Goal: Information Seeking & Learning: Learn about a topic

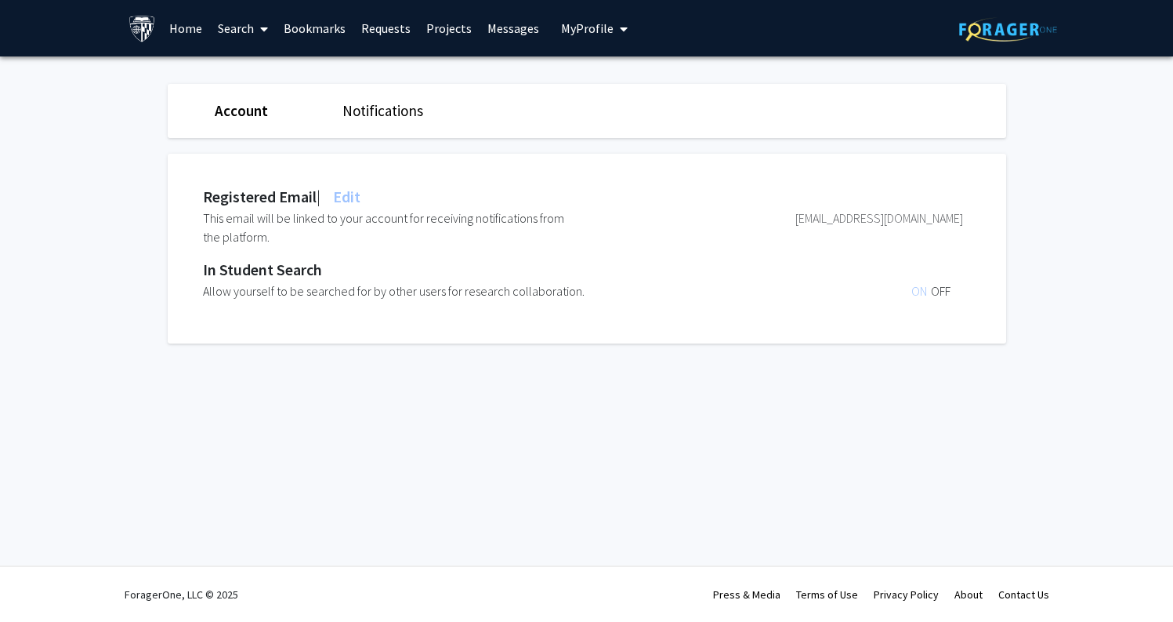
click at [620, 30] on icon "My profile dropdown to access profile and logout" at bounding box center [624, 29] width 8 height 13
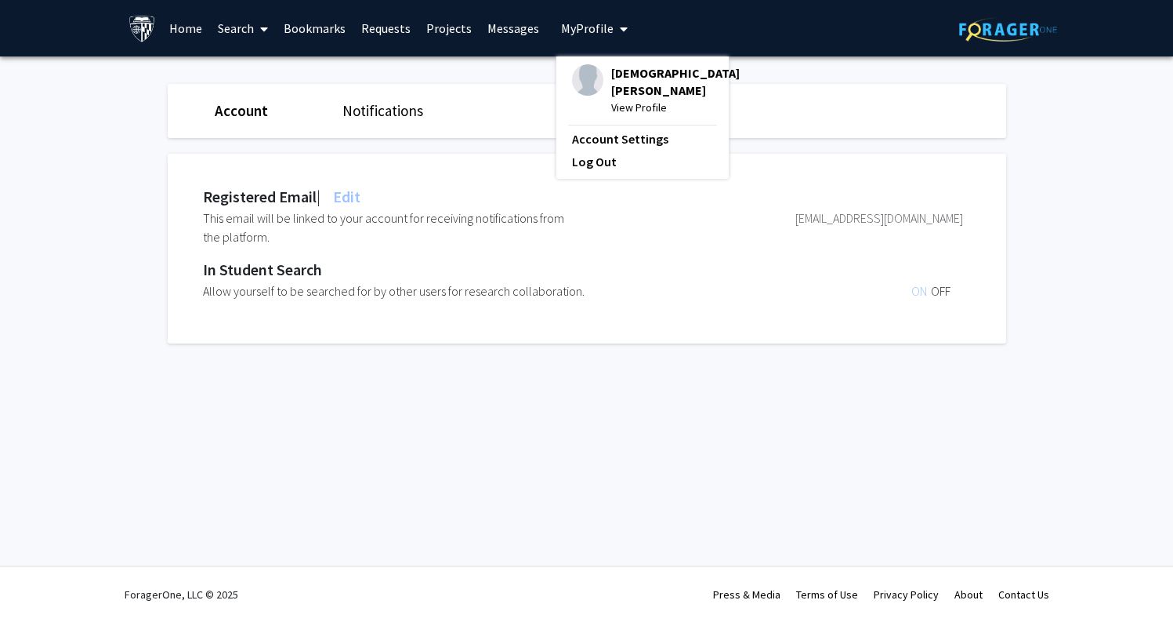
click at [627, 81] on span "[DEMOGRAPHIC_DATA][PERSON_NAME]" at bounding box center [675, 81] width 129 height 34
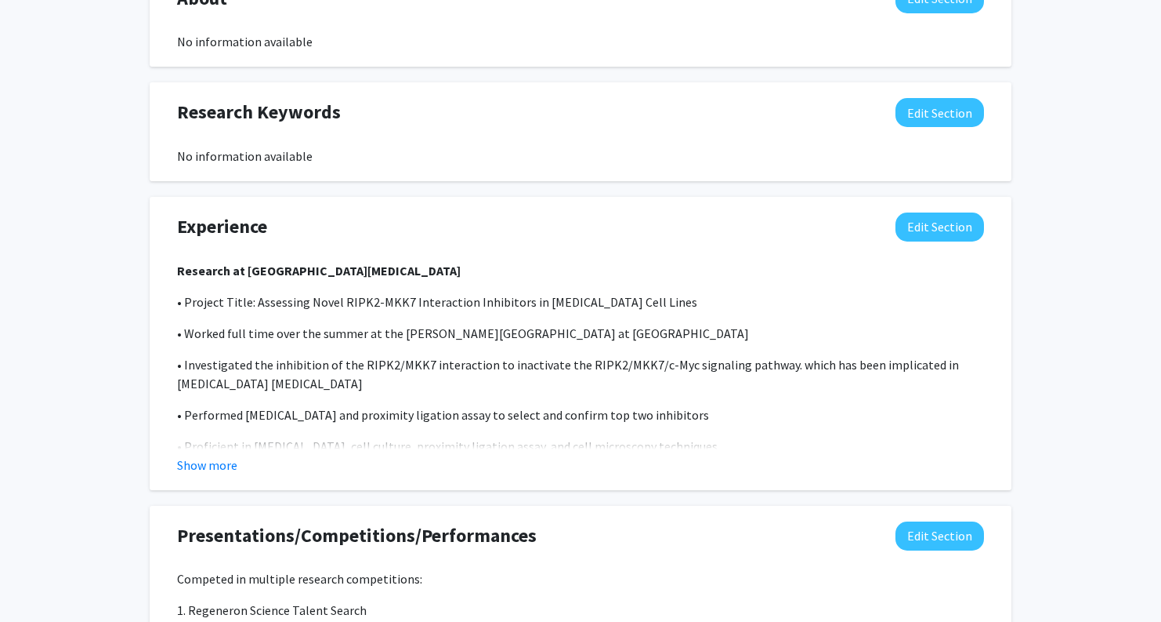
scroll to position [788, 0]
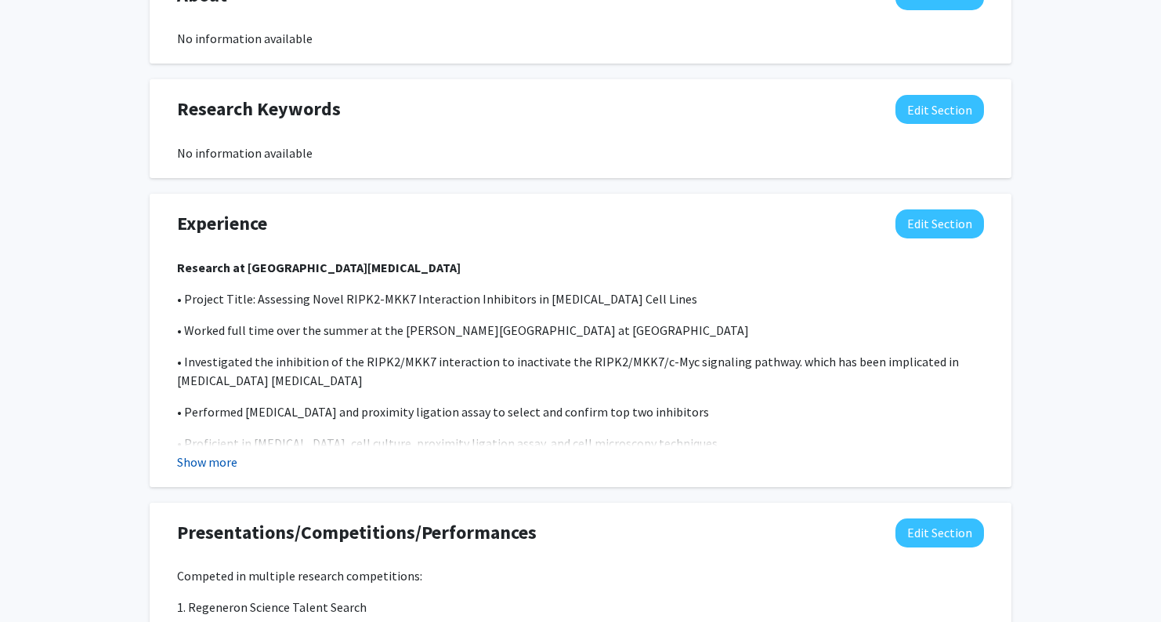
click at [194, 458] on button "Show more" at bounding box center [207, 461] width 60 height 19
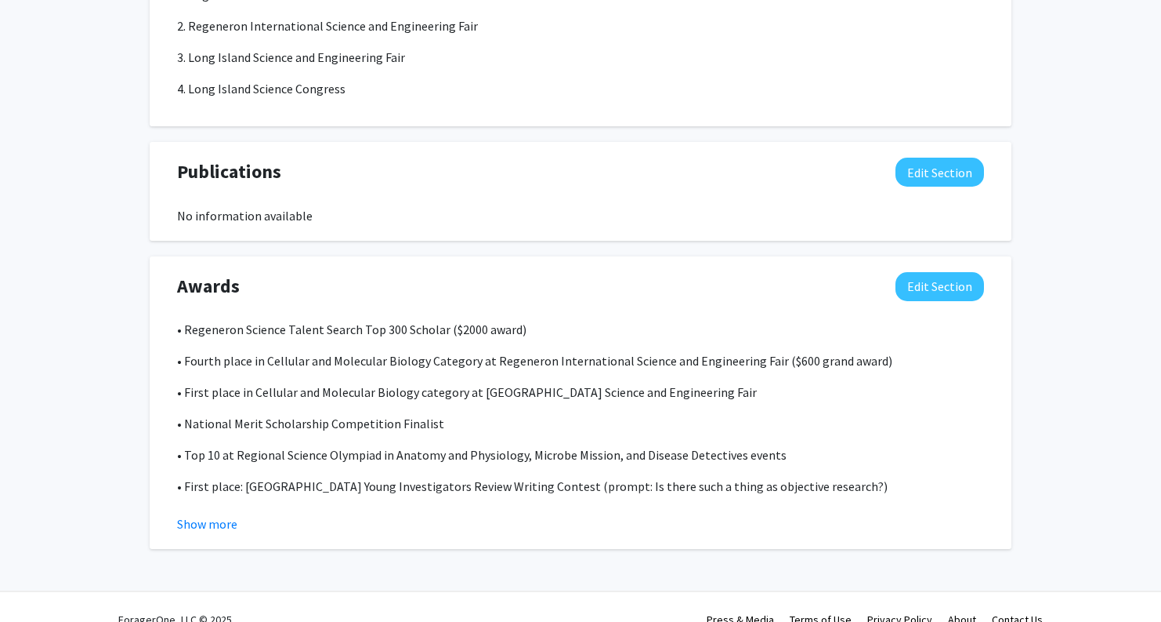
scroll to position [2521, 0]
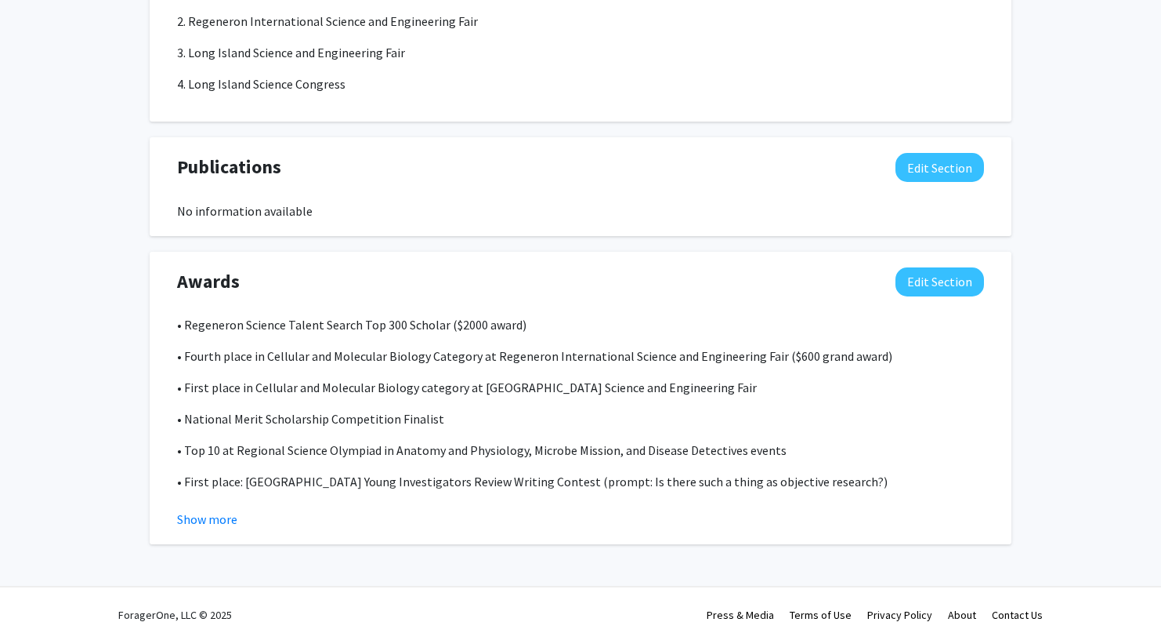
click at [353, 411] on p "• National Merit Scholarship Competition Finalist" at bounding box center [580, 418] width 807 height 19
click at [205, 509] on button "Show more" at bounding box center [207, 518] width 60 height 19
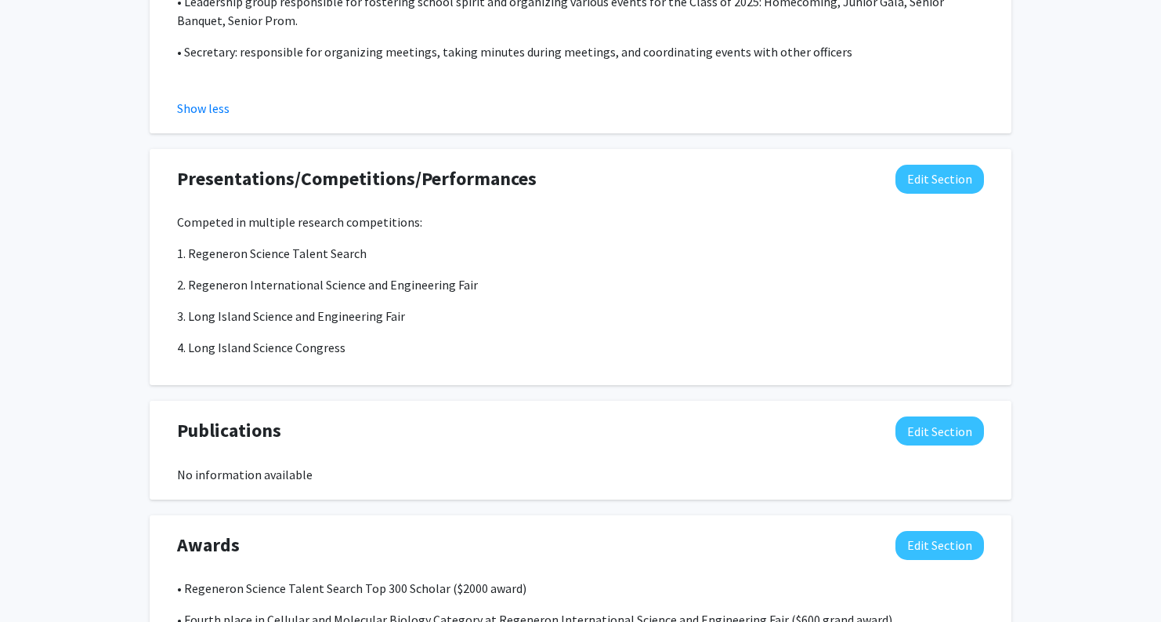
scroll to position [2247, 0]
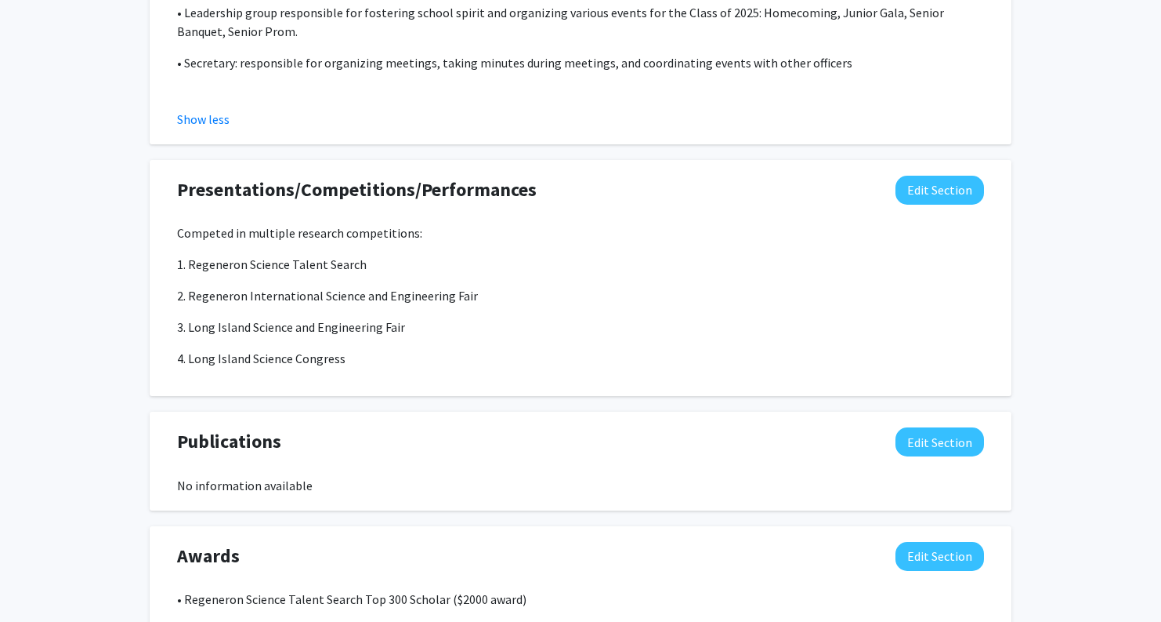
click at [216, 492] on div "Publications Edit Section No information available You may write a maximum of 1…" at bounding box center [581, 460] width 862 height 99
click at [284, 427] on div "Publications Edit Section" at bounding box center [580, 445] width 831 height 36
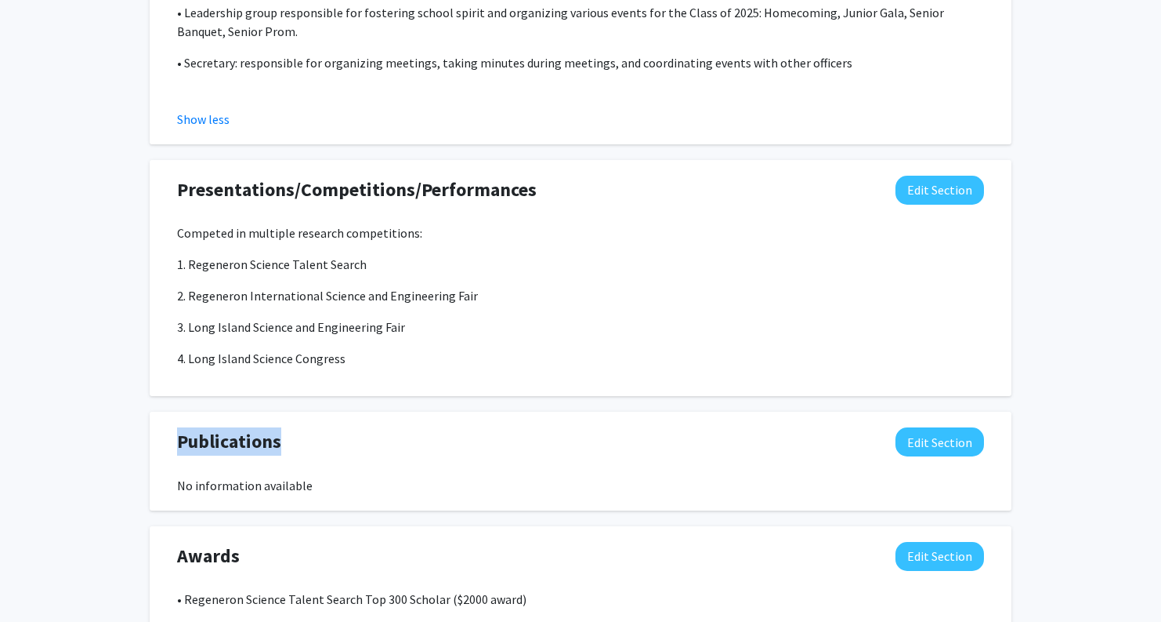
click at [284, 427] on div "Publications Edit Section" at bounding box center [580, 445] width 831 height 36
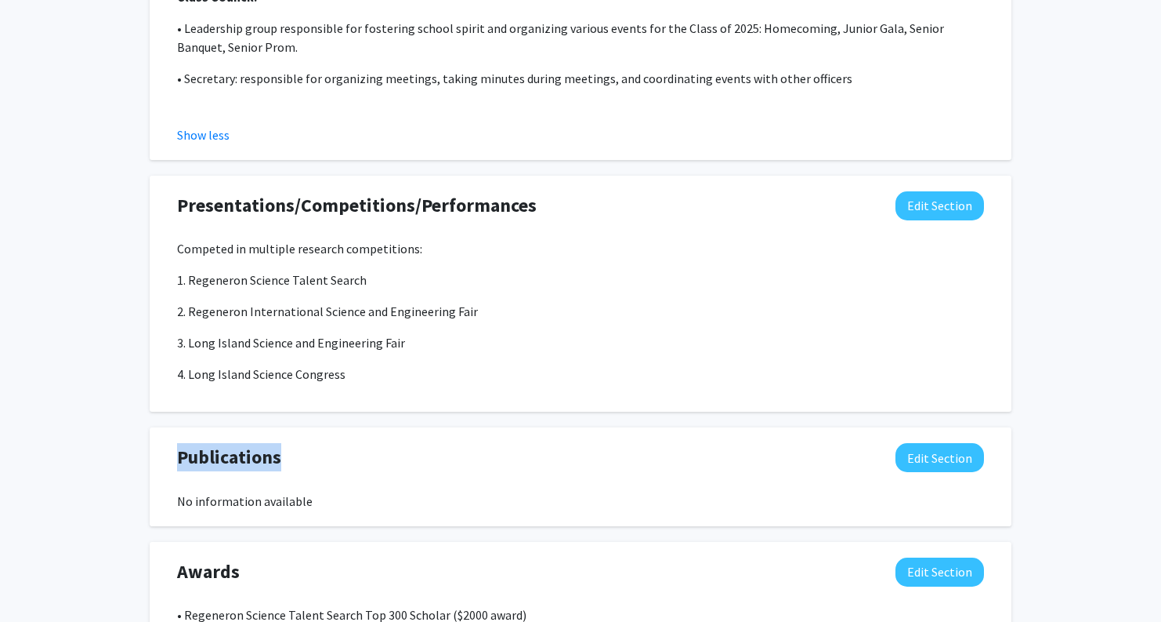
click at [284, 427] on div "Publications Edit Section No information available You may write a maximum of 1…" at bounding box center [581, 476] width 862 height 99
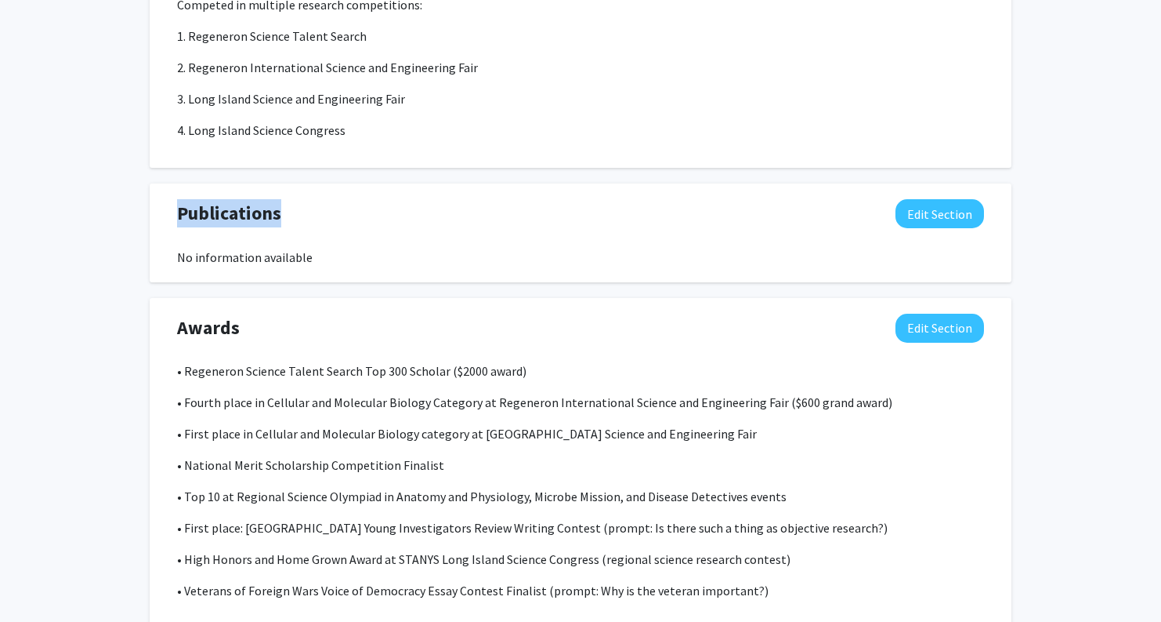
scroll to position [2476, 0]
click at [284, 423] on p "• First place in Cellular and Molecular Biology category at [GEOGRAPHIC_DATA] S…" at bounding box center [580, 432] width 807 height 19
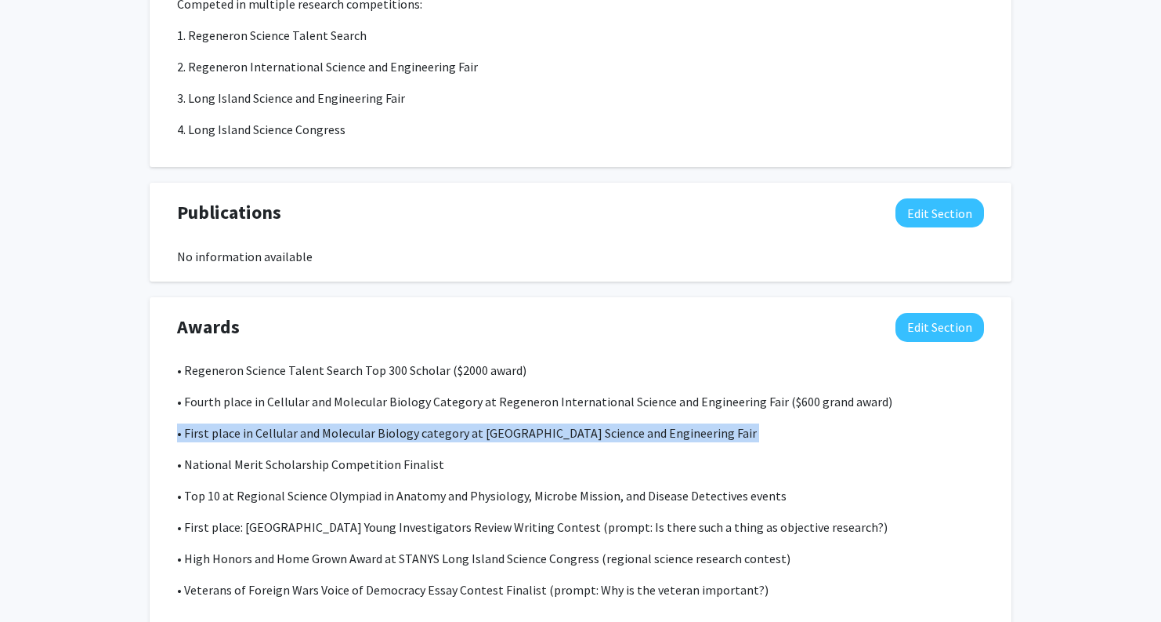
click at [306, 423] on p "• First place in Cellular and Molecular Biology category at [GEOGRAPHIC_DATA] S…" at bounding box center [580, 432] width 807 height 19
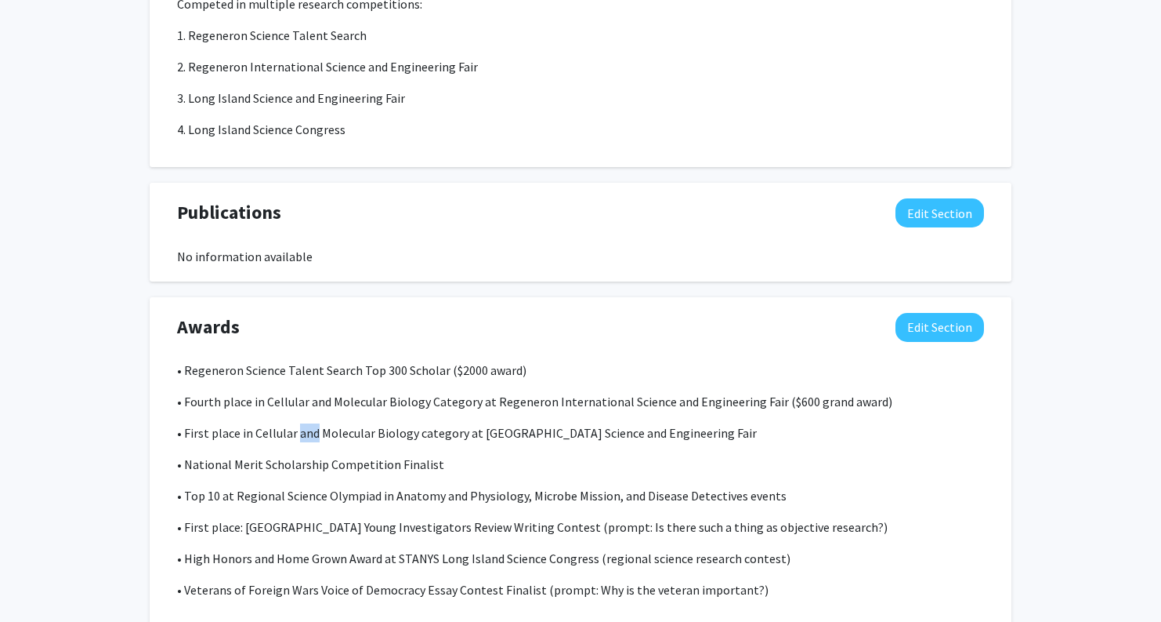
click at [306, 423] on p "• First place in Cellular and Molecular Biology category at [GEOGRAPHIC_DATA] S…" at bounding box center [580, 432] width 807 height 19
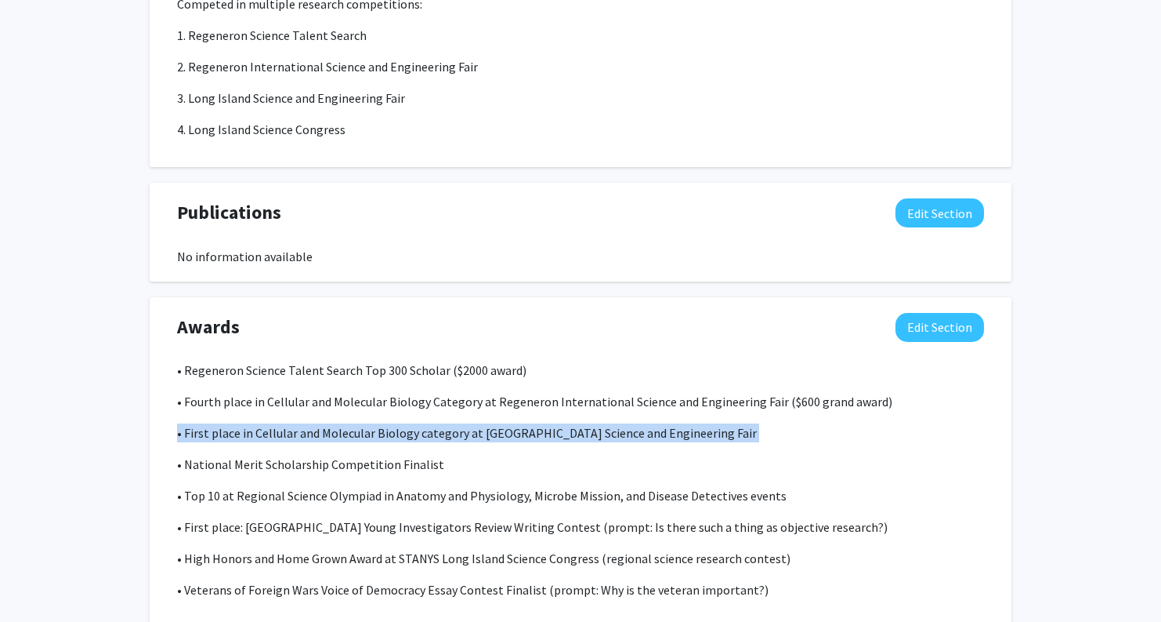
click at [313, 489] on div "• Regeneron Science Talent Search Top 300 Scholar ($2000 award) • Fourth place …" at bounding box center [580, 496] width 807 height 270
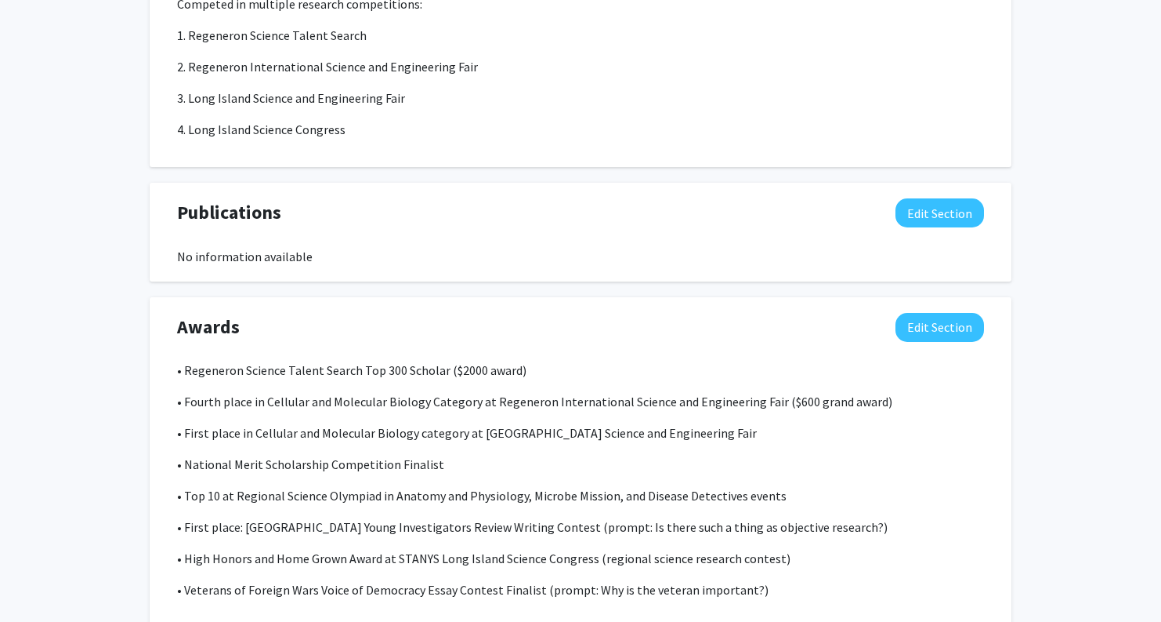
click at [313, 489] on div "• Regeneron Science Talent Search Top 300 Scholar ($2000 award) • Fourth place …" at bounding box center [580, 496] width 807 height 270
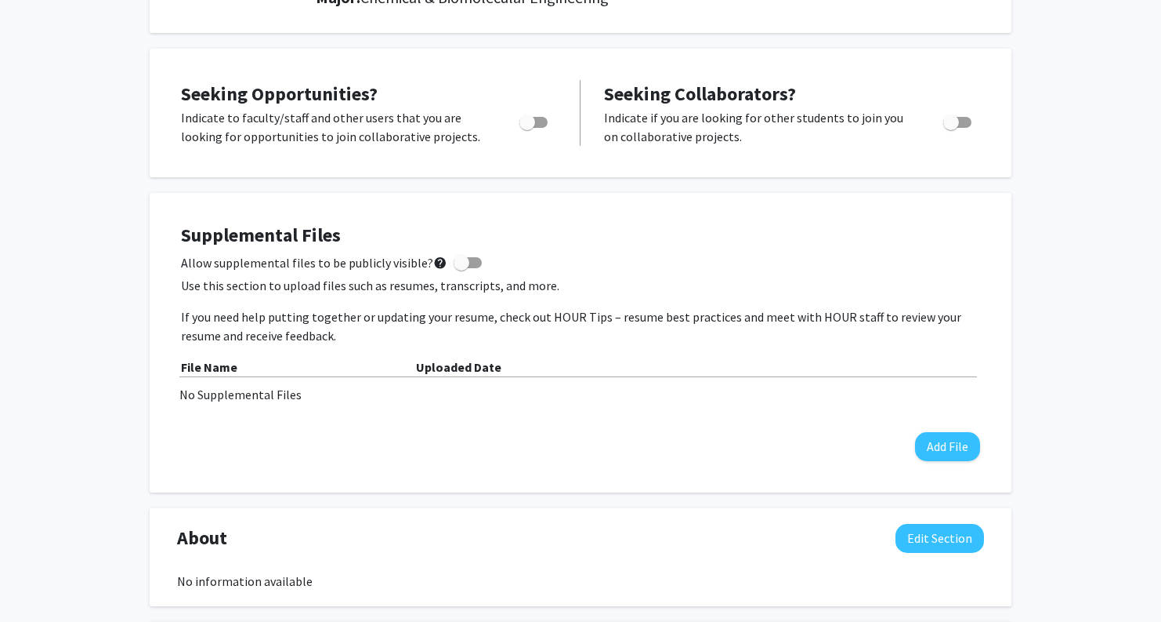
scroll to position [256, 0]
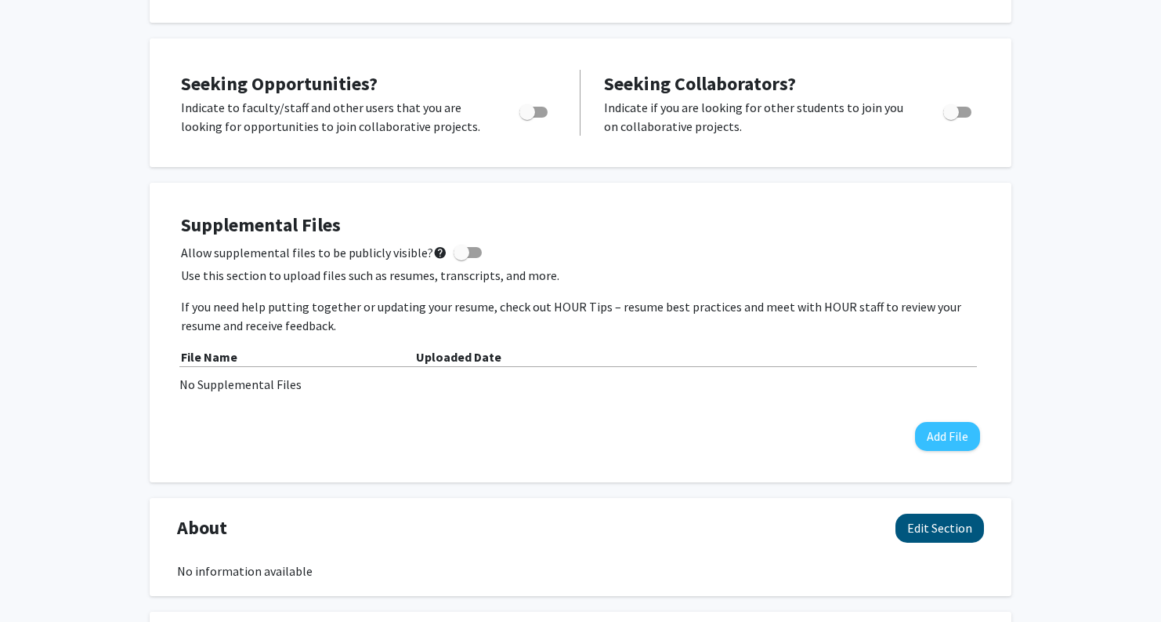
click at [932, 520] on button "Edit Section" at bounding box center [940, 527] width 89 height 29
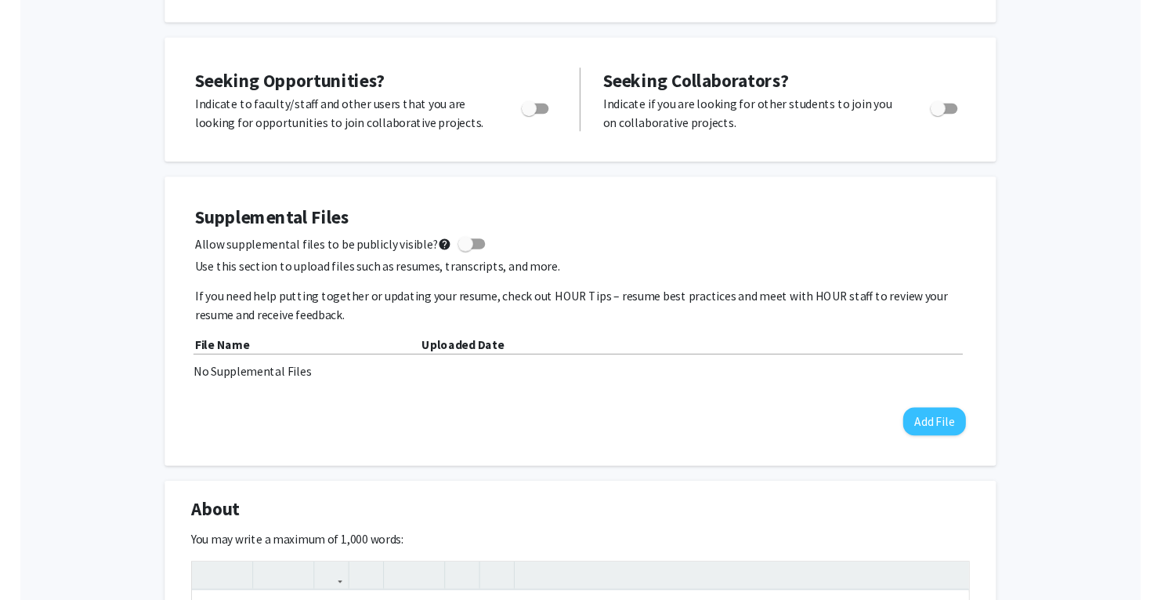
scroll to position [381, 0]
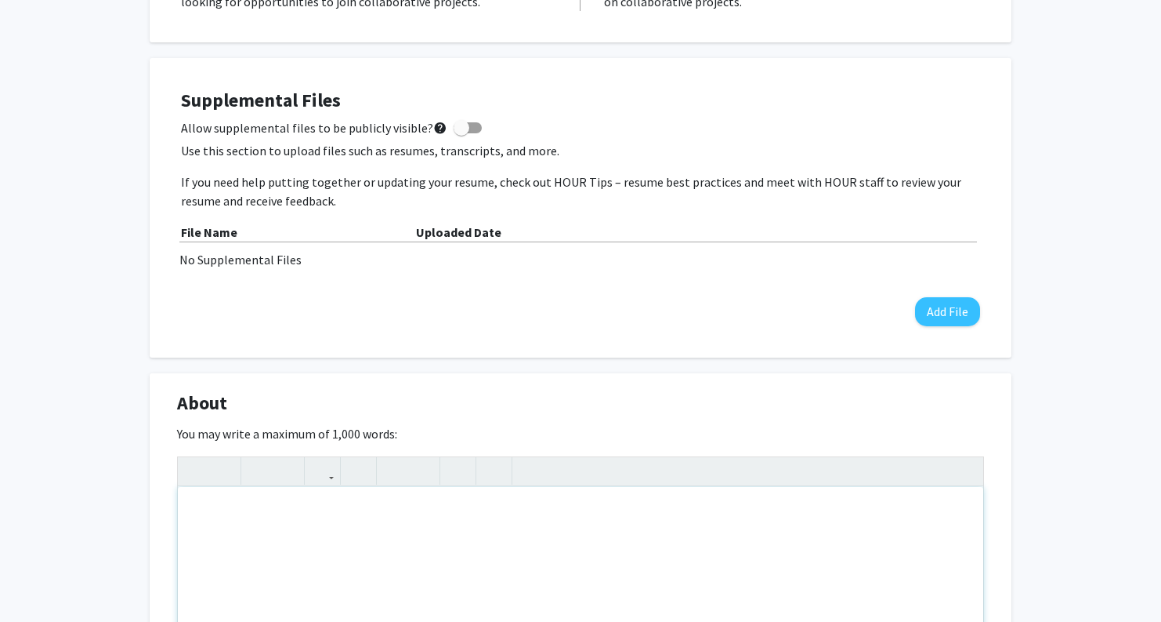
click at [614, 529] on div "Note to users with screen readers: Please deactivate our accessibility plugin f…" at bounding box center [581, 604] width 806 height 235
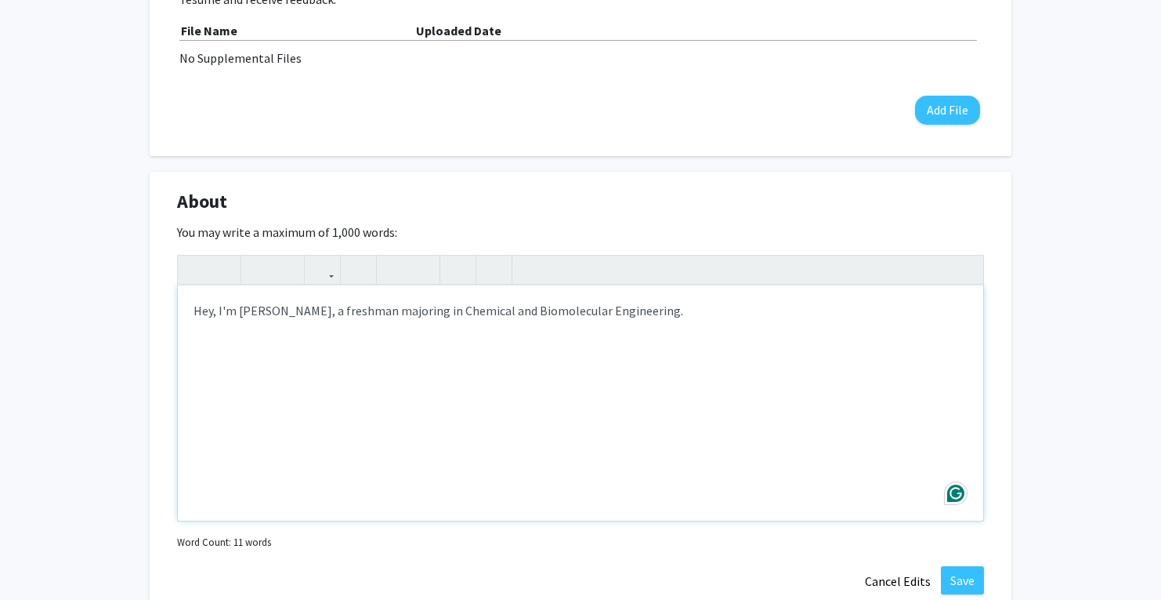
scroll to position [567, 0]
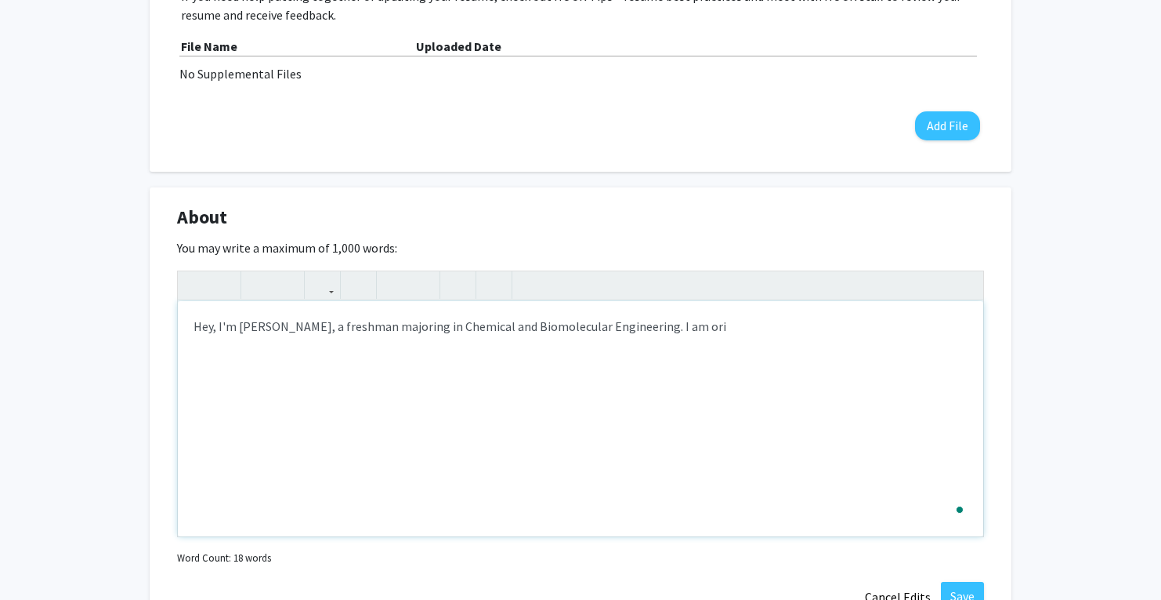
type textarea "Hey, I'm [PERSON_NAME], a freshman majoring in Chemical and Biomolecular Engine…"
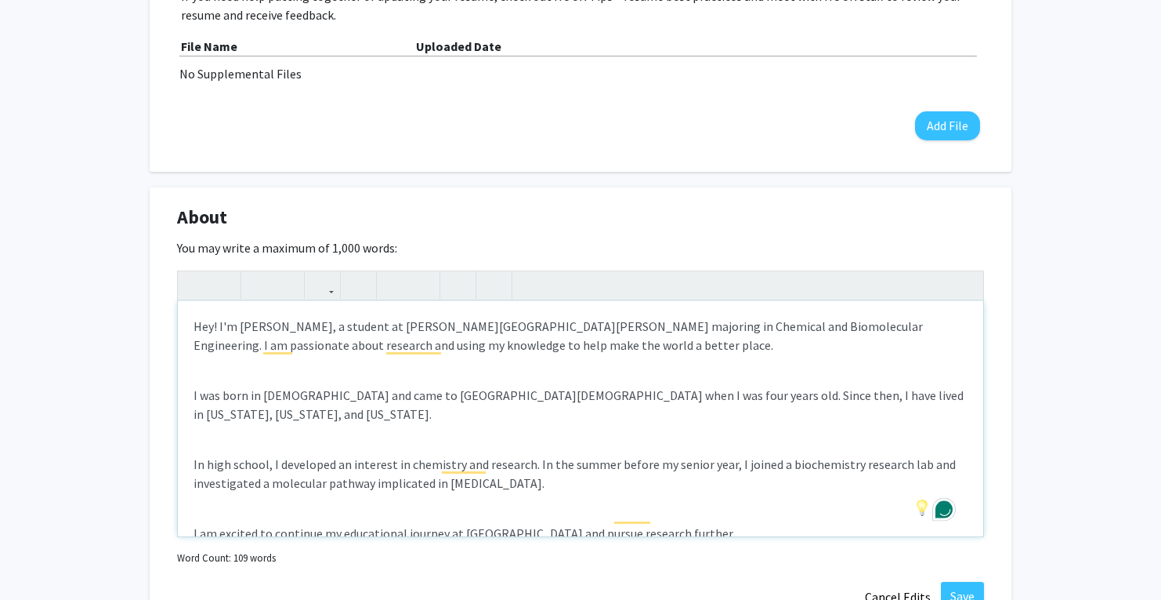
click at [196, 397] on p "I was born in [DEMOGRAPHIC_DATA] and came to [GEOGRAPHIC_DATA][DEMOGRAPHIC_DATA…" at bounding box center [581, 405] width 774 height 38
click at [194, 403] on p "I was born in [DEMOGRAPHIC_DATA] and came to [GEOGRAPHIC_DATA][DEMOGRAPHIC_DATA…" at bounding box center [581, 405] width 774 height 38
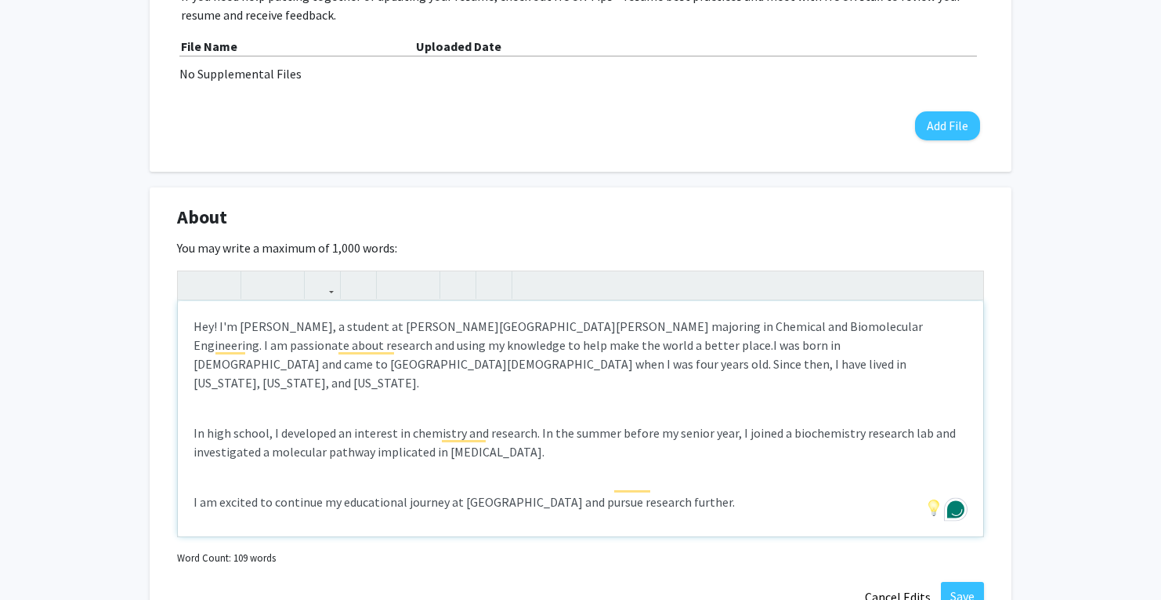
click at [191, 422] on div "Hey! I'm [PERSON_NAME], a student at [PERSON_NAME][GEOGRAPHIC_DATA][PERSON_NAME…" at bounding box center [581, 418] width 806 height 235
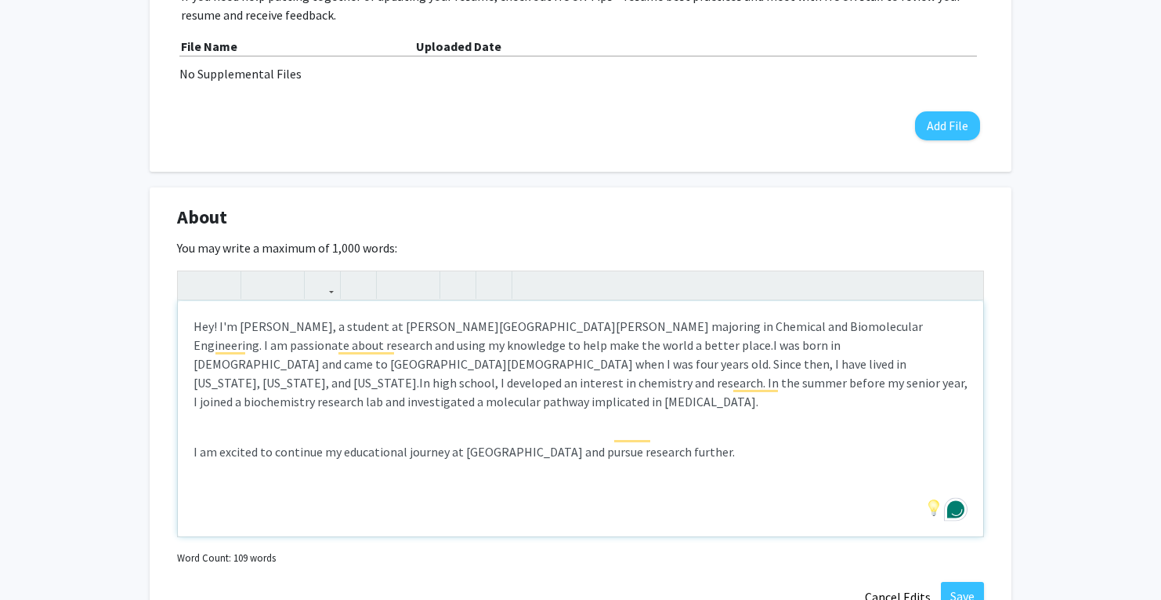
click at [191, 440] on div "Hey! I'm [PERSON_NAME], a student at [PERSON_NAME][GEOGRAPHIC_DATA][PERSON_NAME…" at bounding box center [581, 418] width 806 height 235
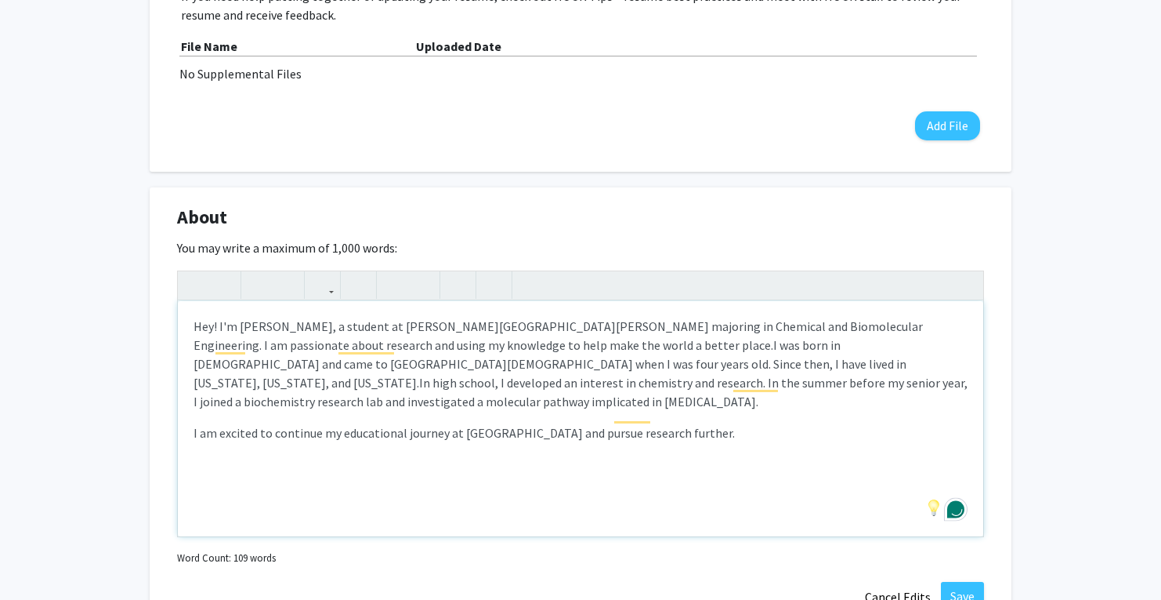
type textarea "<p>Hey! I'm [PERSON_NAME], a student at [PERSON_NAME][GEOGRAPHIC_DATA][PERSON_N…"
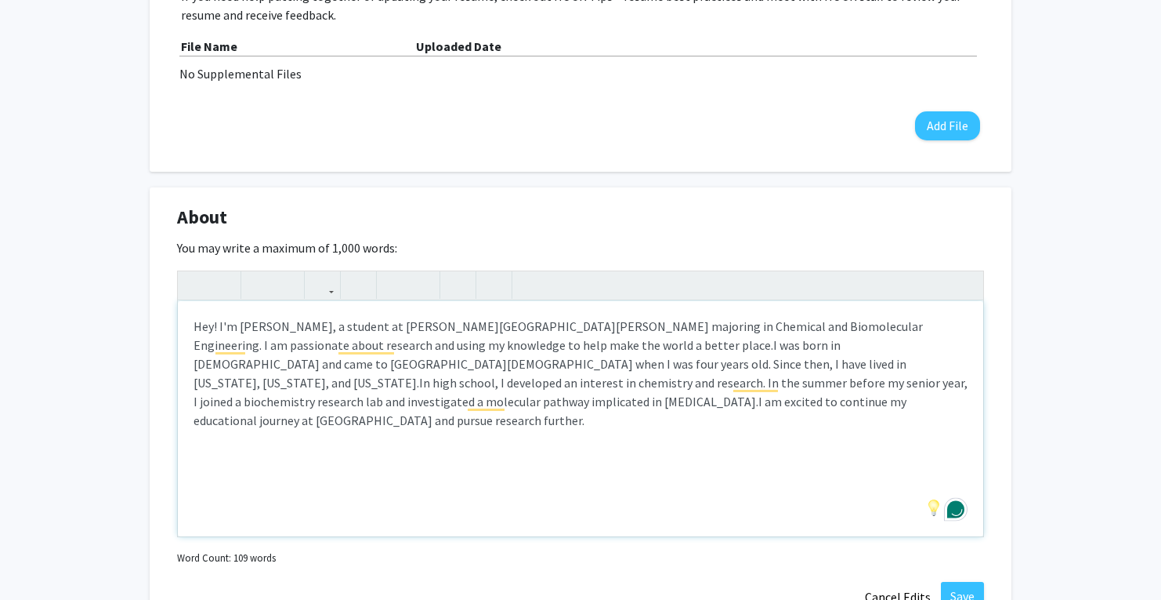
click at [503, 393] on p "Hey! I'm [PERSON_NAME], a student at [PERSON_NAME][GEOGRAPHIC_DATA][PERSON_NAME…" at bounding box center [581, 373] width 774 height 113
click at [494, 404] on span "I am excited to continue my educational journey at [GEOGRAPHIC_DATA] and pursue…" at bounding box center [550, 410] width 713 height 34
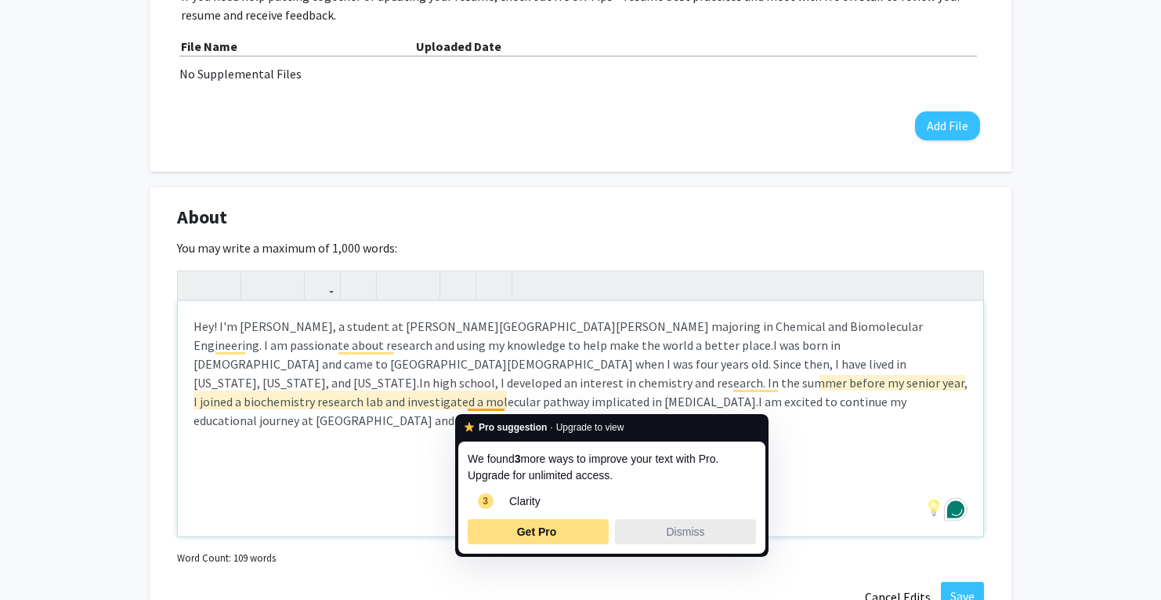
click at [703, 526] on span "Dismiss" at bounding box center [686, 531] width 38 height 13
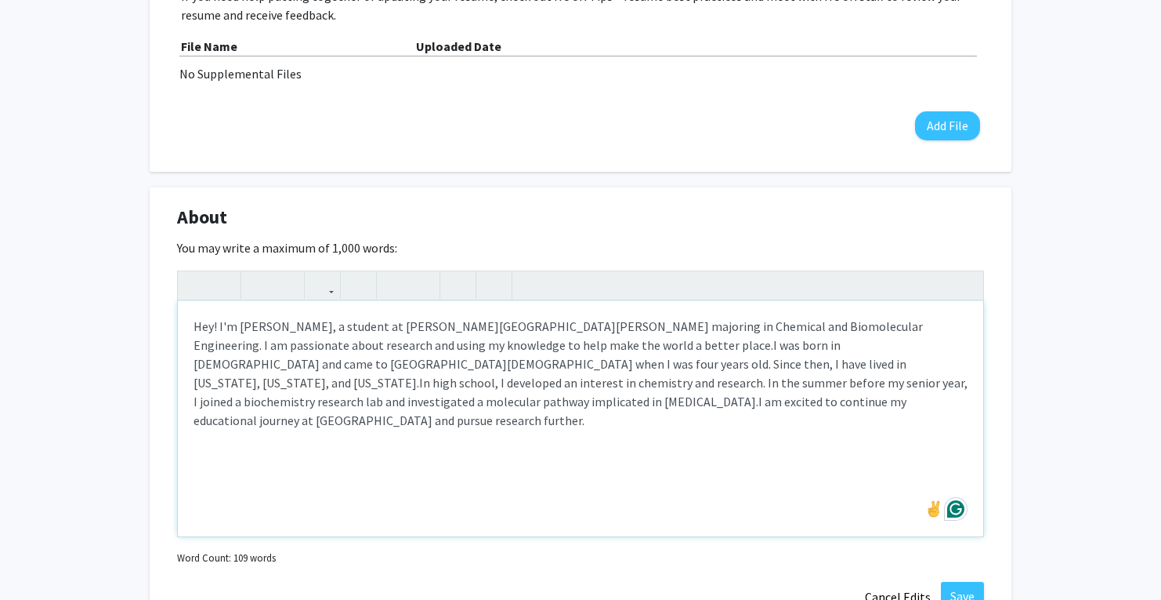
scroll to position [698, 0]
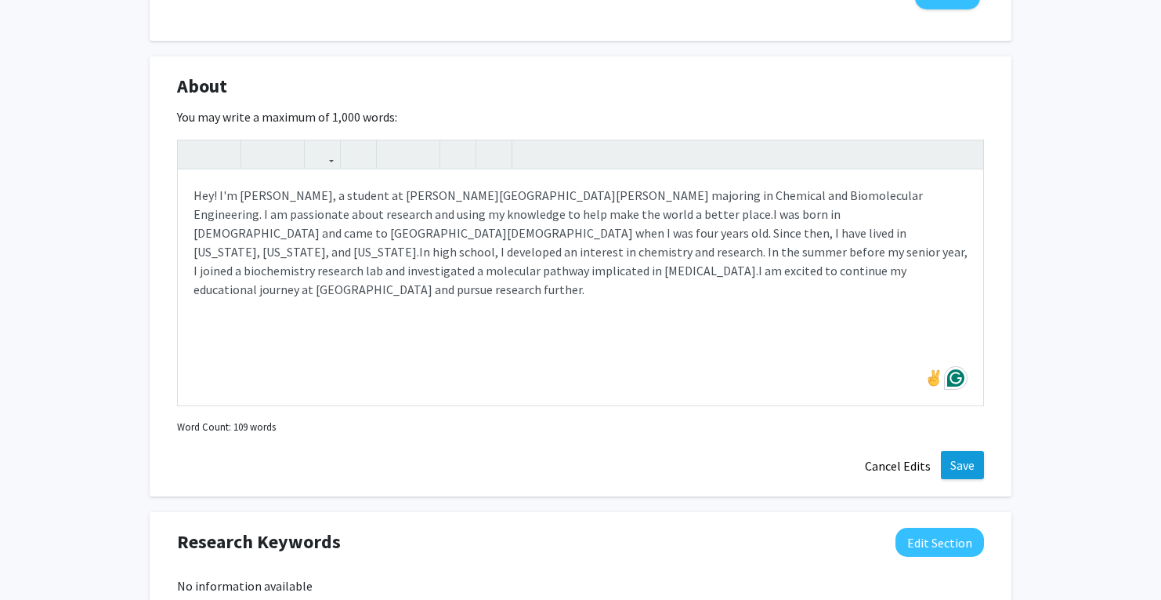
click at [958, 467] on button "Save" at bounding box center [962, 465] width 43 height 28
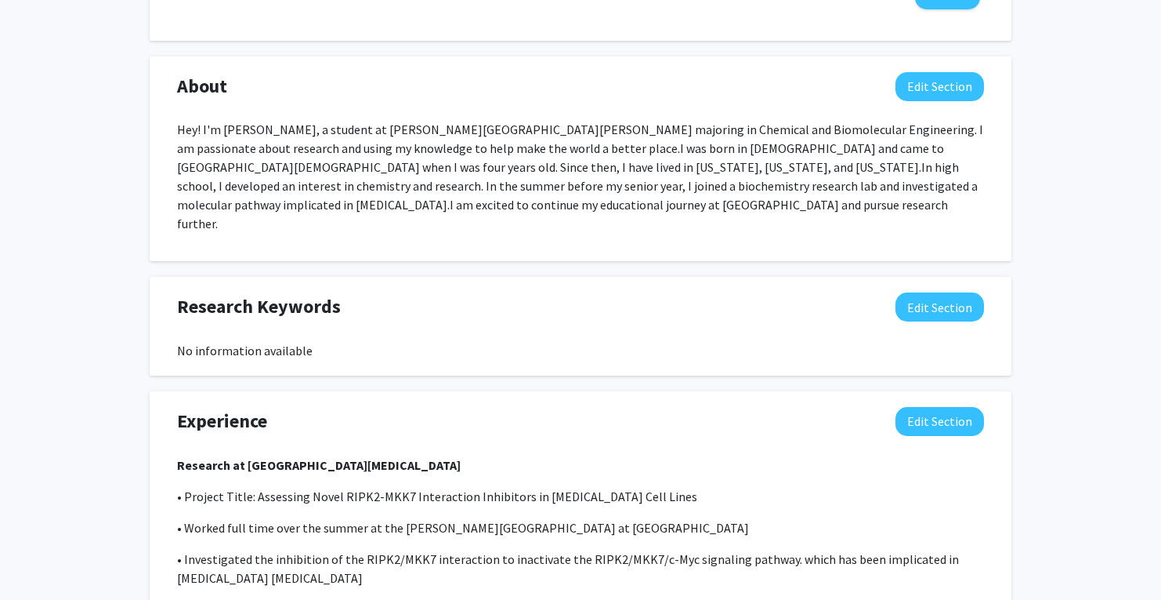
scroll to position [676, 0]
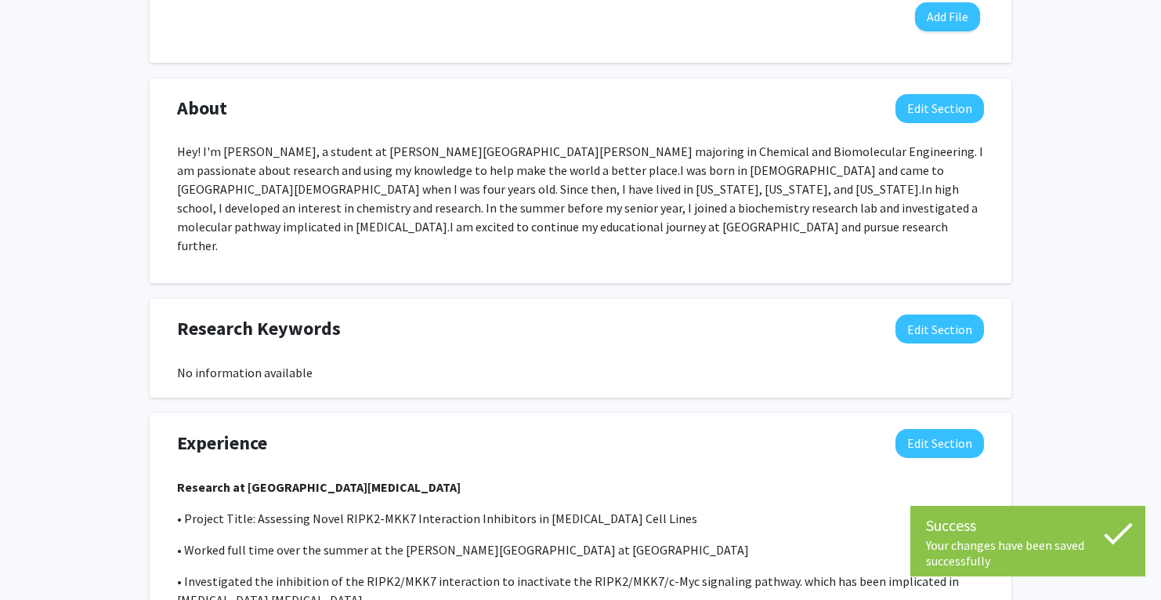
click at [656, 199] on p "Hey! I'm [PERSON_NAME], a student at [PERSON_NAME][GEOGRAPHIC_DATA][PERSON_NAME…" at bounding box center [580, 198] width 807 height 113
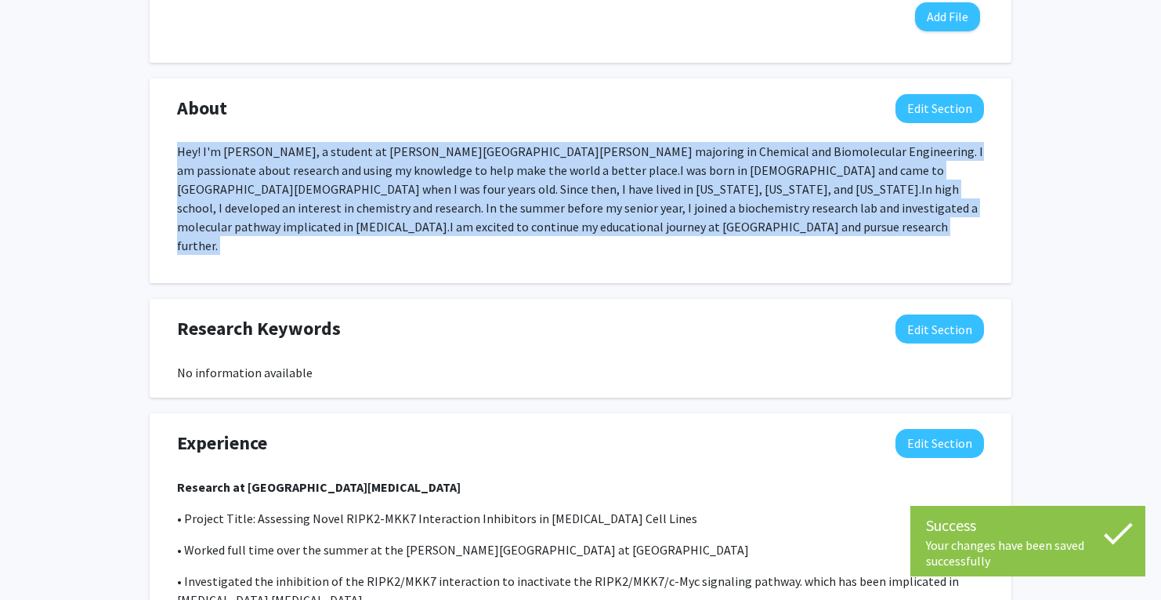
click at [671, 199] on p "Hey! I'm [PERSON_NAME], a student at [PERSON_NAME][GEOGRAPHIC_DATA][PERSON_NAME…" at bounding box center [580, 198] width 807 height 113
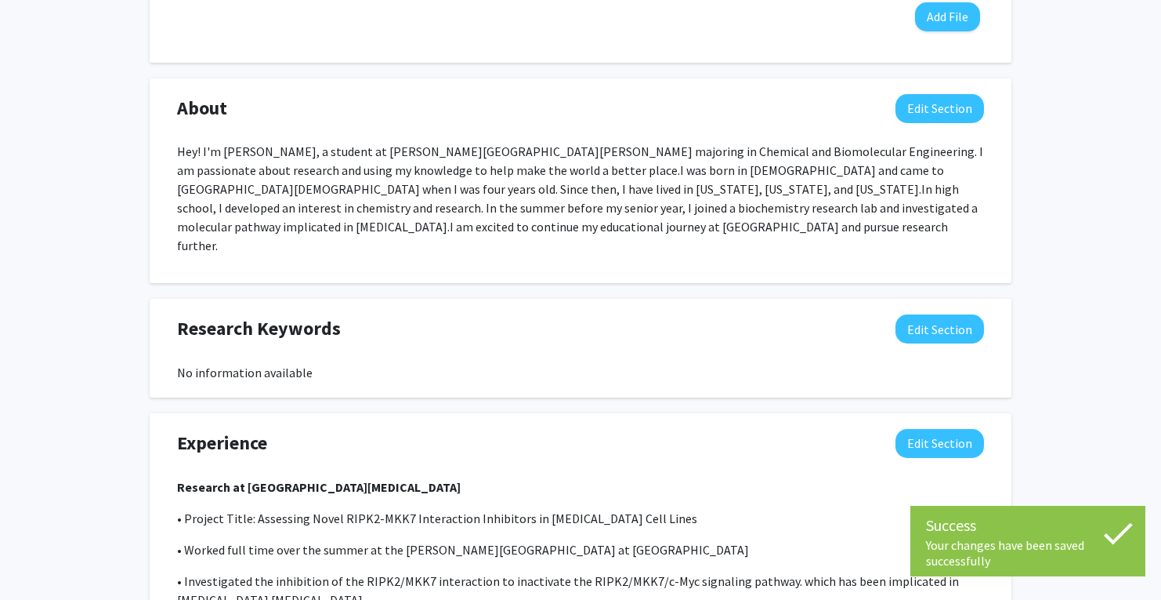
click at [671, 199] on p "Hey! I'm [PERSON_NAME], a student at [PERSON_NAME][GEOGRAPHIC_DATA][PERSON_NAME…" at bounding box center [580, 198] width 807 height 113
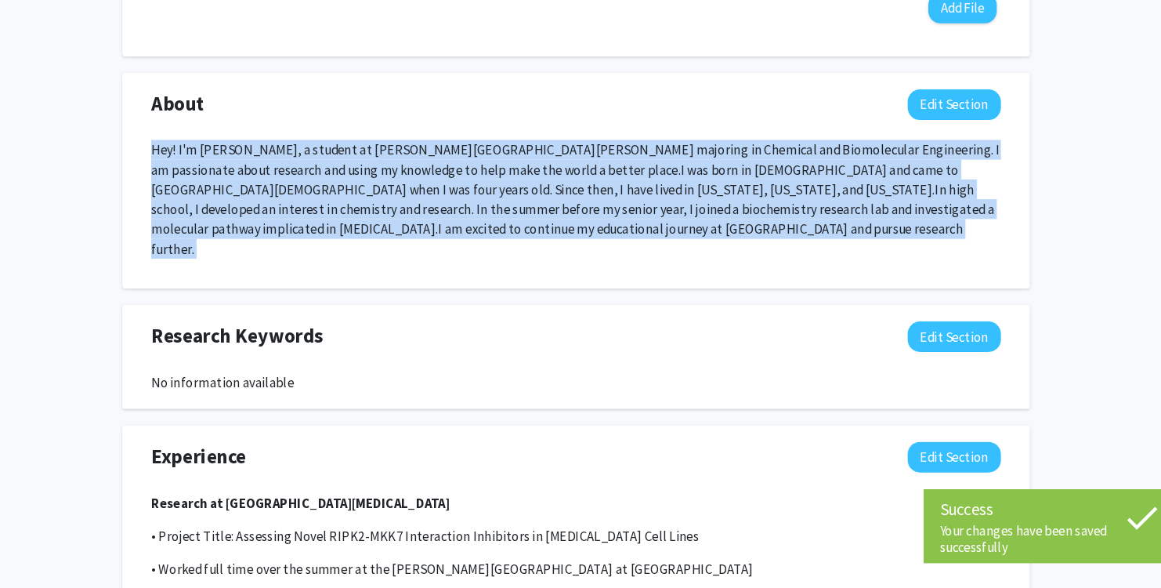
click at [636, 201] on span "In high school, I developed an interest in chemistry and research. In the summe…" at bounding box center [577, 227] width 801 height 53
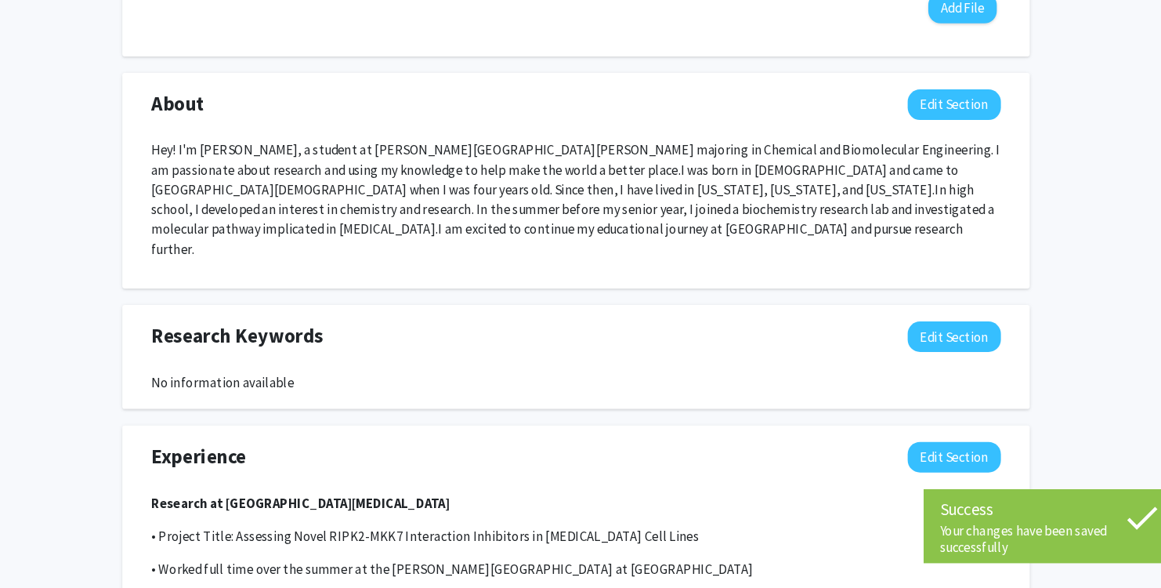
click at [671, 199] on p "Hey! I'm [PERSON_NAME], a student at [PERSON_NAME][GEOGRAPHIC_DATA][PERSON_NAME…" at bounding box center [580, 218] width 807 height 113
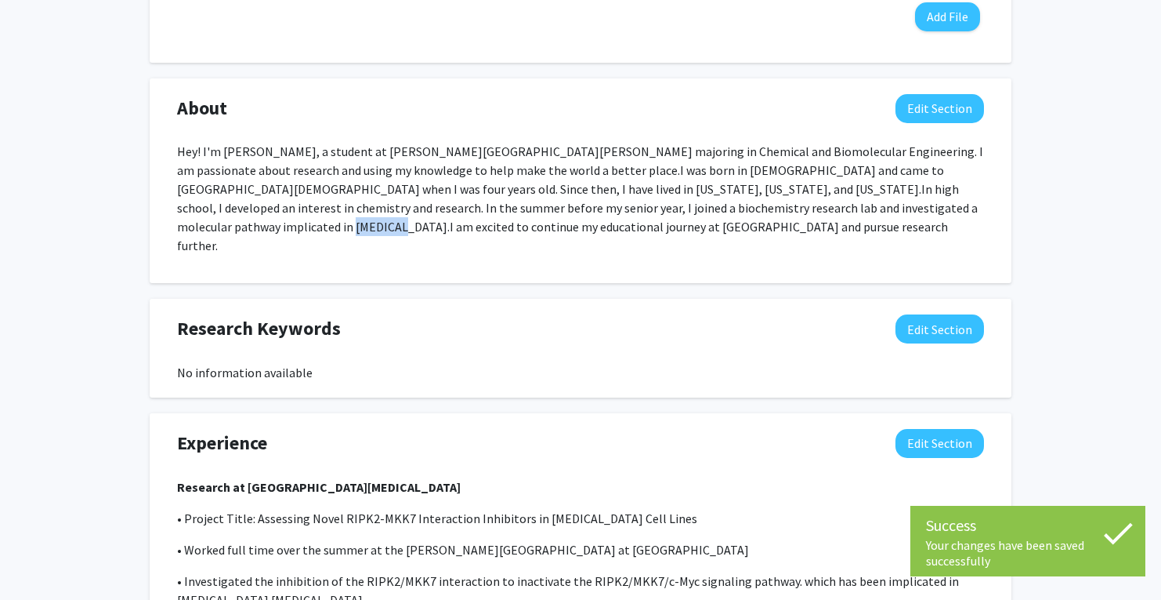
click at [671, 199] on p "Hey! I'm [PERSON_NAME], a student at [PERSON_NAME][GEOGRAPHIC_DATA][PERSON_NAME…" at bounding box center [580, 198] width 807 height 113
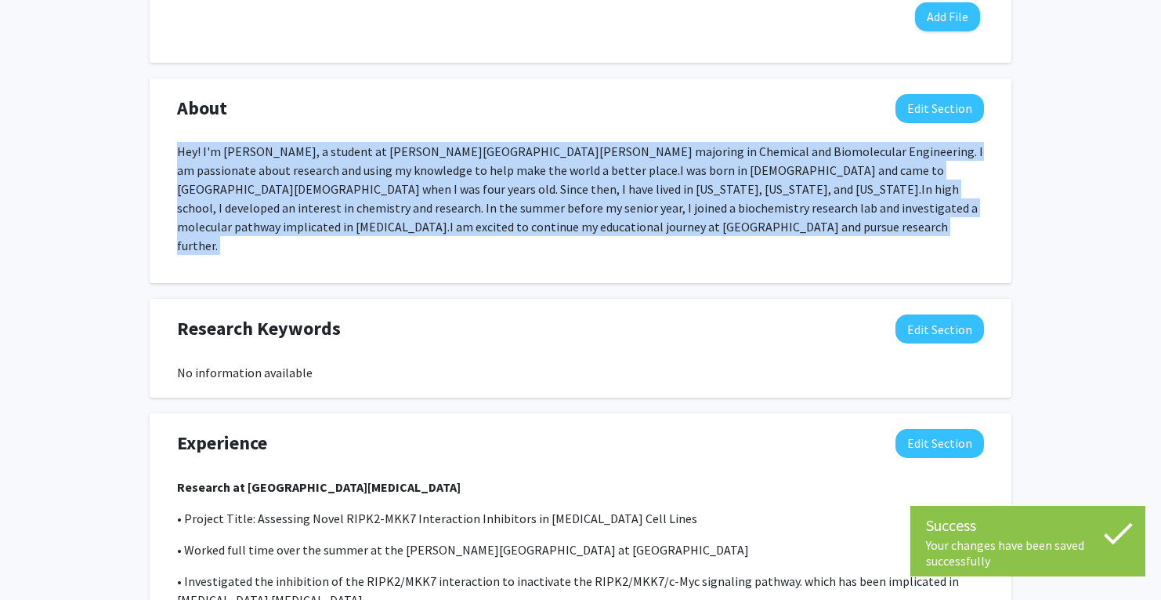
click at [671, 199] on p "Hey! I'm [PERSON_NAME], a student at [PERSON_NAME][GEOGRAPHIC_DATA][PERSON_NAME…" at bounding box center [580, 198] width 807 height 113
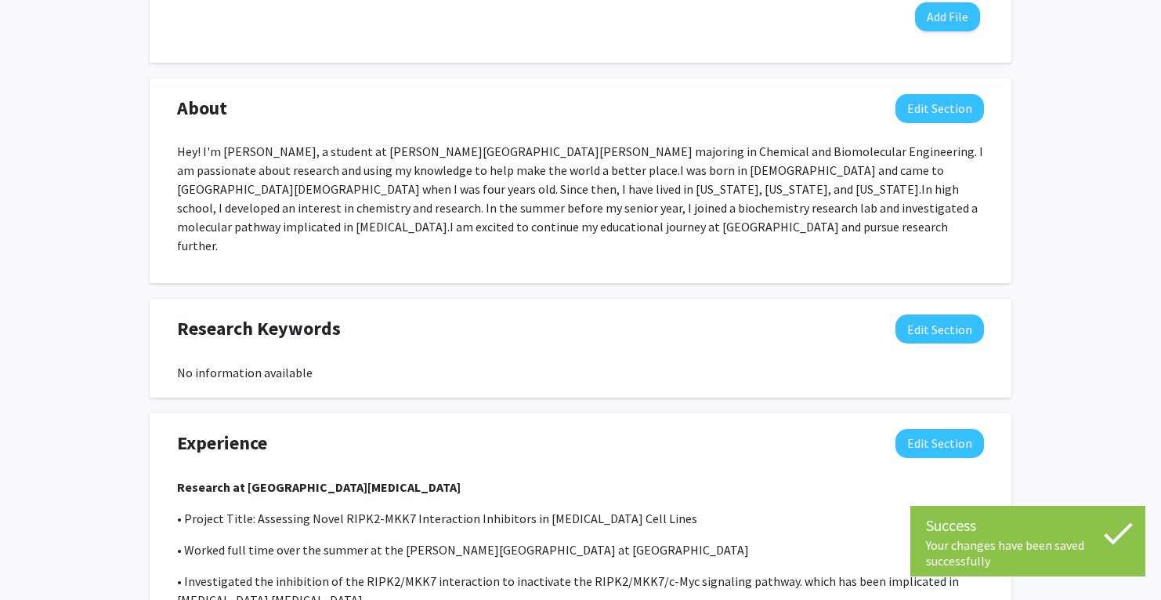
click at [671, 199] on p "Hey! I'm [PERSON_NAME], a student at [PERSON_NAME][GEOGRAPHIC_DATA][PERSON_NAME…" at bounding box center [580, 198] width 807 height 113
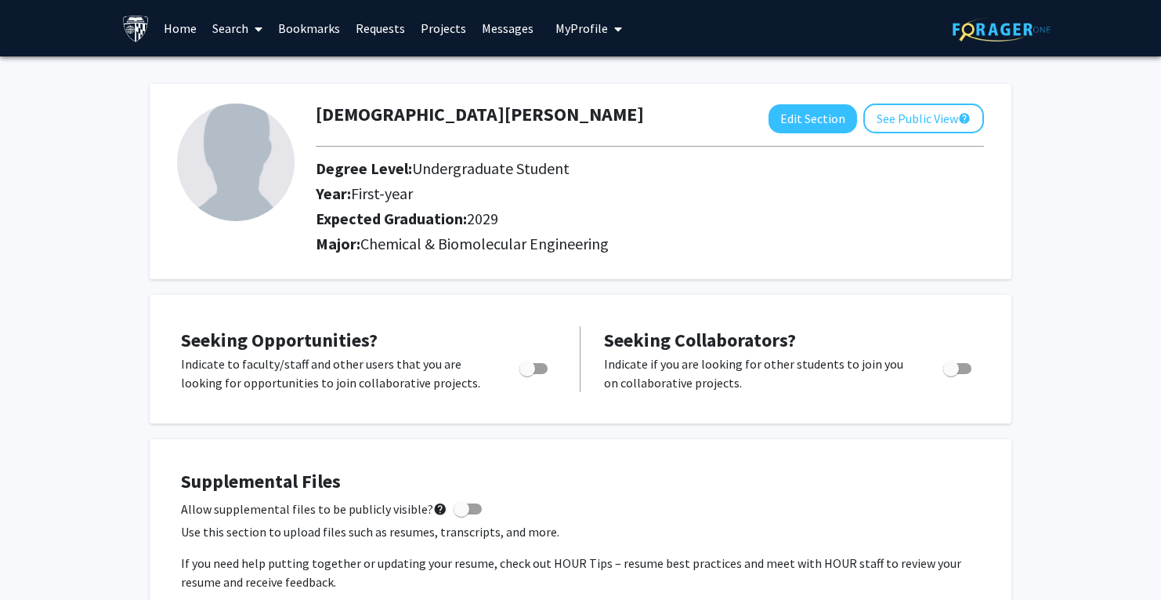
scroll to position [0, 0]
click at [901, 114] on button "See Public View help" at bounding box center [924, 118] width 121 height 30
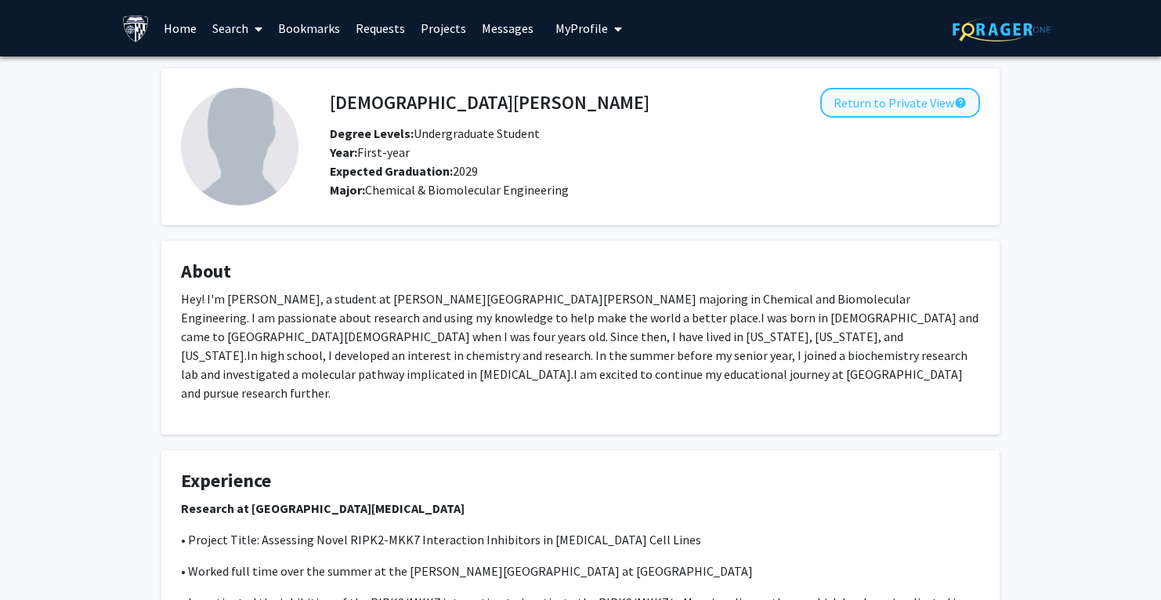
click at [896, 98] on button "Return to Private View help" at bounding box center [901, 103] width 160 height 30
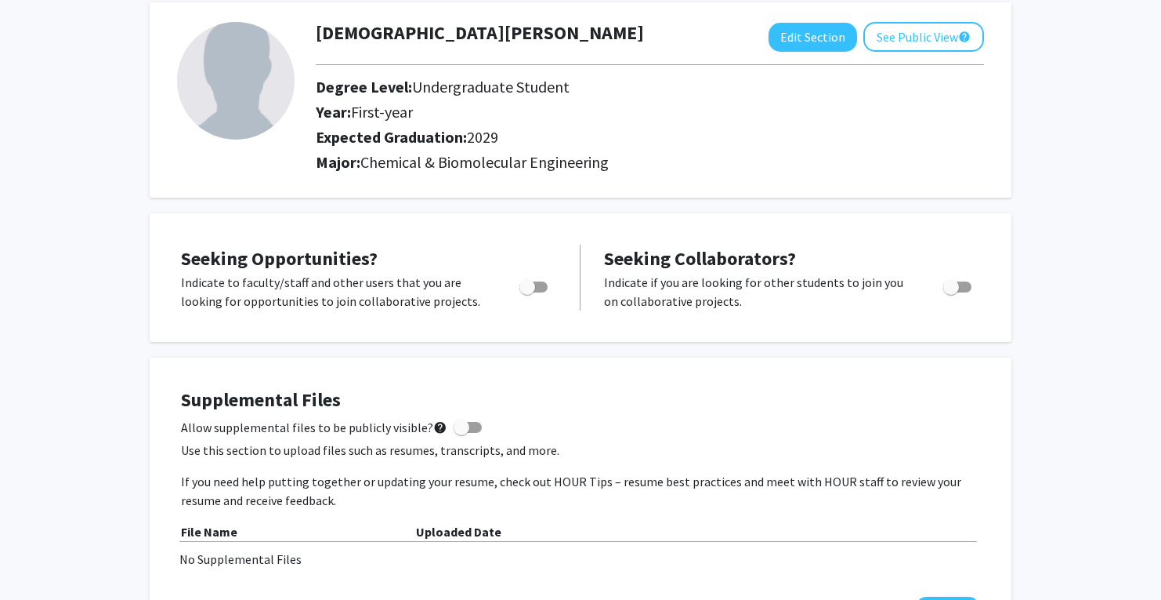
scroll to position [82, 0]
click at [810, 24] on div "Edit Section See Public View help" at bounding box center [877, 36] width 216 height 30
click at [812, 33] on button "Edit Section" at bounding box center [813, 36] width 89 height 29
select select "first-year"
select select "2029"
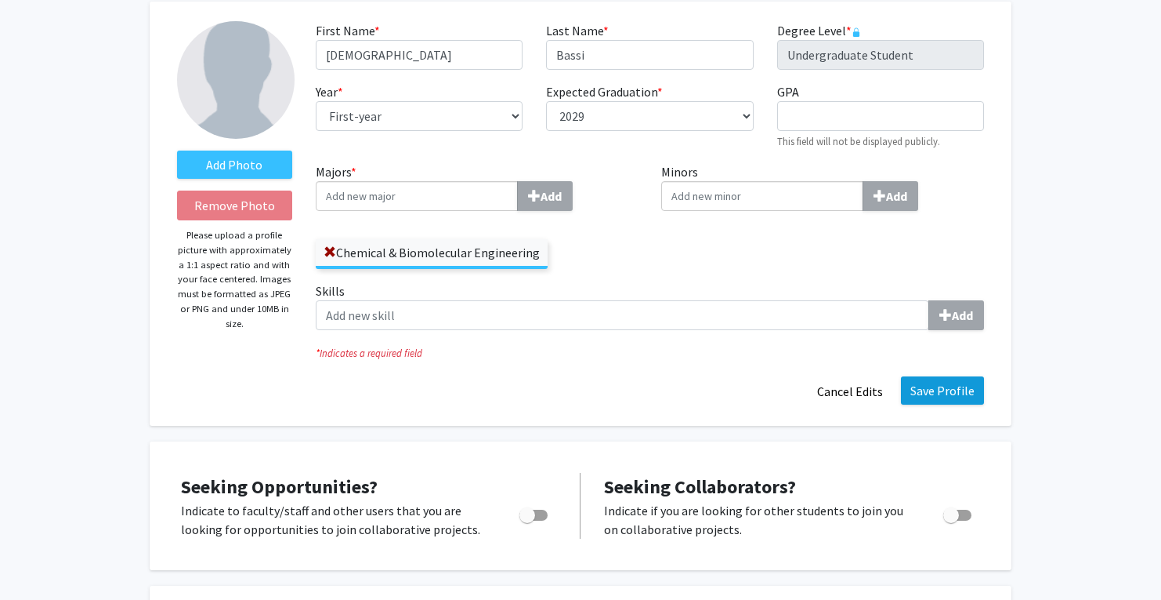
click at [960, 400] on button "Save Profile" at bounding box center [942, 390] width 83 height 28
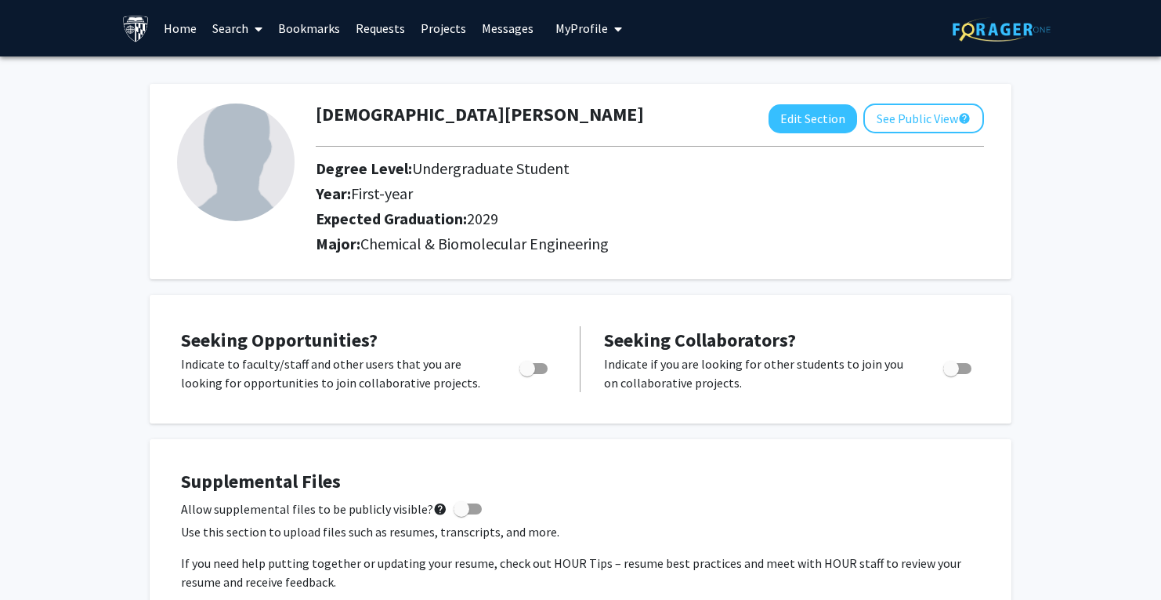
scroll to position [0, 0]
click at [294, 25] on link "Bookmarks" at bounding box center [309, 28] width 78 height 55
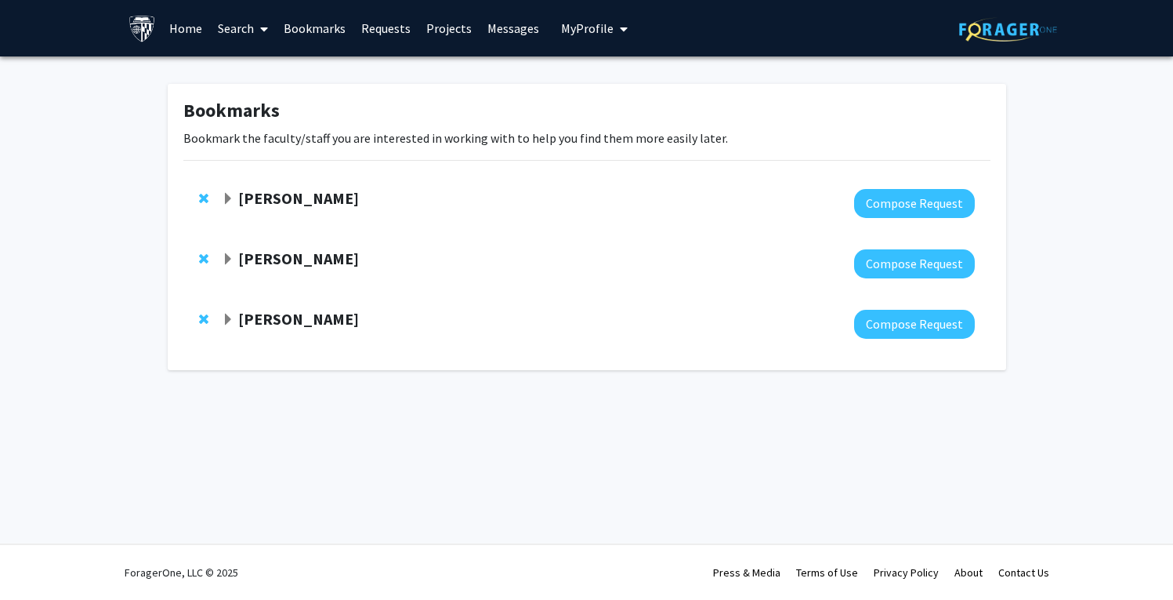
click at [308, 189] on div "[PERSON_NAME] Compose Request" at bounding box center [586, 203] width 807 height 60
click at [308, 195] on strong "[PERSON_NAME]" at bounding box center [298, 198] width 121 height 20
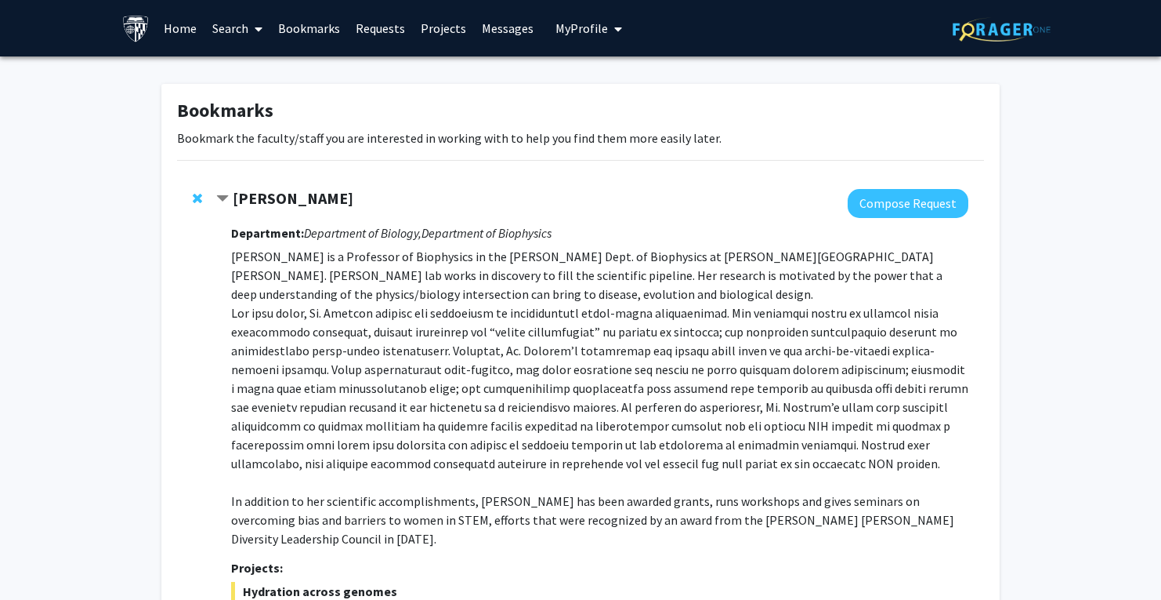
click at [308, 195] on strong "[PERSON_NAME]" at bounding box center [293, 198] width 121 height 20
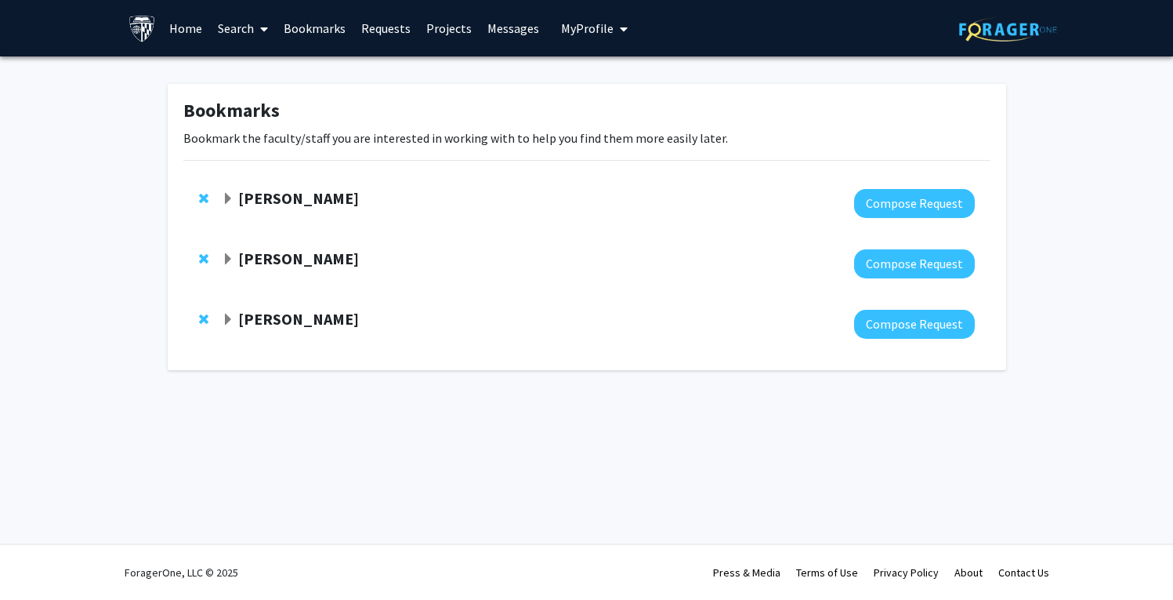
click at [308, 195] on strong "[PERSON_NAME]" at bounding box center [298, 198] width 121 height 20
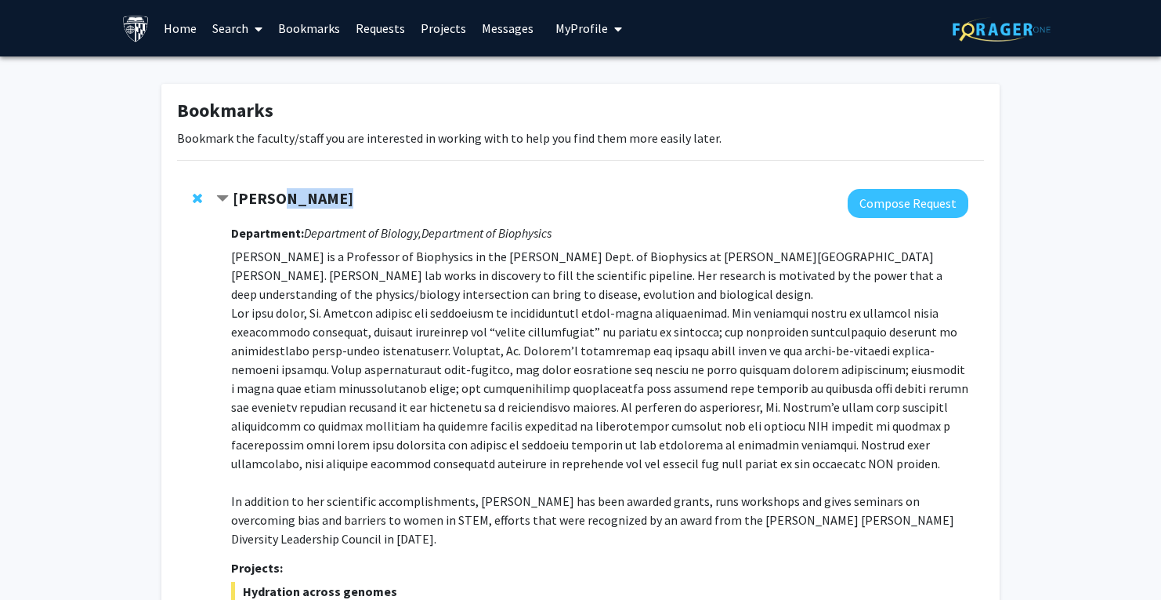
click at [308, 195] on strong "[PERSON_NAME]" at bounding box center [293, 198] width 121 height 20
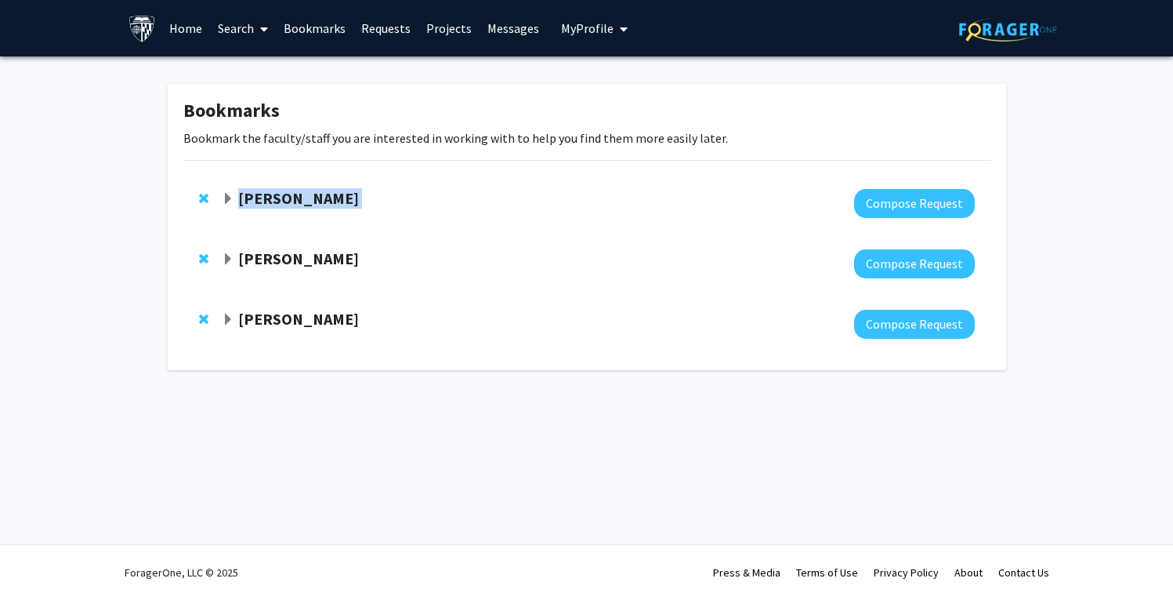
click at [308, 195] on strong "[PERSON_NAME]" at bounding box center [298, 198] width 121 height 20
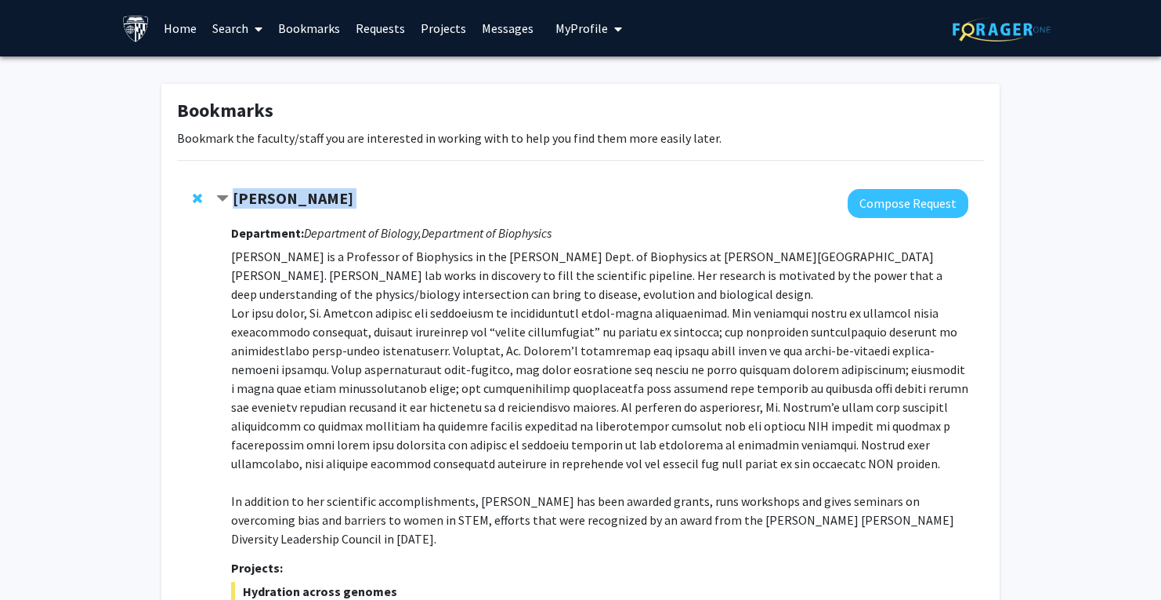
click at [308, 195] on strong "[PERSON_NAME]" at bounding box center [293, 198] width 121 height 20
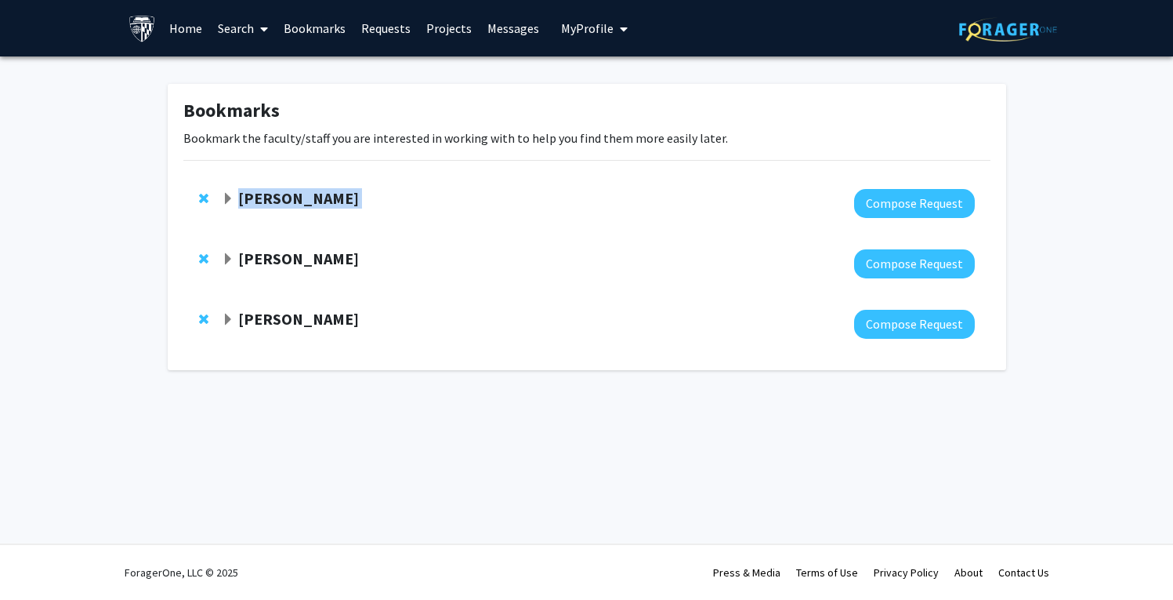
click at [308, 195] on strong "[PERSON_NAME]" at bounding box center [298, 198] width 121 height 20
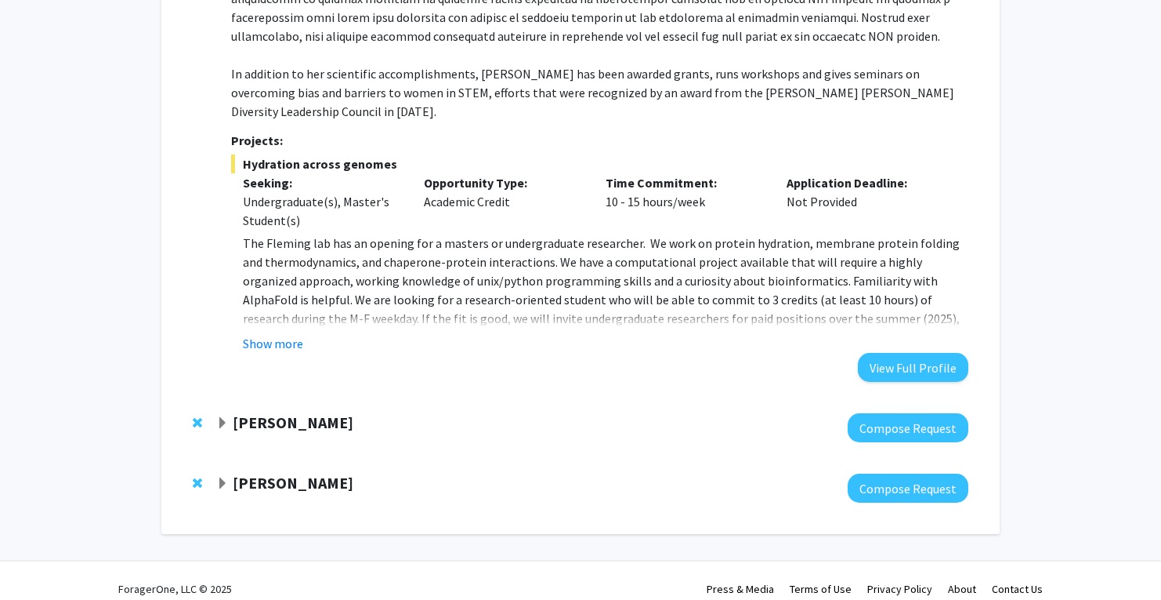
scroll to position [426, 0]
click at [308, 423] on div at bounding box center [592, 428] width 752 height 29
click at [316, 398] on div "[PERSON_NAME] Compose Request" at bounding box center [580, 428] width 807 height 60
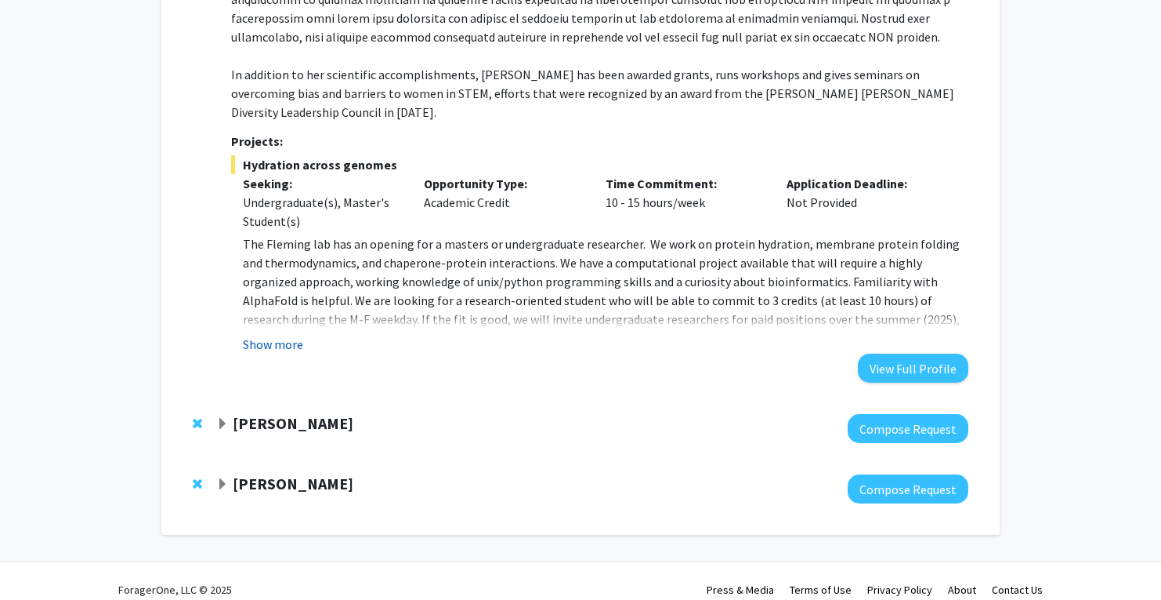
click at [281, 335] on button "Show more" at bounding box center [273, 344] width 60 height 19
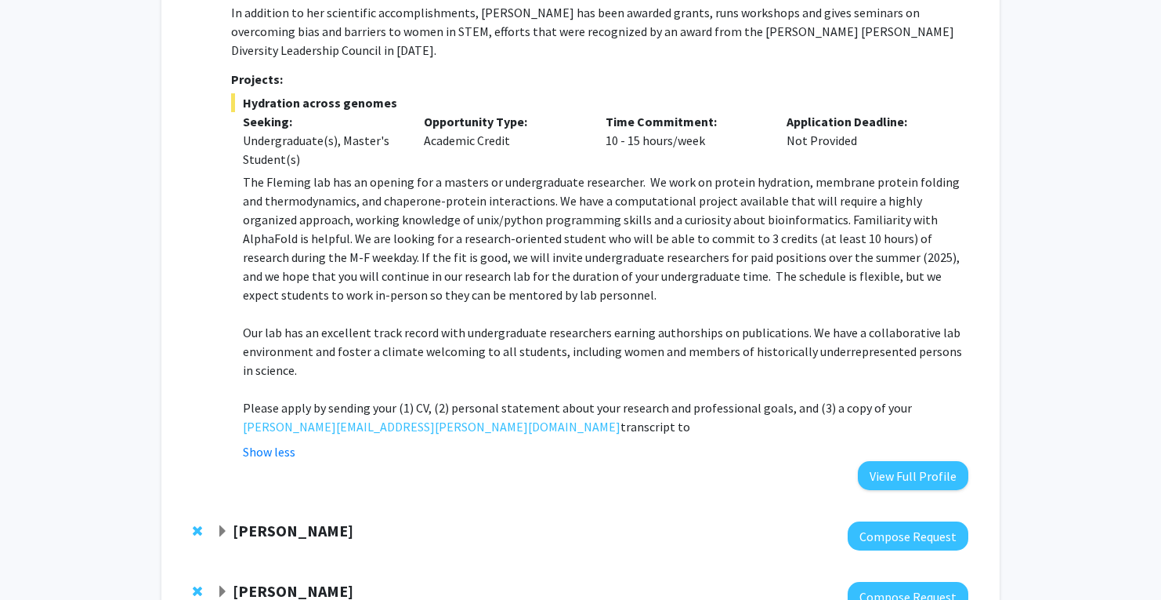
scroll to position [489, 0]
click at [310, 397] on p "Please apply by sending your (1) CV, (2) personal statement about your research…" at bounding box center [606, 416] width 726 height 38
click at [313, 397] on p "Please apply by sending your (1) CV, (2) personal statement about your research…" at bounding box center [606, 416] width 726 height 38
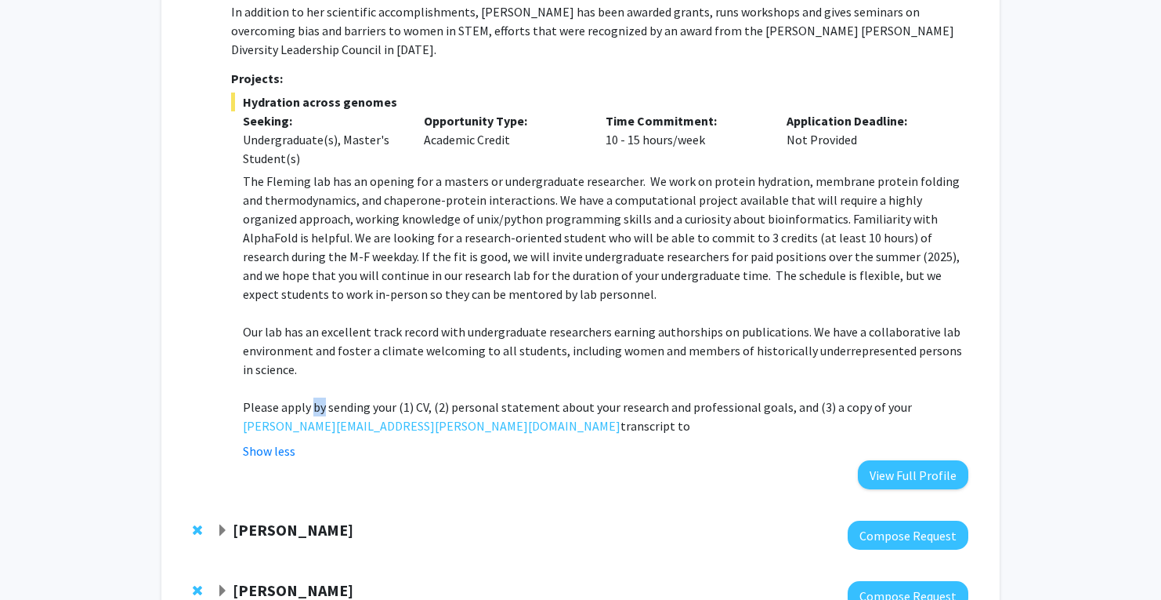
click at [313, 397] on p "Please apply by sending your (1) CV, (2) personal statement about your research…" at bounding box center [606, 416] width 726 height 38
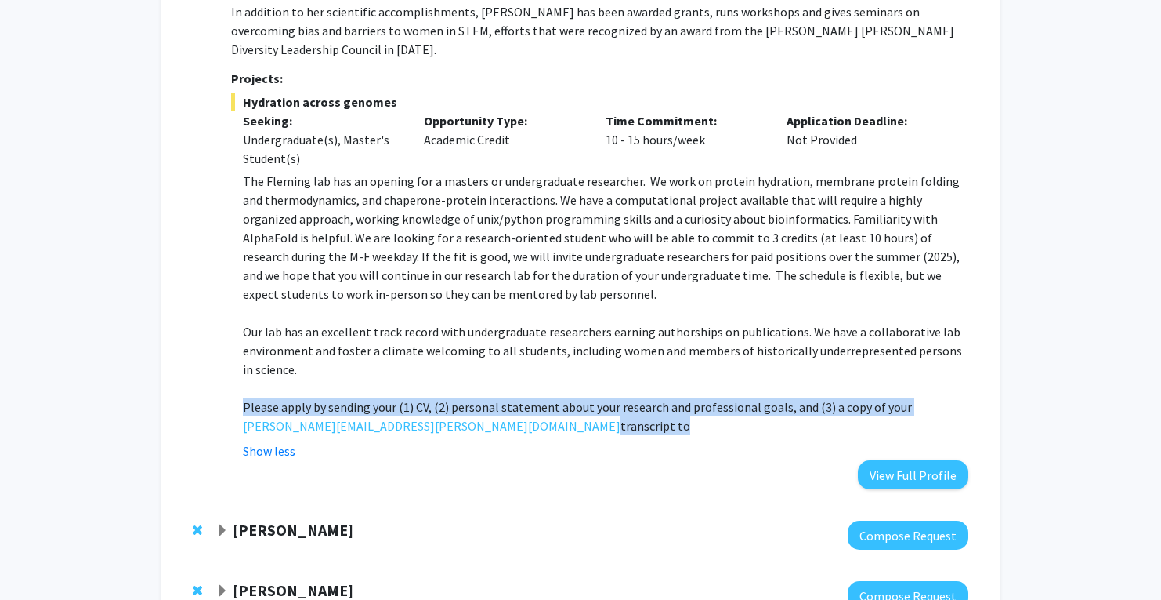
click at [313, 397] on p "Please apply by sending your (1) CV, (2) personal statement about your research…" at bounding box center [606, 416] width 726 height 38
click at [315, 397] on p "Please apply by sending your (1) CV, (2) personal statement about your research…" at bounding box center [606, 416] width 726 height 38
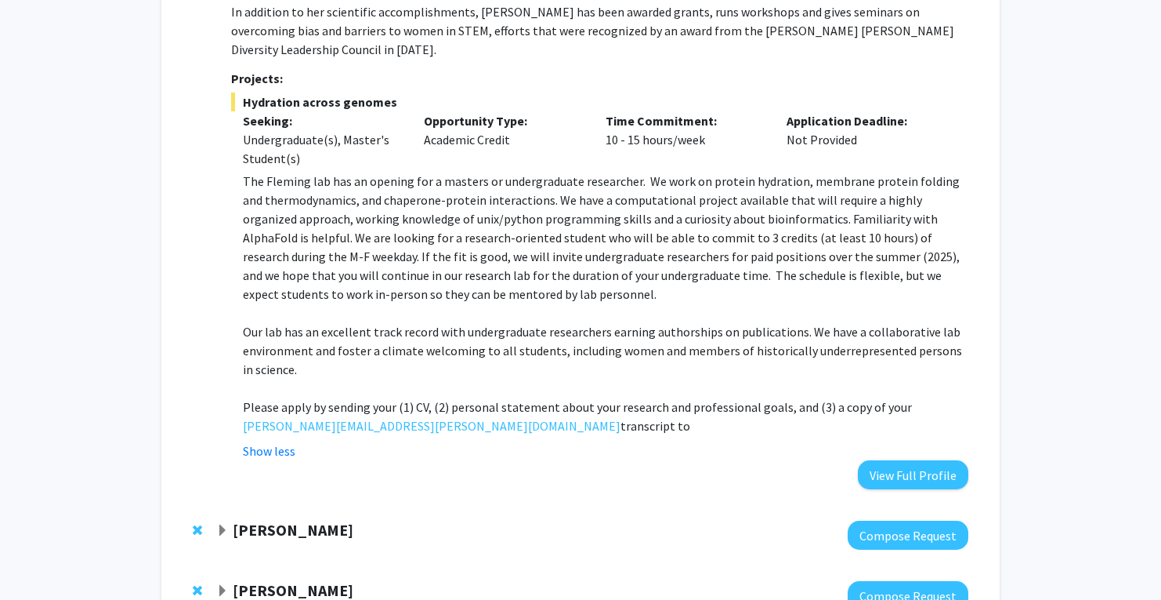
click at [315, 397] on p "Please apply by sending your (1) CV, (2) personal statement about your research…" at bounding box center [606, 416] width 726 height 38
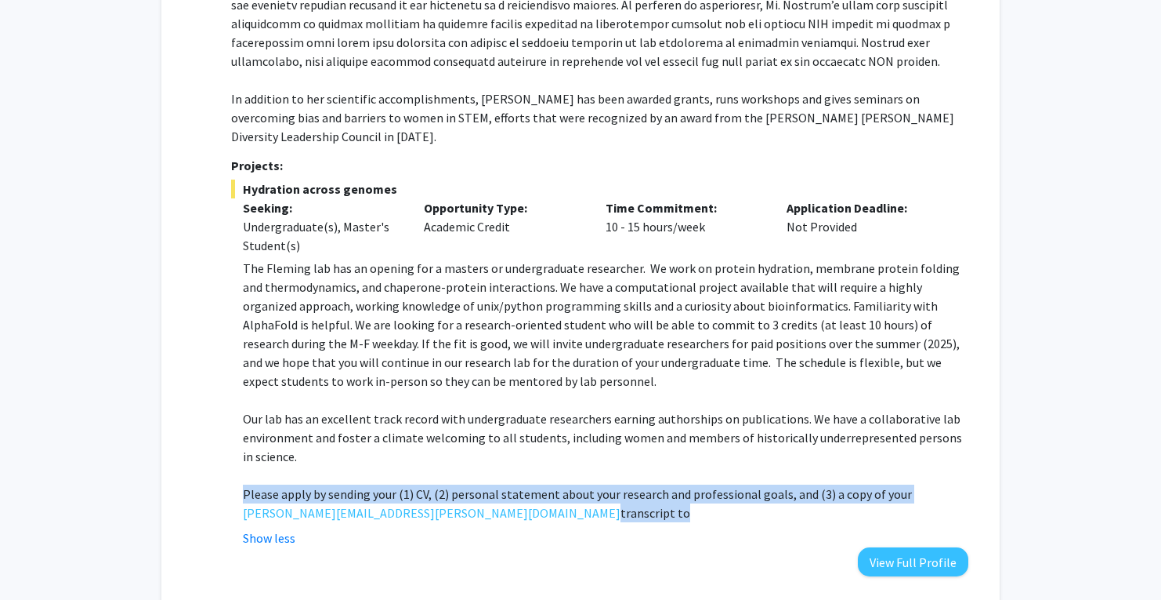
scroll to position [403, 0]
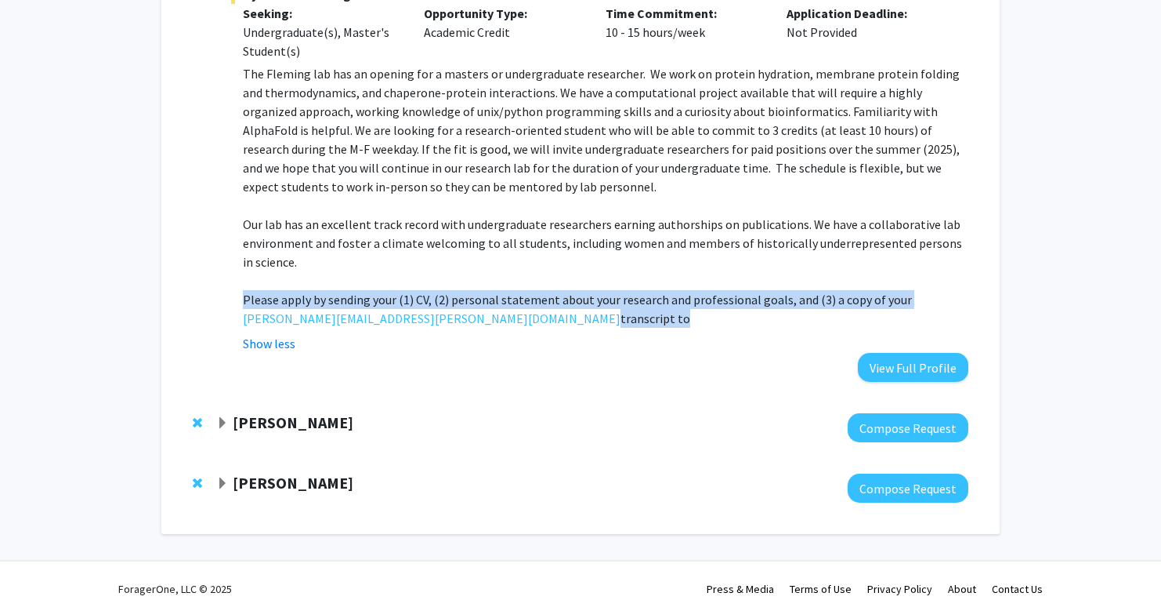
click at [284, 473] on strong "[PERSON_NAME]" at bounding box center [293, 483] width 121 height 20
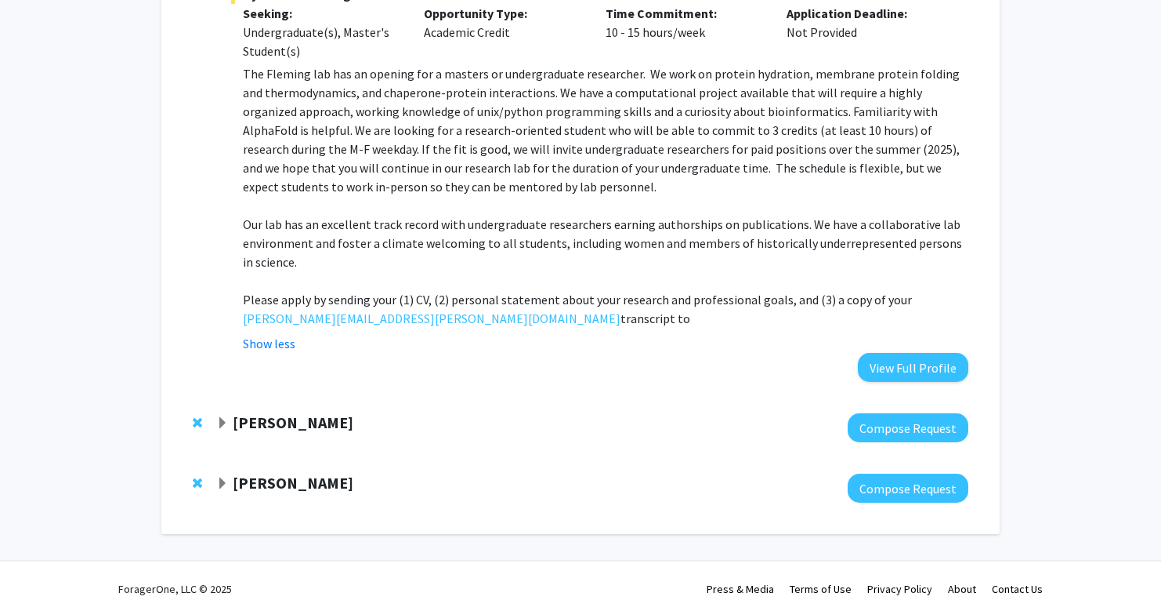
scroll to position [596, 0]
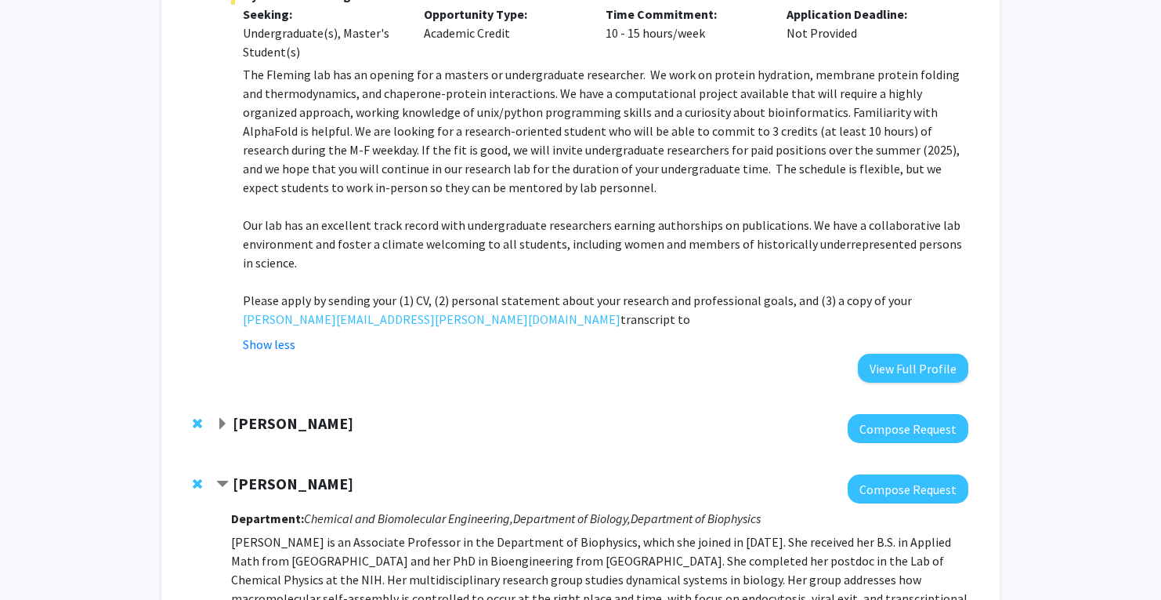
click at [313, 398] on div "[PERSON_NAME] Compose Request" at bounding box center [580, 428] width 807 height 60
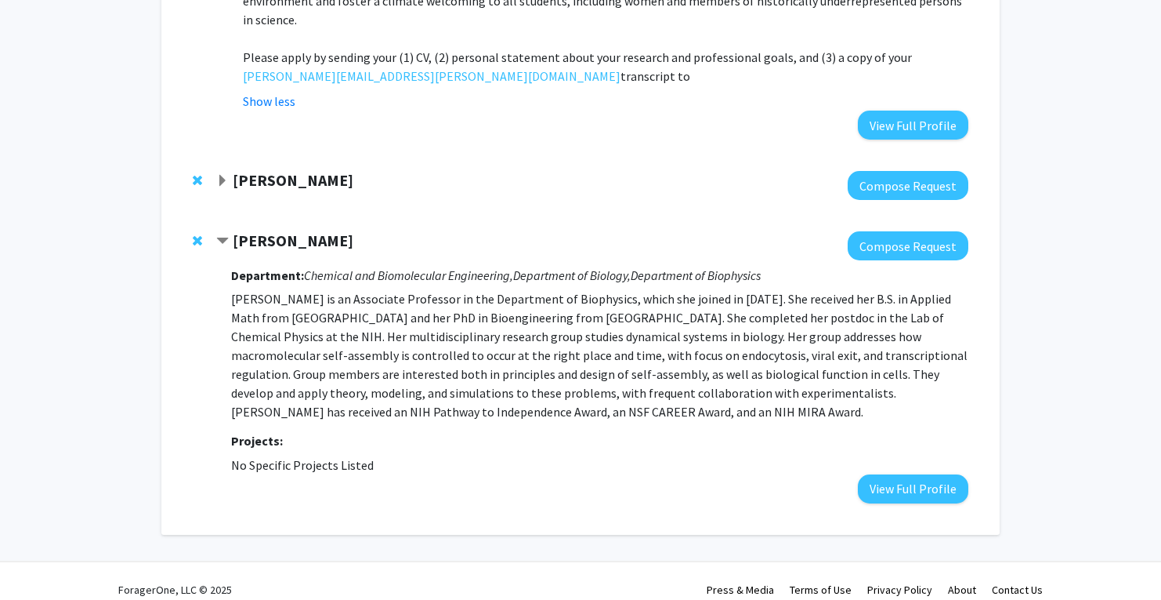
scroll to position [838, 0]
click at [361, 366] on p "[PERSON_NAME] is an Associate Professor in the Department of Biophysics, which …" at bounding box center [599, 356] width 737 height 132
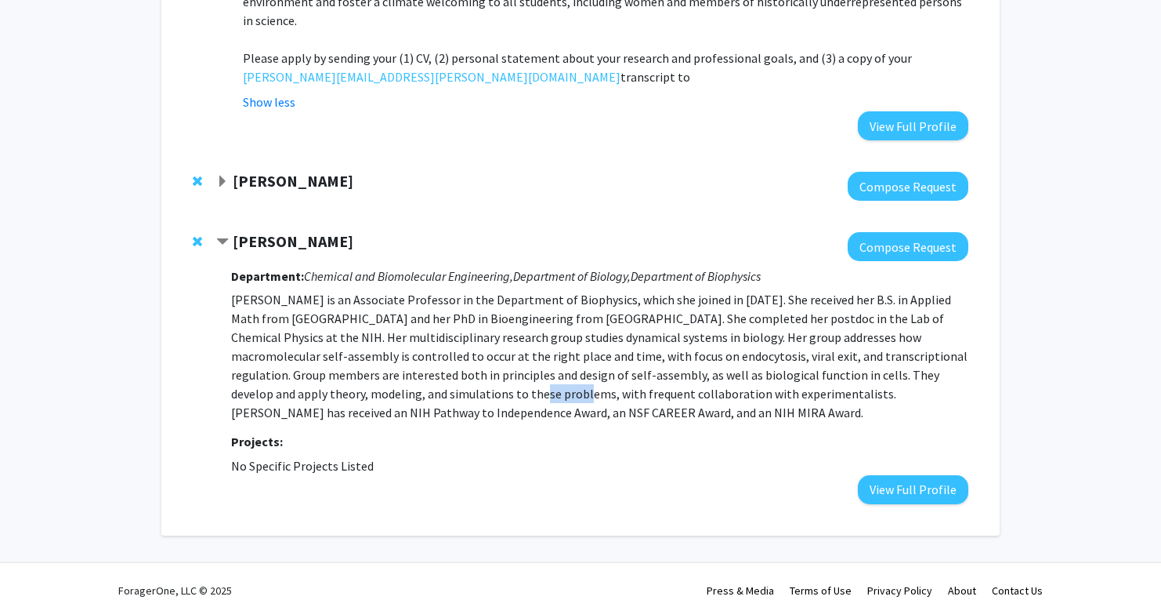
click at [361, 366] on p "[PERSON_NAME] is an Associate Professor in the Department of Biophysics, which …" at bounding box center [599, 356] width 737 height 132
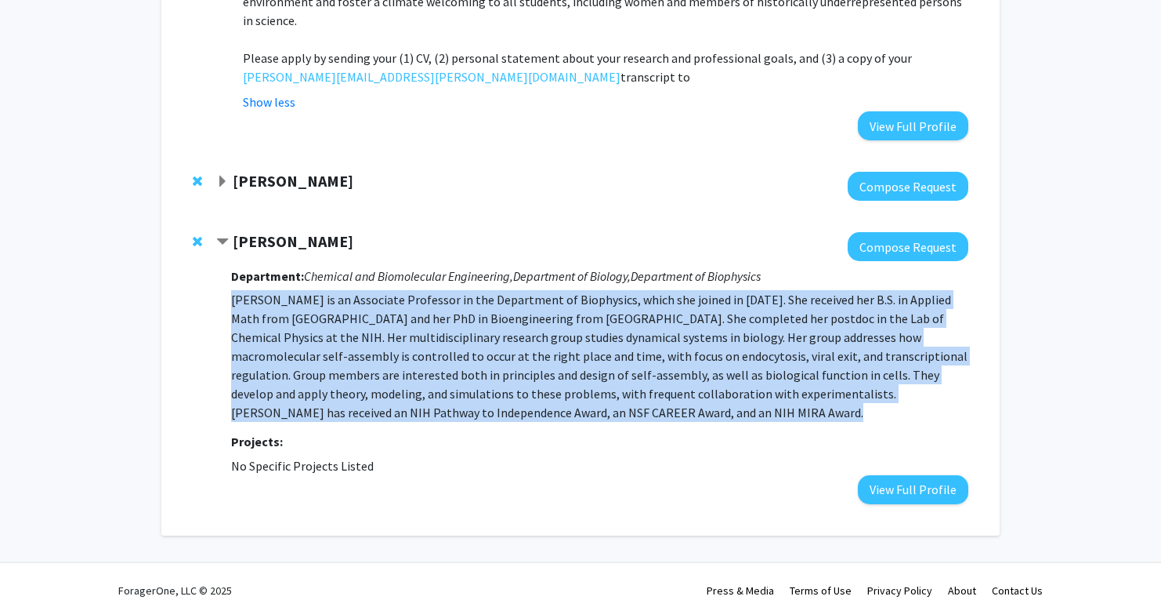
click at [408, 366] on p "[PERSON_NAME] is an Associate Professor in the Department of Biophysics, which …" at bounding box center [599, 356] width 737 height 132
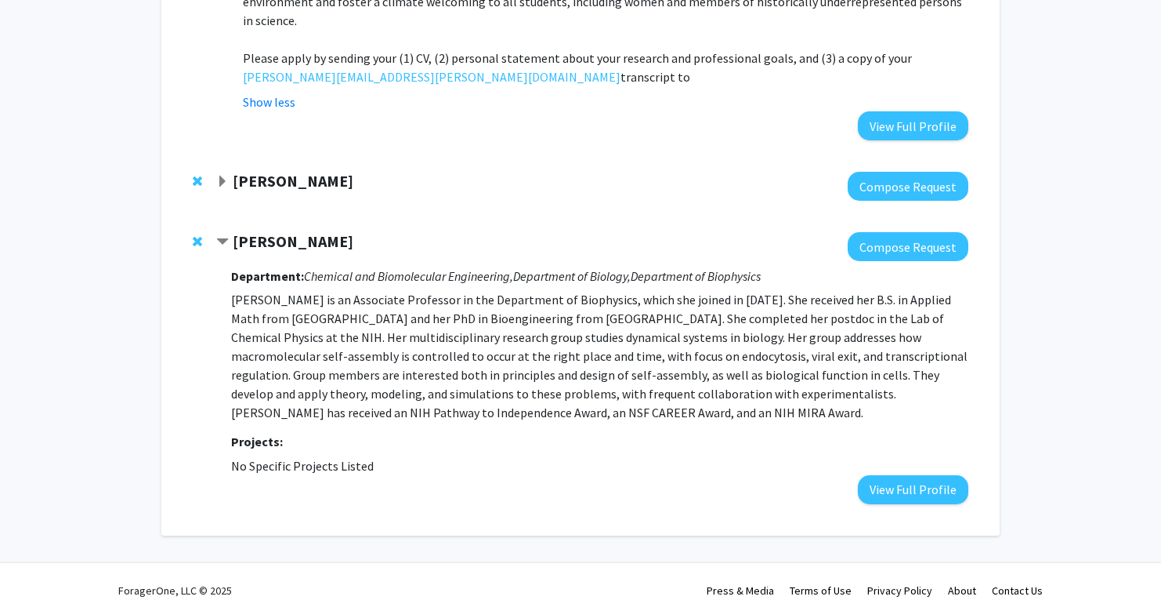
click at [408, 366] on p "[PERSON_NAME] is an Associate Professor in the Department of Biophysics, which …" at bounding box center [599, 356] width 737 height 132
click at [907, 485] on button "View Full Profile" at bounding box center [913, 489] width 111 height 29
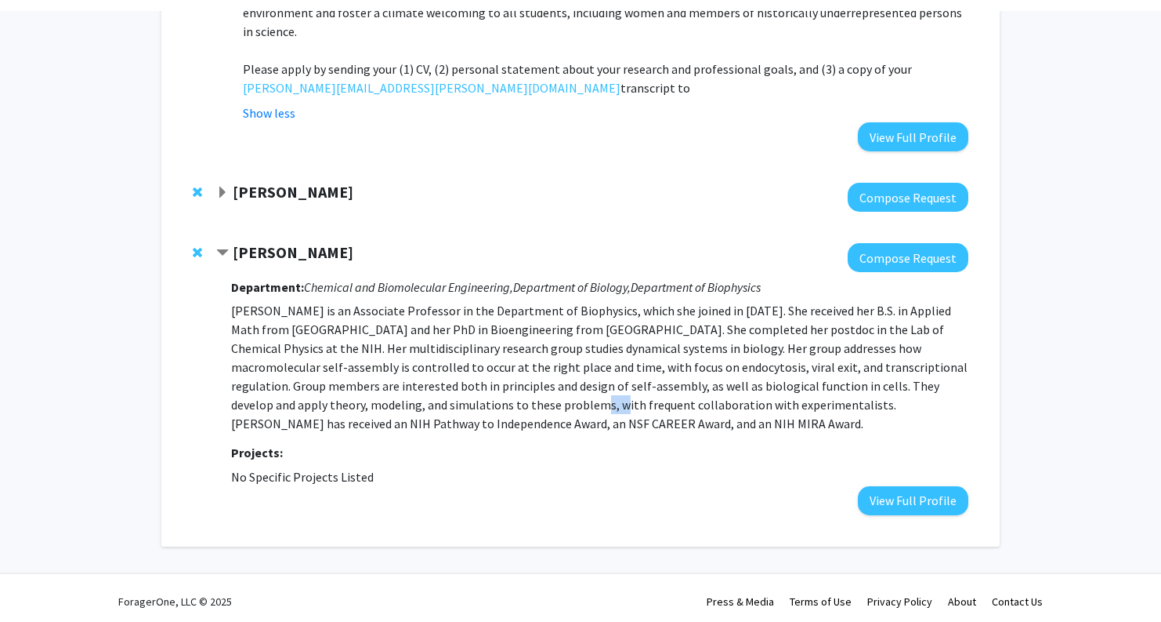
scroll to position [816, 0]
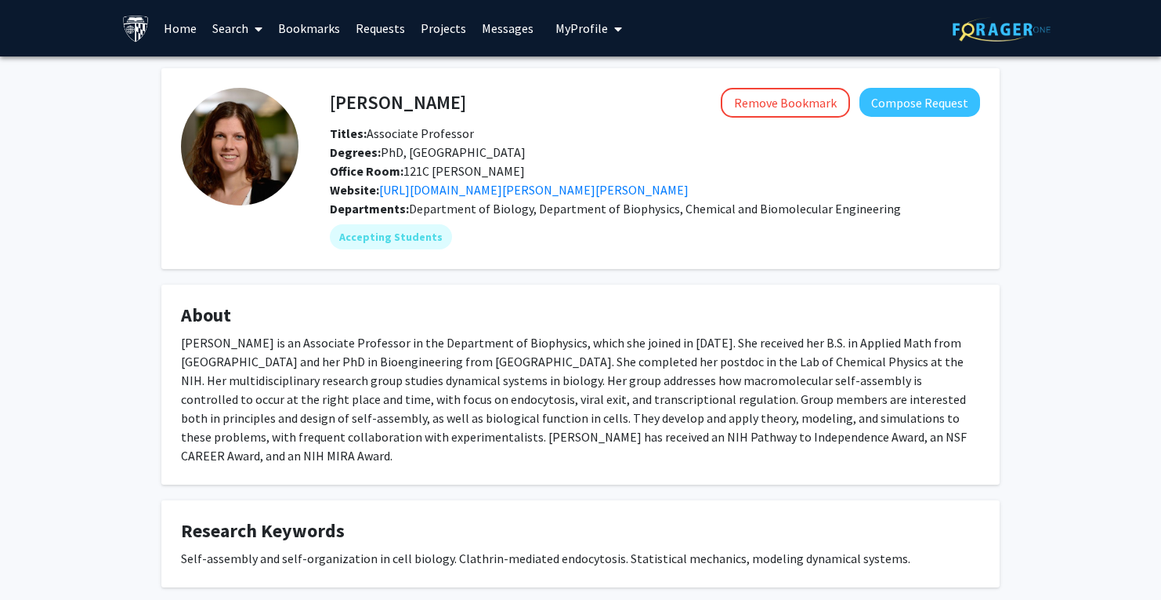
click at [652, 383] on div "Margaret Johnson is an Associate Professor in the Department of Biophysics, whi…" at bounding box center [580, 399] width 799 height 132
click at [652, 383] on div "[PERSON_NAME] is an Associate Professor in the Department of Biophysics, which …" at bounding box center [580, 399] width 799 height 132
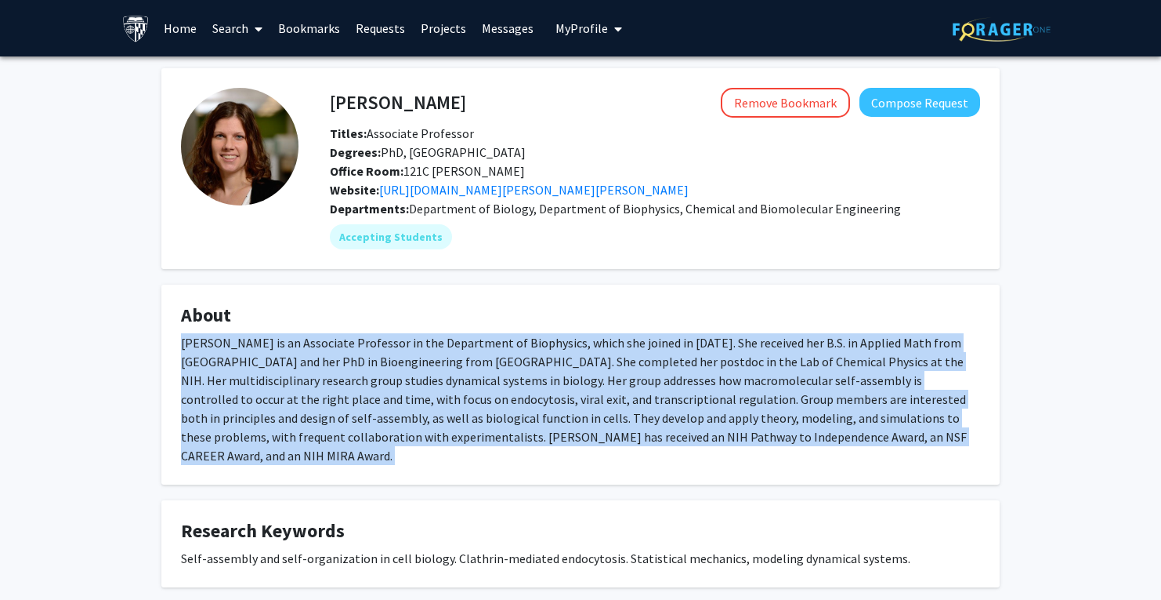
click at [652, 383] on div "[PERSON_NAME] is an Associate Professor in the Department of Biophysics, which …" at bounding box center [580, 399] width 799 height 132
click at [652, 373] on div "[PERSON_NAME] is an Associate Professor in the Department of Biophysics, which …" at bounding box center [580, 399] width 799 height 132
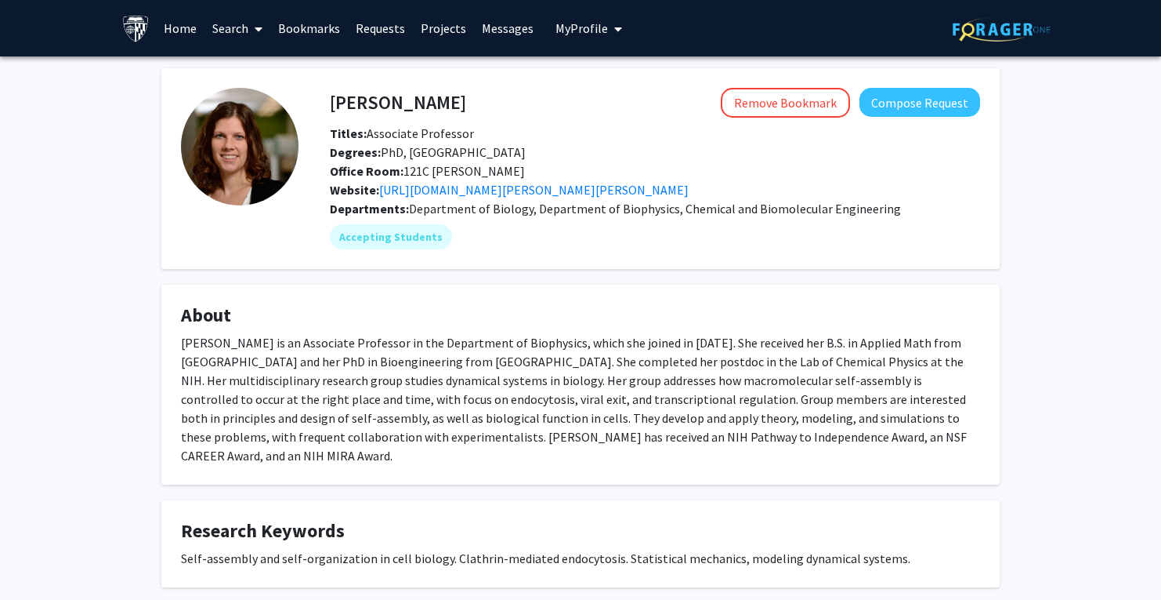
click at [652, 373] on div "[PERSON_NAME] is an Associate Professor in the Department of Biophysics, which …" at bounding box center [580, 399] width 799 height 132
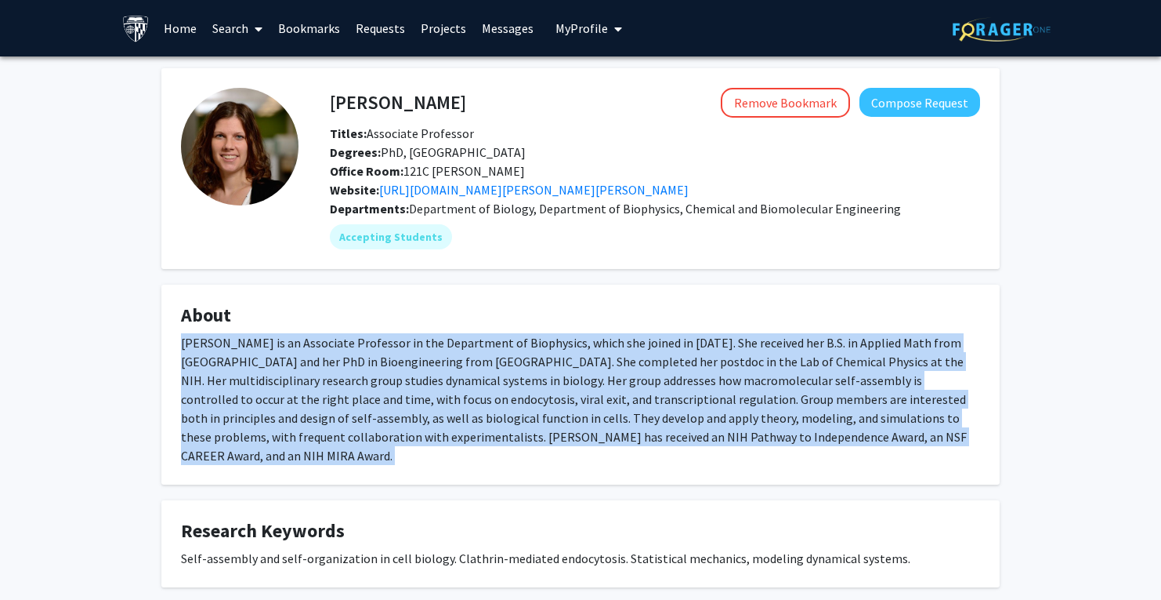
scroll to position [39, 0]
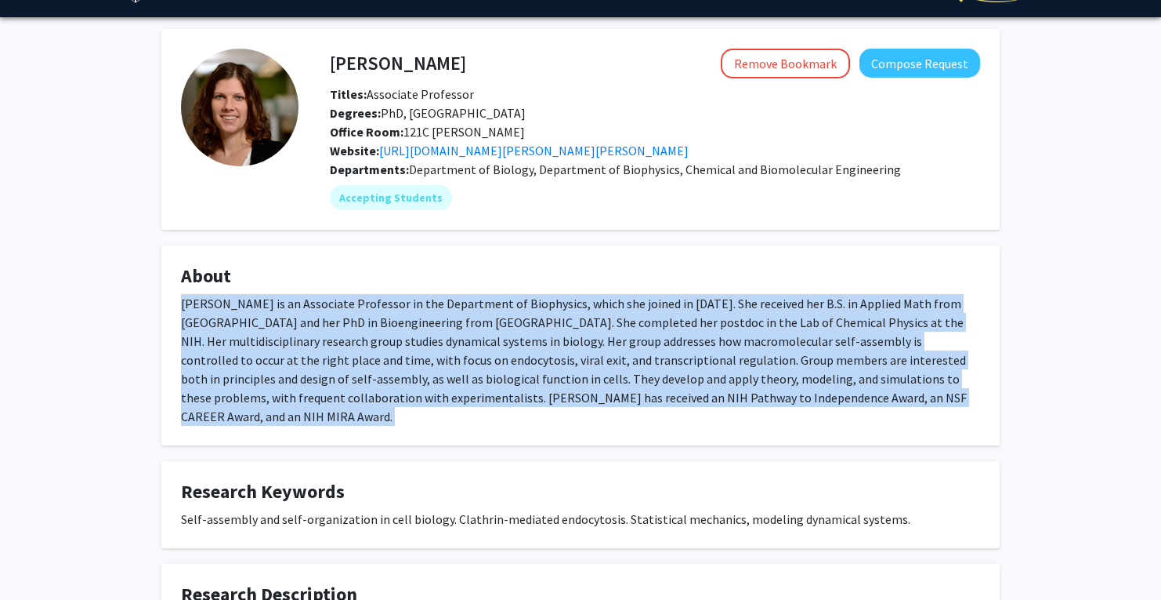
click at [652, 373] on div "[PERSON_NAME] is an Associate Professor in the Department of Biophysics, which …" at bounding box center [580, 360] width 799 height 132
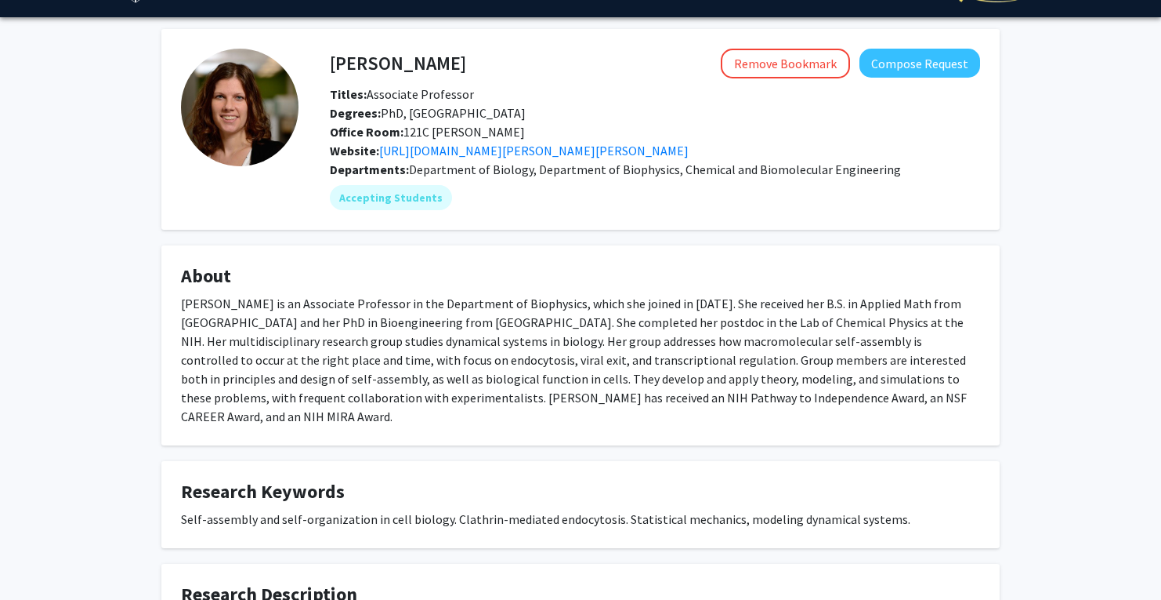
click at [652, 373] on div "[PERSON_NAME] is an Associate Professor in the Department of Biophysics, which …" at bounding box center [580, 360] width 799 height 132
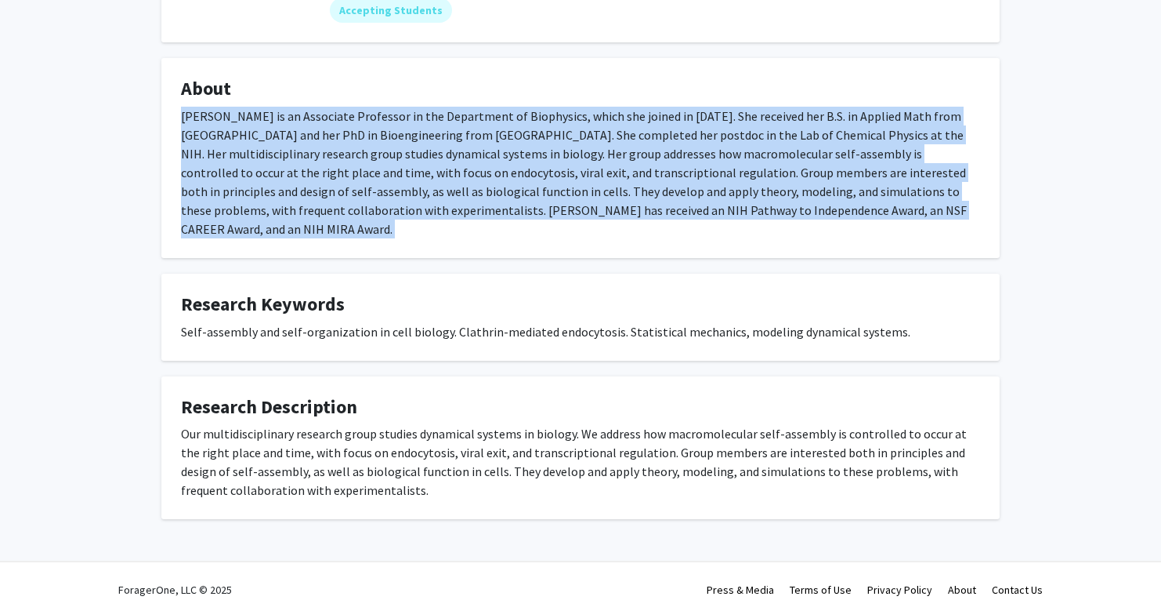
scroll to position [226, 0]
click at [652, 377] on fg-card "Research Description Our multidisciplinary research group studies dynamical sys…" at bounding box center [580, 448] width 839 height 143
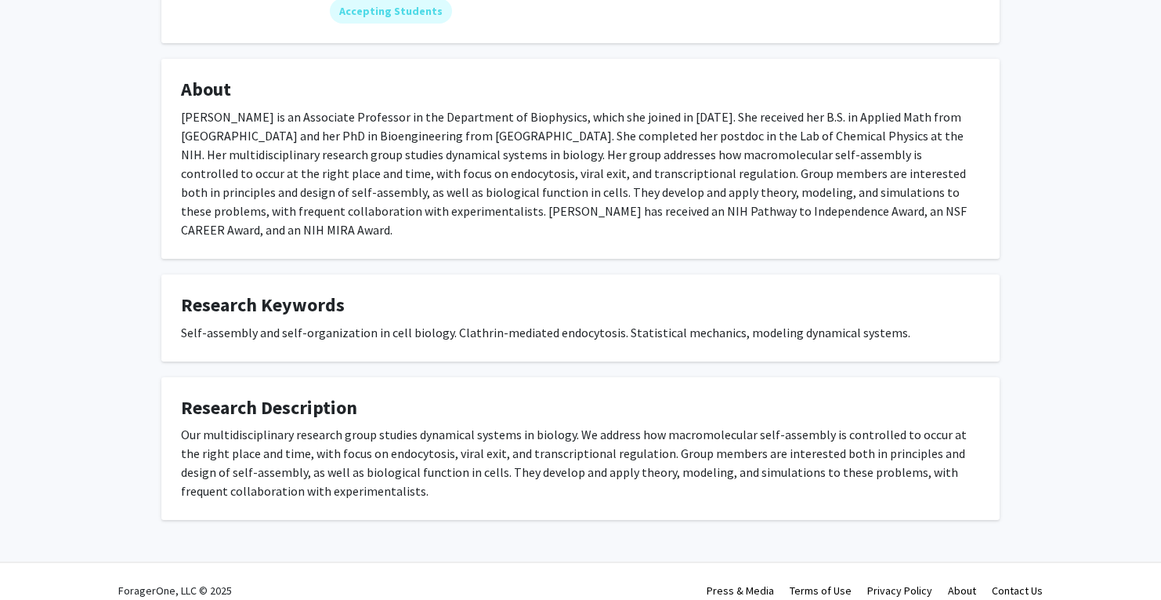
click at [652, 377] on fg-card "Research Description Our multidisciplinary research group studies dynamical sys…" at bounding box center [580, 448] width 839 height 143
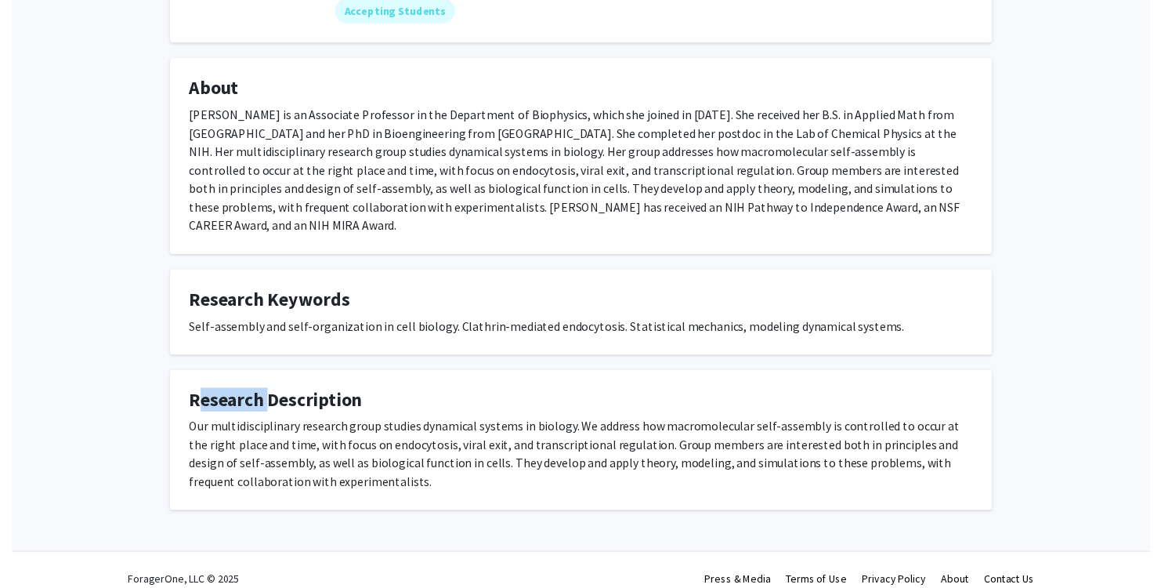
scroll to position [195, 0]
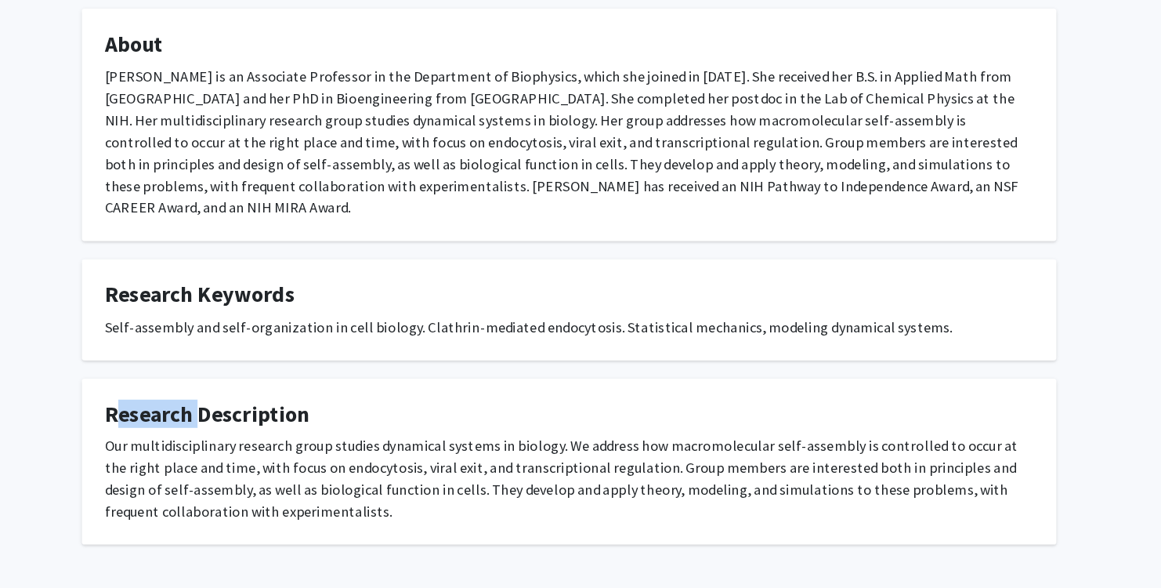
click at [560, 408] on fg-card "Research Description Our multidisciplinary research group studies dynamical sys…" at bounding box center [580, 479] width 839 height 143
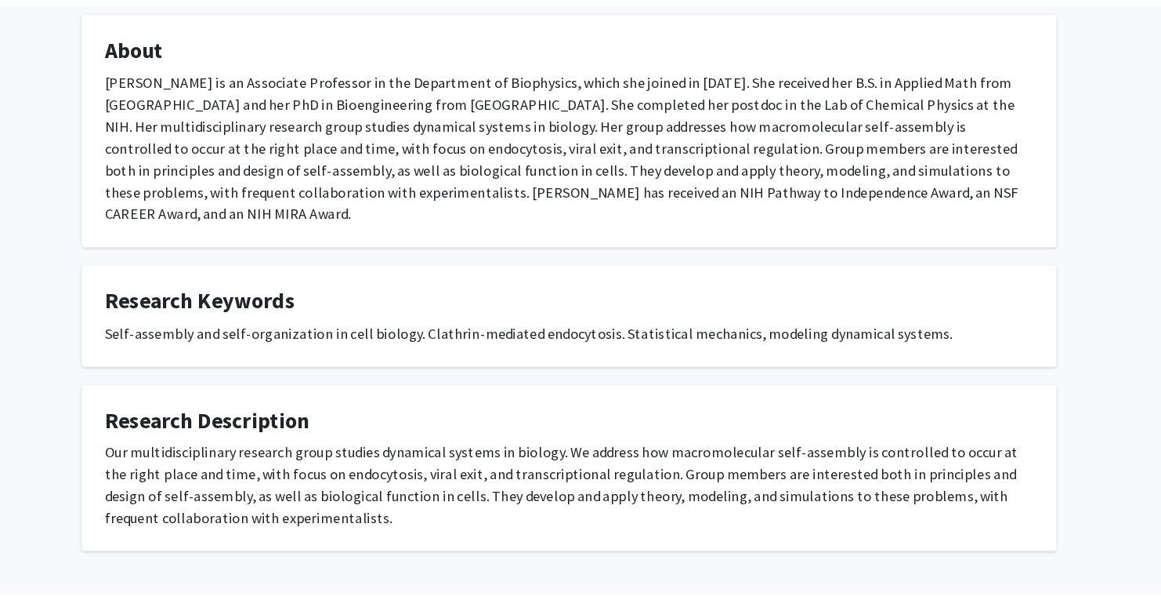
scroll to position [226, 0]
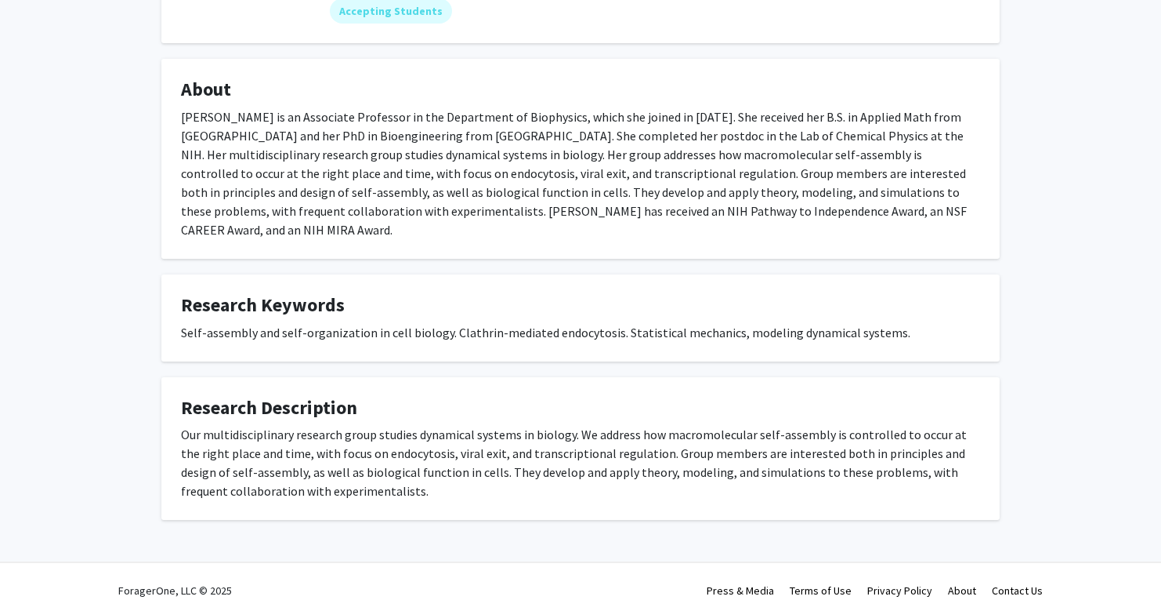
click at [652, 377] on fg-card "Research Description Our multidisciplinary research group studies dynamical sys…" at bounding box center [580, 448] width 839 height 143
click at [611, 448] on div "Our multidisciplinary research group studies dynamical systems in biology. We a…" at bounding box center [580, 462] width 799 height 75
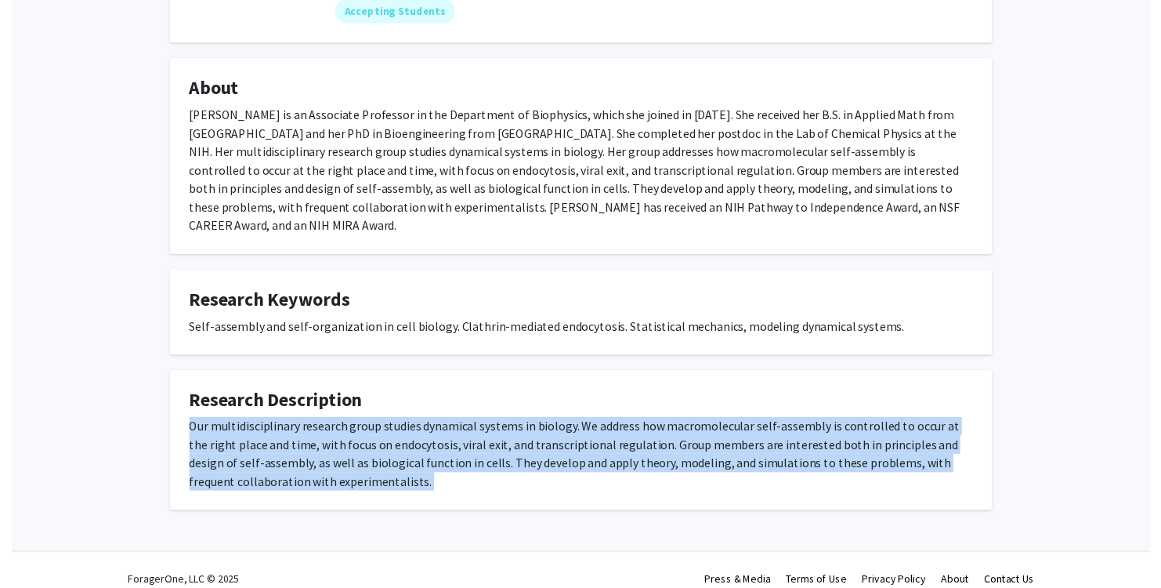
scroll to position [200, 0]
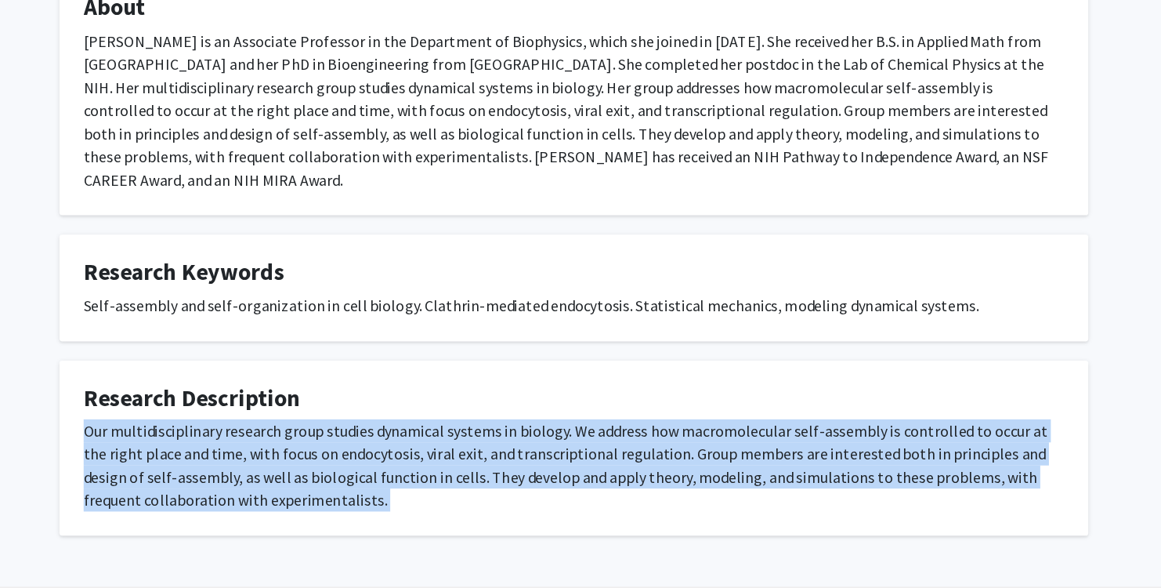
click at [498, 451] on div "Our multidisciplinary research group studies dynamical systems in biology. We a…" at bounding box center [580, 488] width 799 height 75
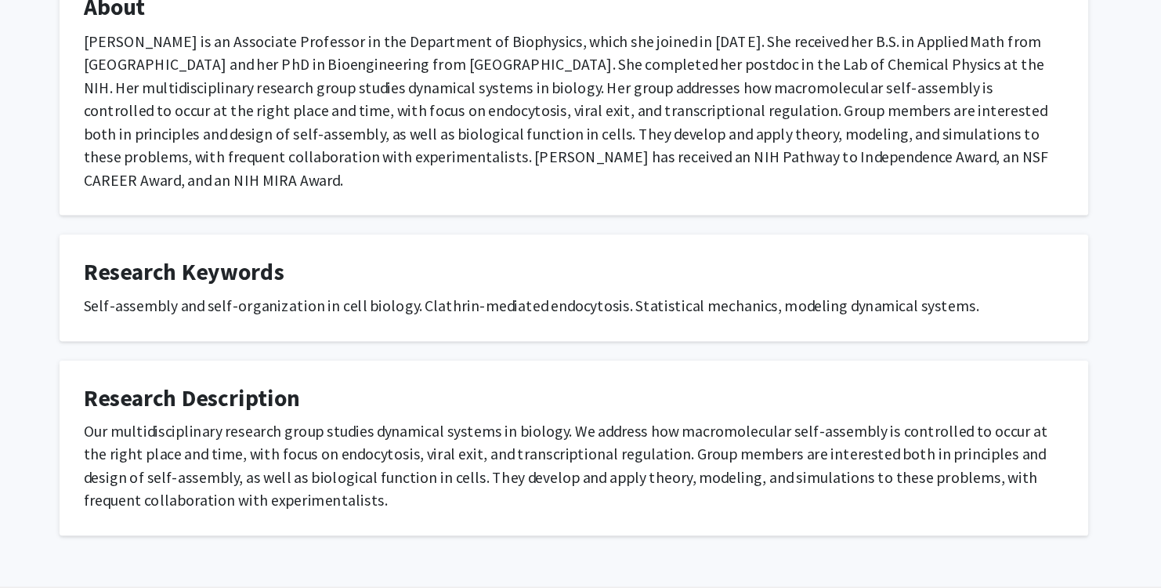
click at [498, 451] on div "Our multidisciplinary research group studies dynamical systems in biology. We a…" at bounding box center [580, 488] width 799 height 75
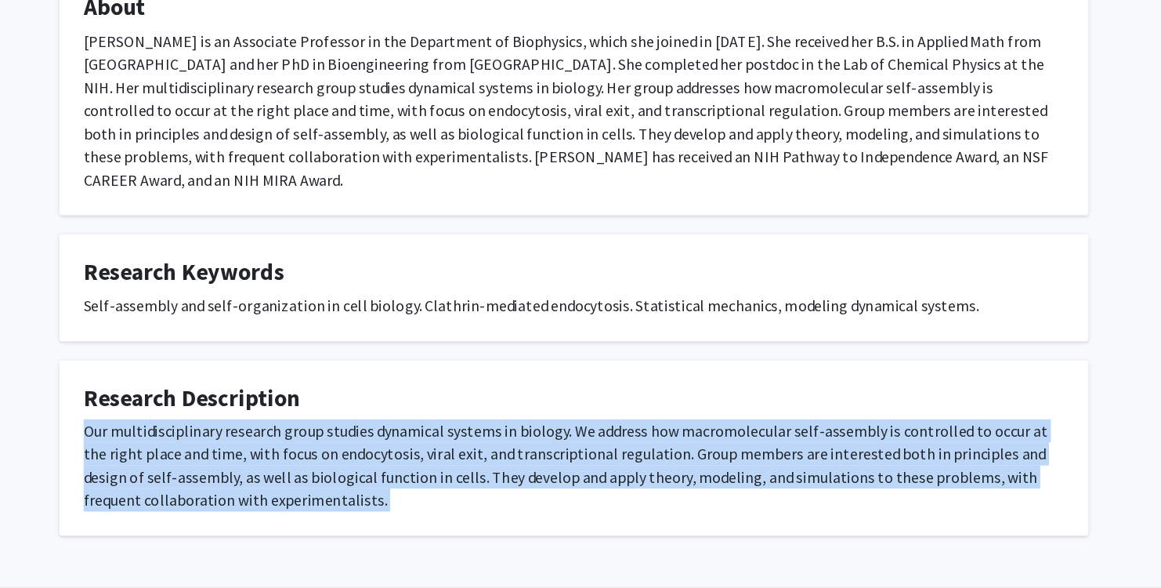
click at [498, 451] on div "Our multidisciplinary research group studies dynamical systems in biology. We a…" at bounding box center [580, 488] width 799 height 75
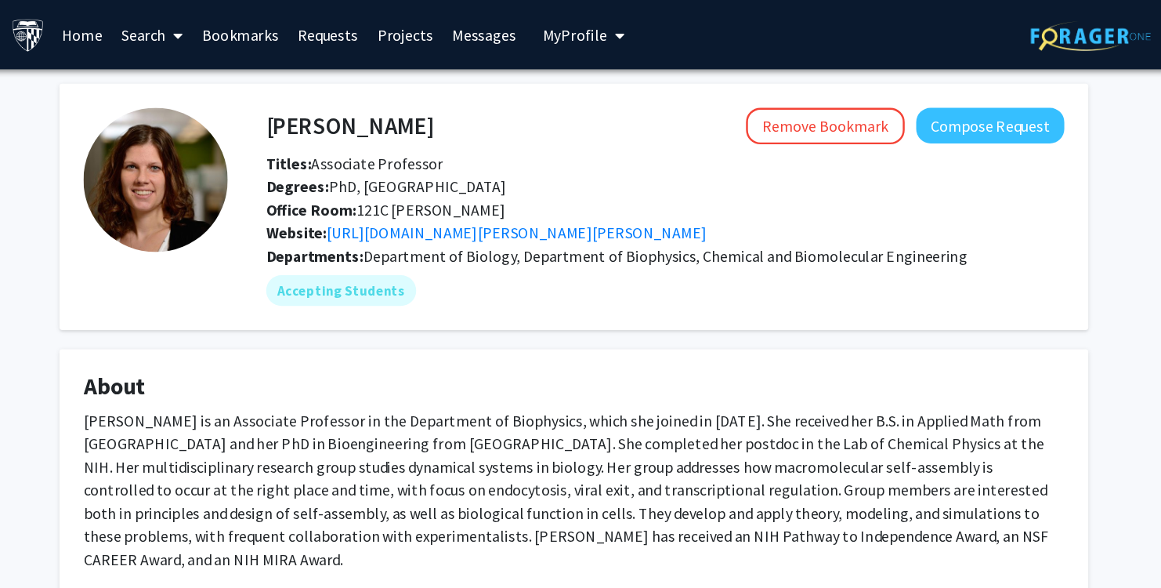
scroll to position [0, 0]
click at [409, 210] on span "Department of Biology, Department of Biophysics, Chemical and Biomolecular Engi…" at bounding box center [655, 209] width 492 height 16
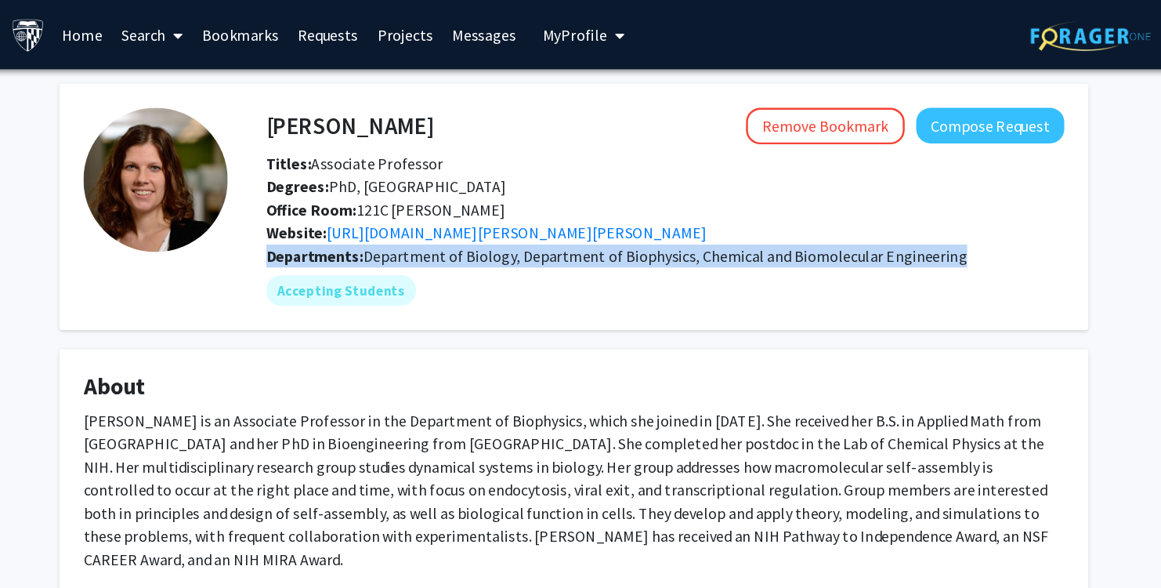
click at [409, 212] on span "Department of Biology, Department of Biophysics, Chemical and Biomolecular Engi…" at bounding box center [655, 209] width 492 height 16
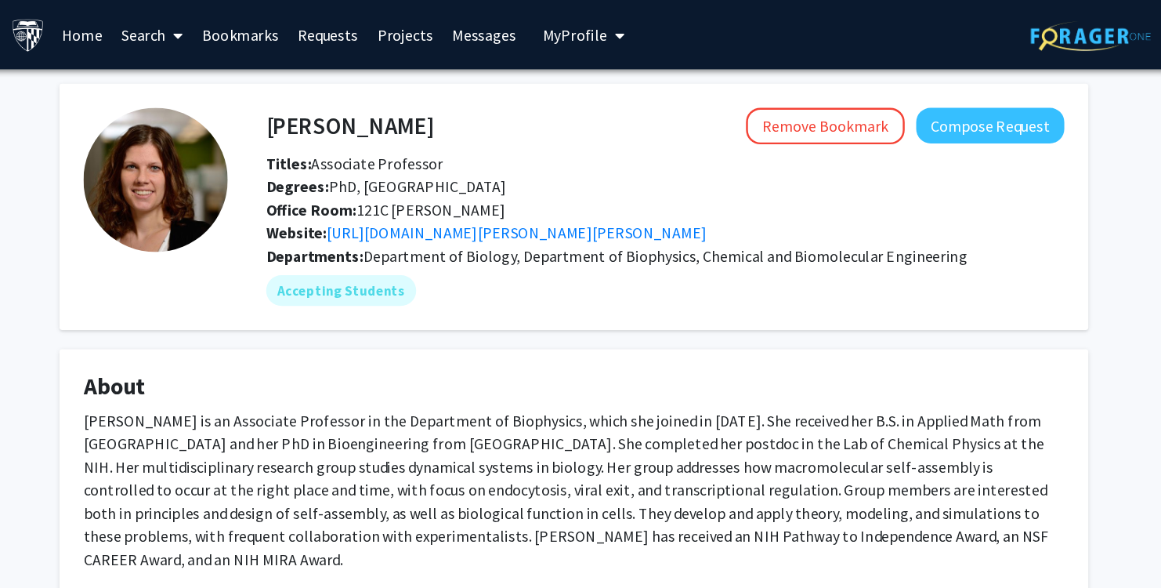
click at [409, 212] on span "Department of Biology, Department of Biophysics, Chemical and Biomolecular Engi…" at bounding box center [655, 209] width 492 height 16
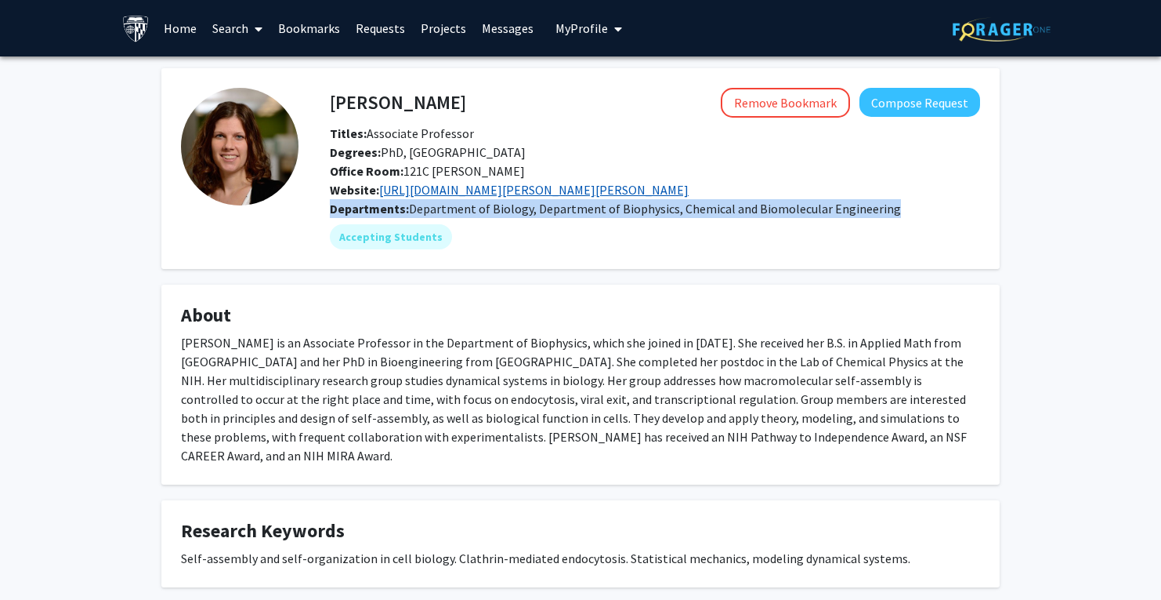
click at [434, 184] on link "https://sites.krieger.jhu.edu/johnson-lab/" at bounding box center [534, 190] width 310 height 16
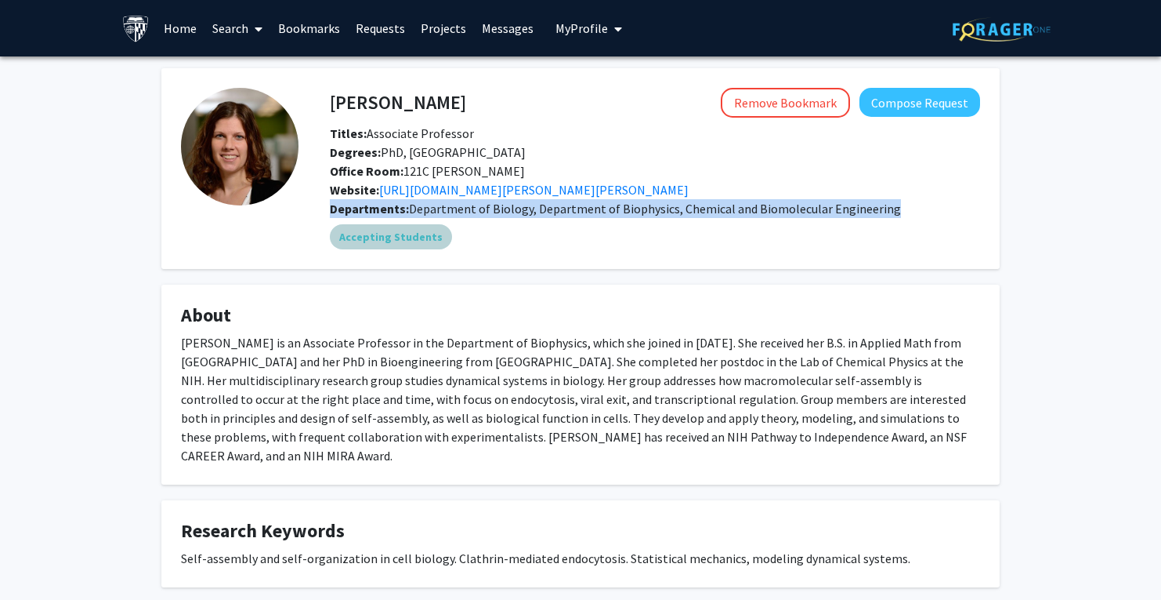
click at [571, 248] on div "Accepting Students" at bounding box center [655, 236] width 657 height 31
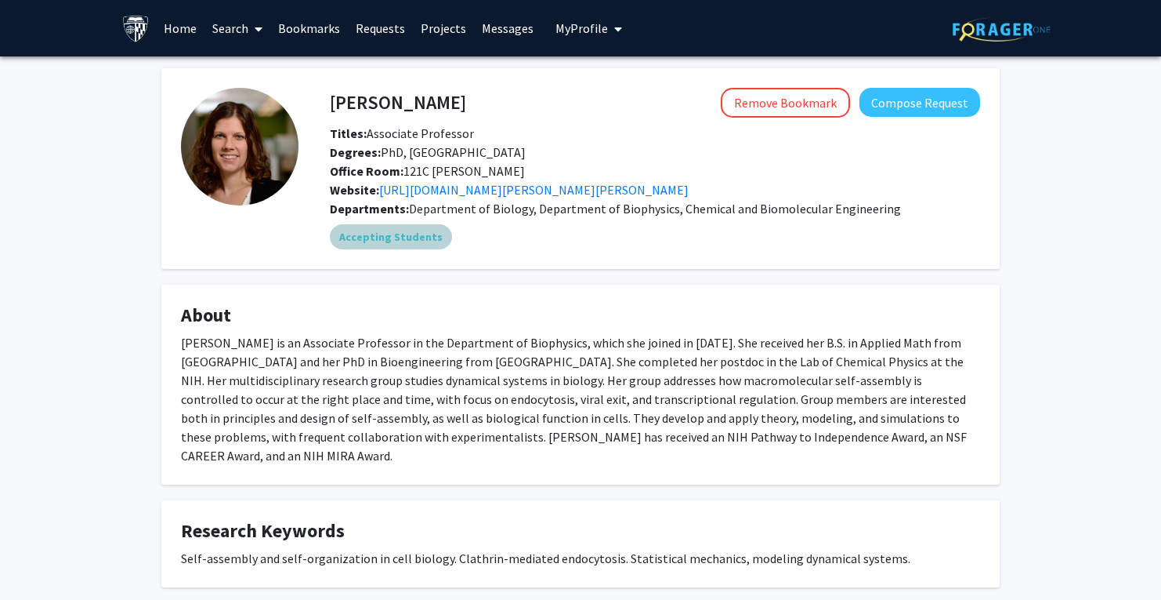
click at [571, 248] on div "Accepting Students" at bounding box center [655, 236] width 657 height 31
click at [552, 204] on span "Department of Biology, Department of Biophysics, Chemical and Biomolecular Engi…" at bounding box center [655, 209] width 492 height 16
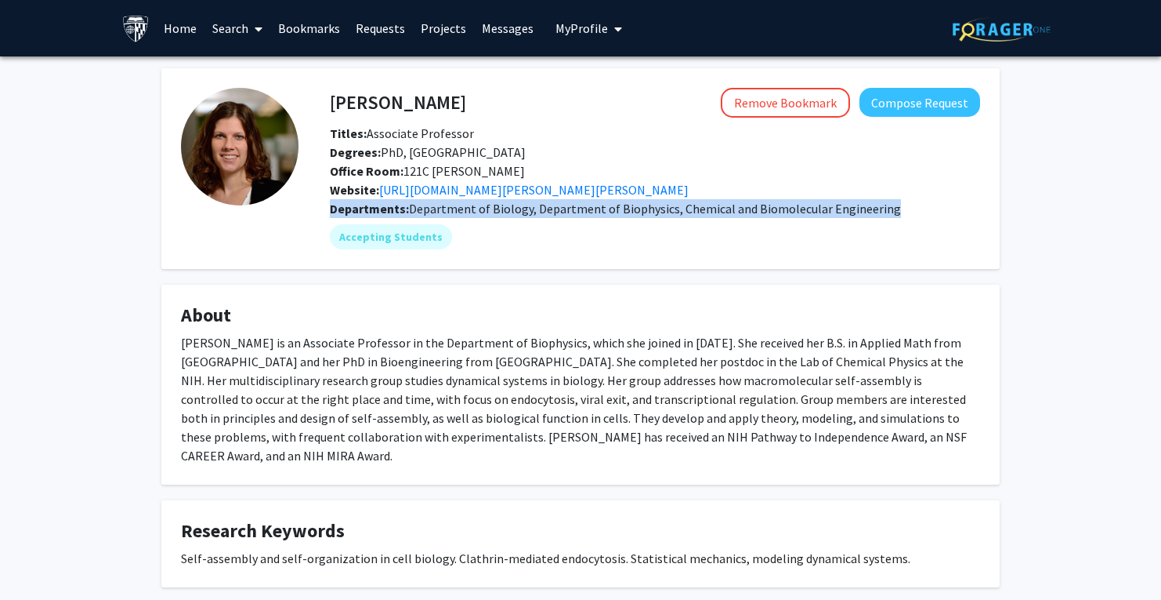
click at [532, 262] on fg-card "Margaret Johnson Remove Bookmark Compose Request Titles: Associate Professor De…" at bounding box center [580, 168] width 839 height 201
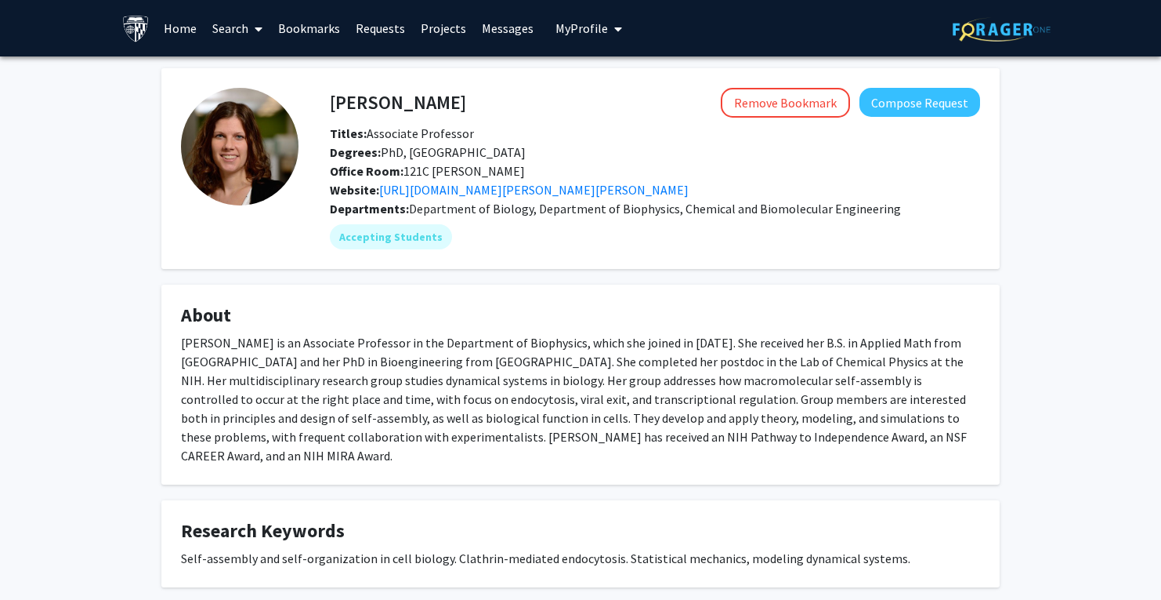
click at [560, 25] on span "My Profile" at bounding box center [582, 28] width 53 height 16
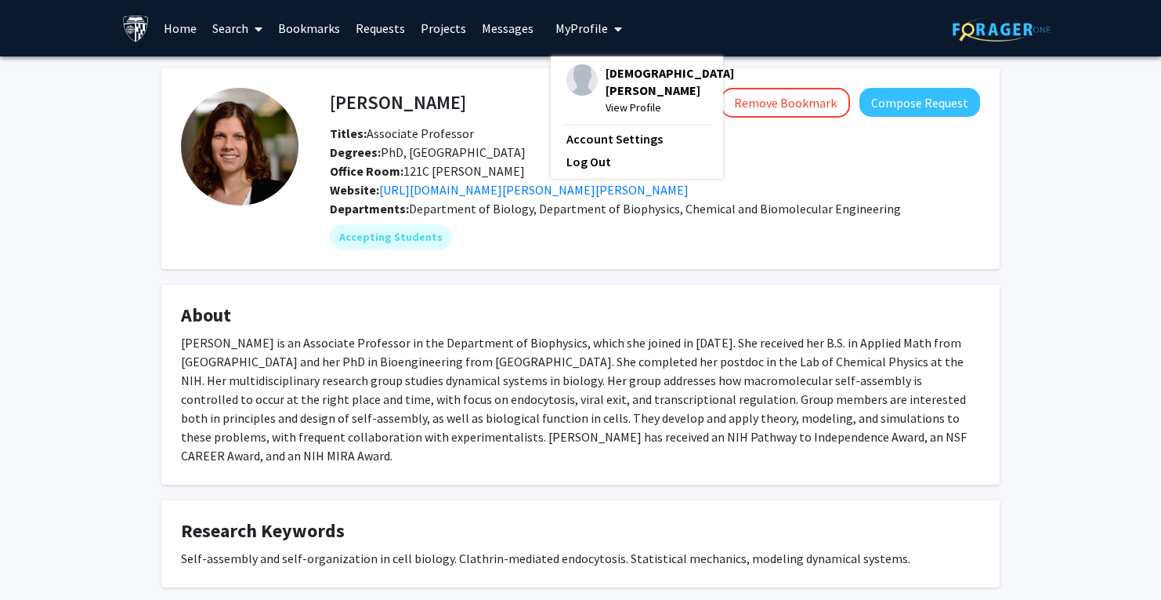
click at [505, 40] on link "Messages" at bounding box center [507, 28] width 67 height 55
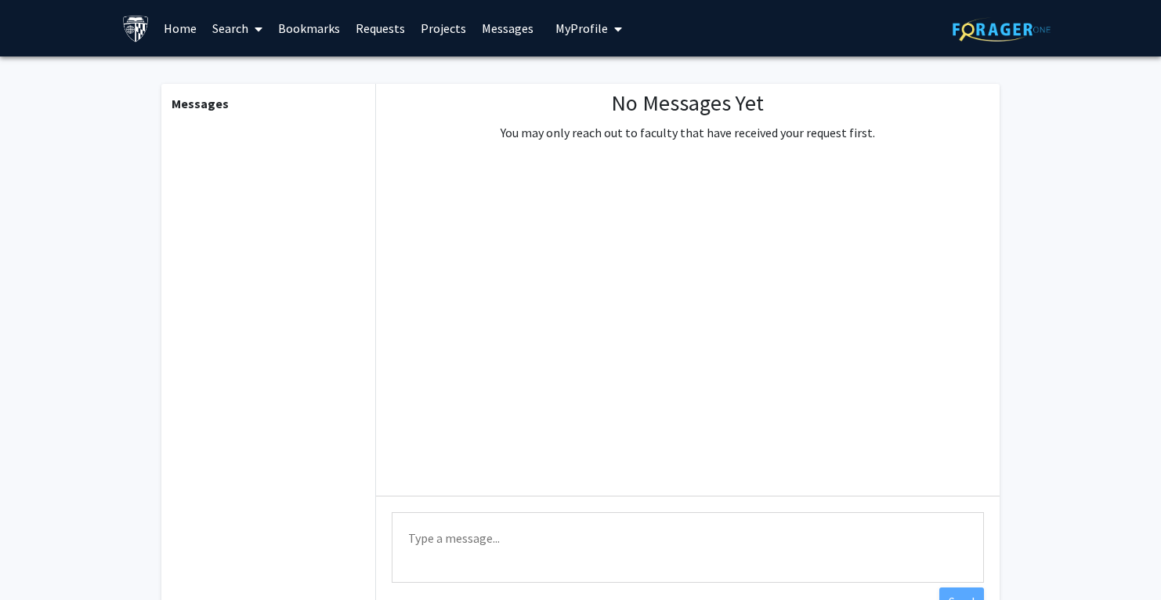
click at [441, 31] on link "Projects" at bounding box center [443, 28] width 61 height 55
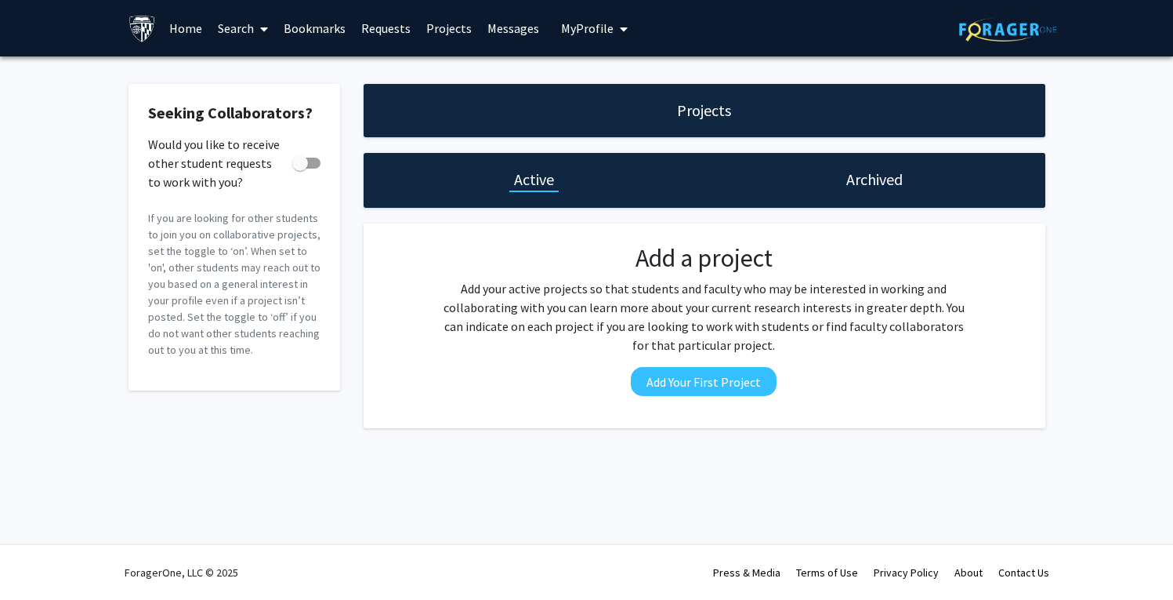
click at [376, 34] on link "Requests" at bounding box center [385, 28] width 65 height 55
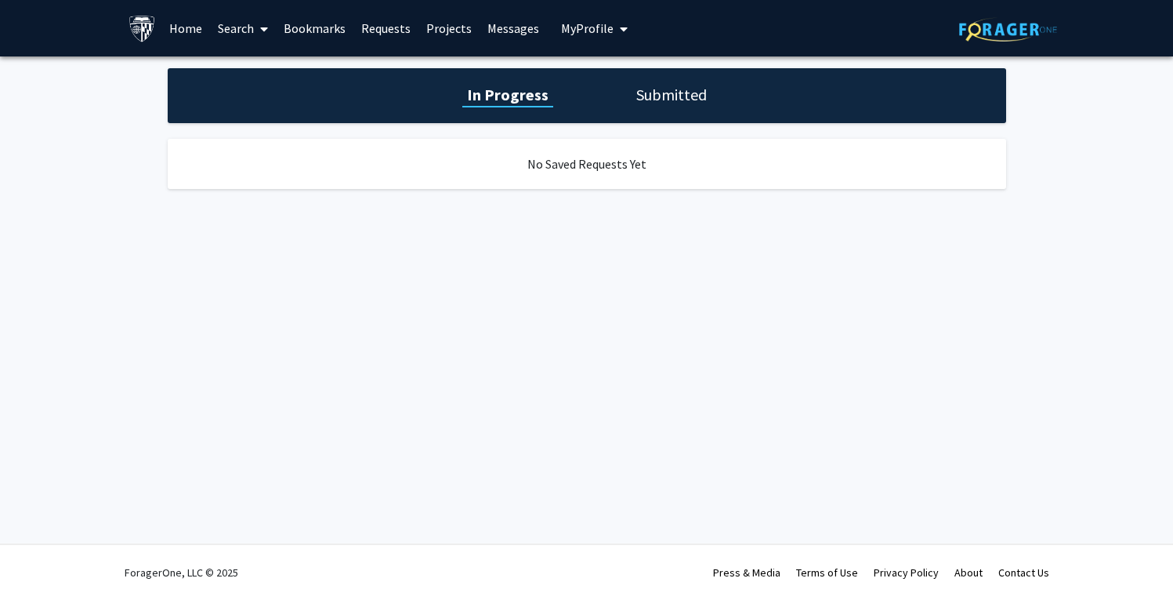
click at [328, 25] on link "Bookmarks" at bounding box center [315, 28] width 78 height 55
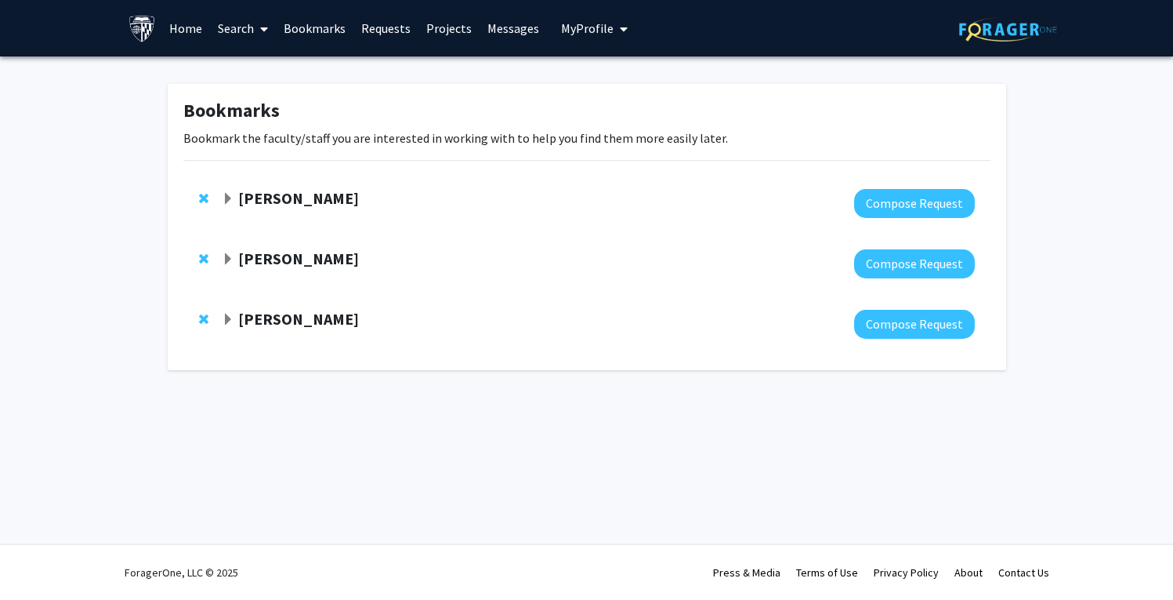
click at [253, 38] on link "Search" at bounding box center [243, 28] width 66 height 55
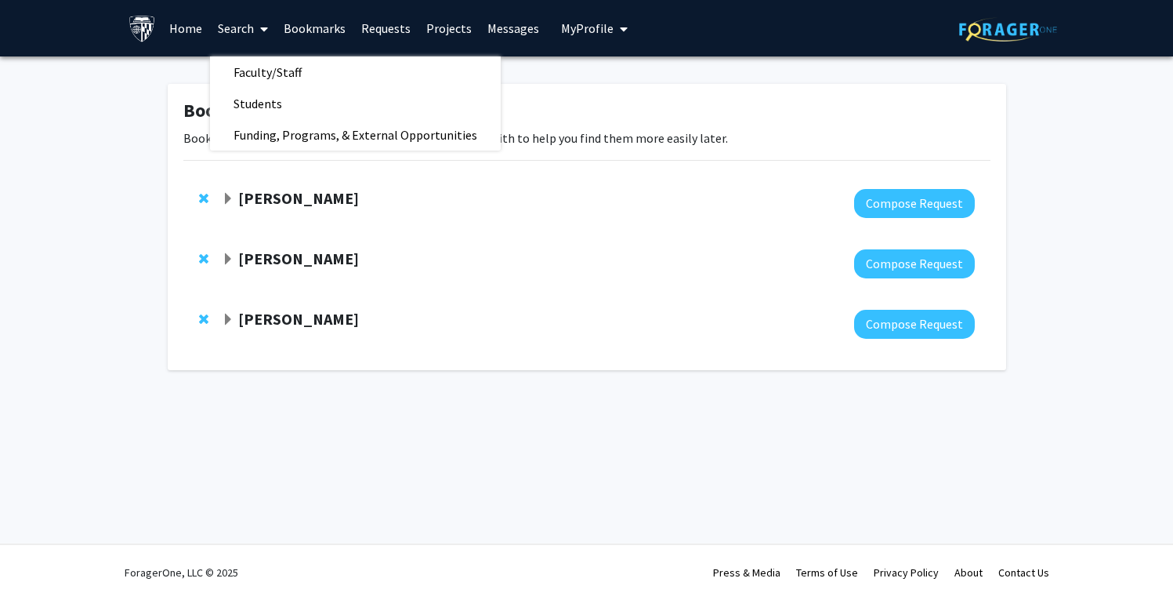
click at [333, 315] on strong "[PERSON_NAME]" at bounding box center [298, 319] width 121 height 20
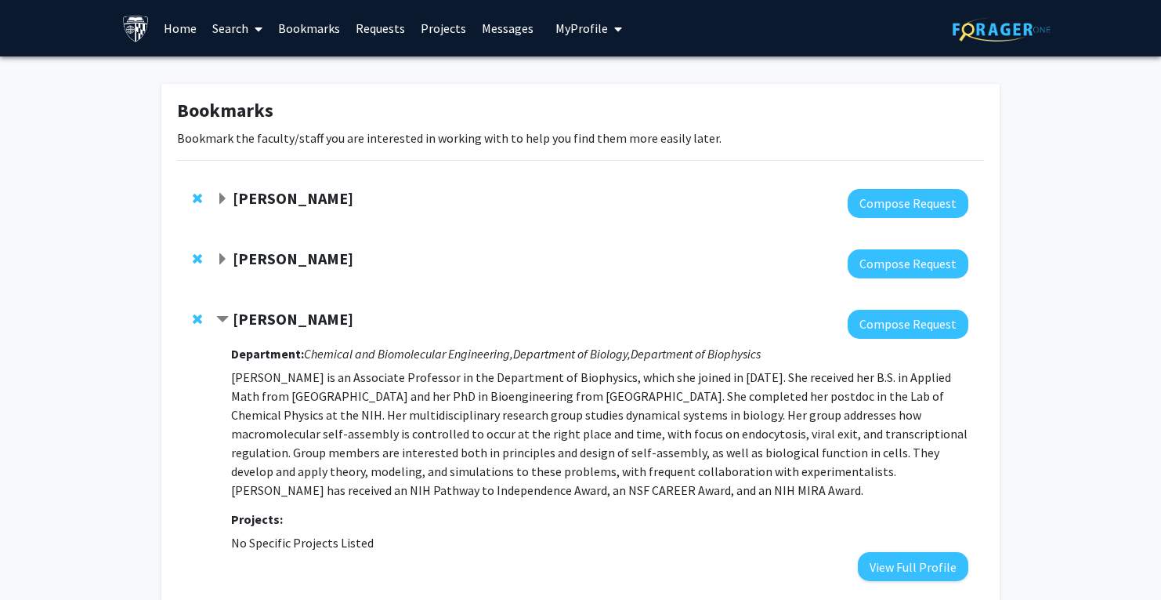
click at [332, 259] on strong "[PERSON_NAME]" at bounding box center [293, 258] width 121 height 20
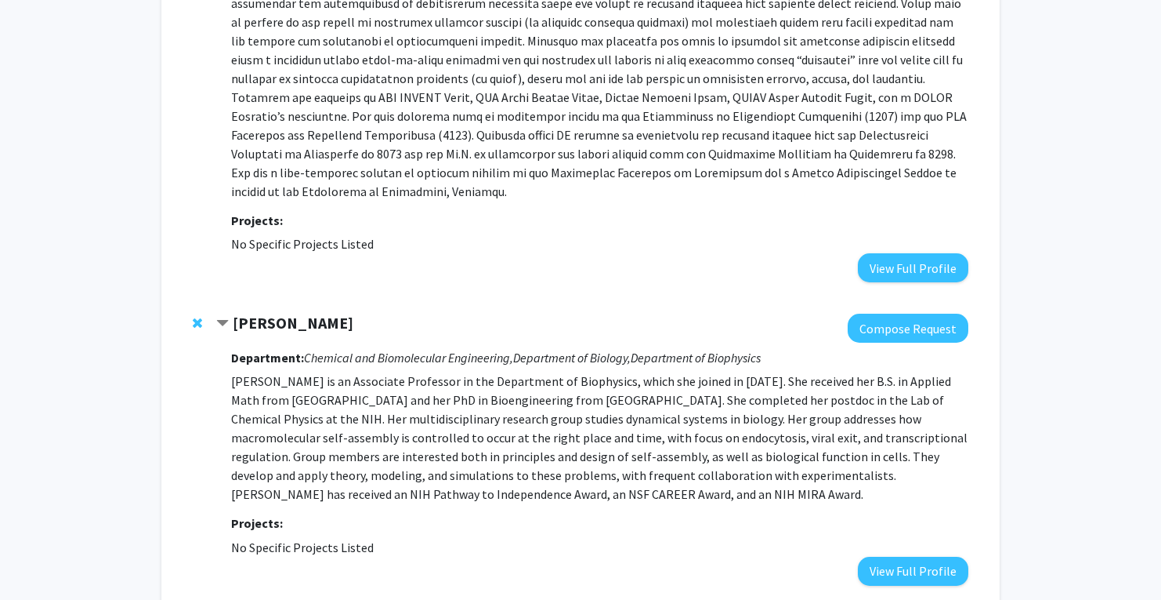
scroll to position [560, 0]
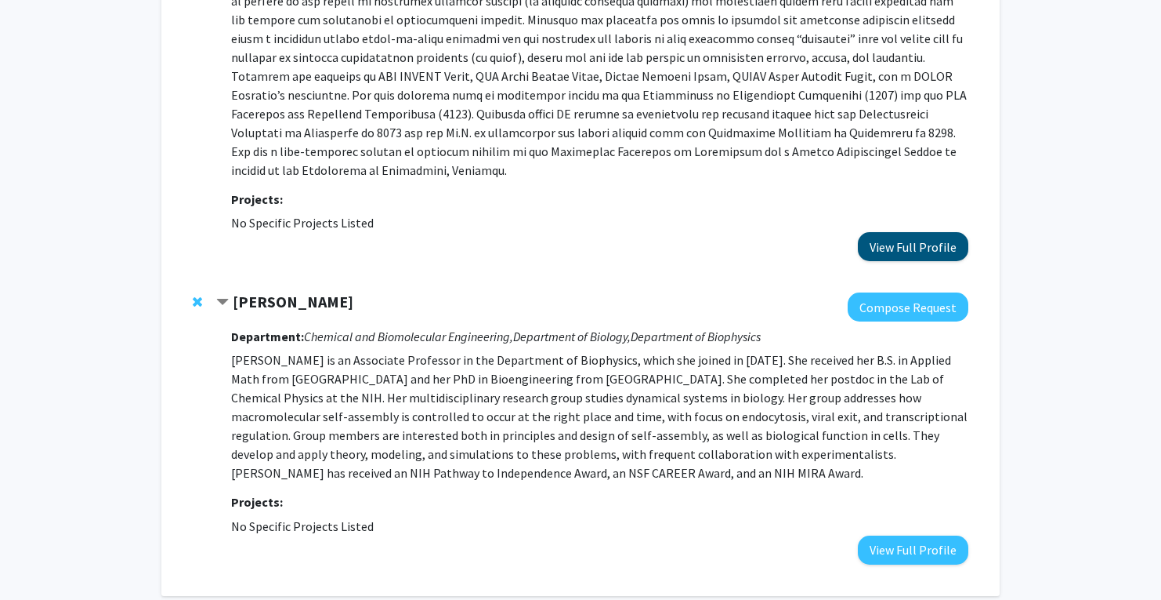
click at [904, 232] on button "View Full Profile" at bounding box center [913, 246] width 111 height 29
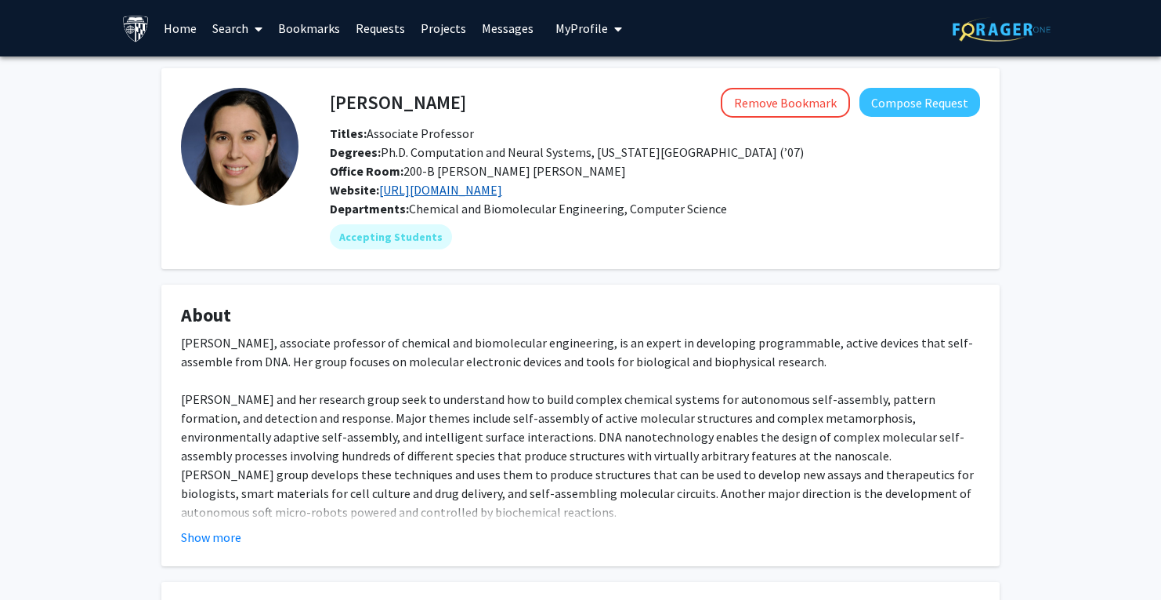
click at [502, 198] on link "https://schulmanlab.jhu.edu/" at bounding box center [440, 190] width 123 height 16
